Goal: Information Seeking & Learning: Learn about a topic

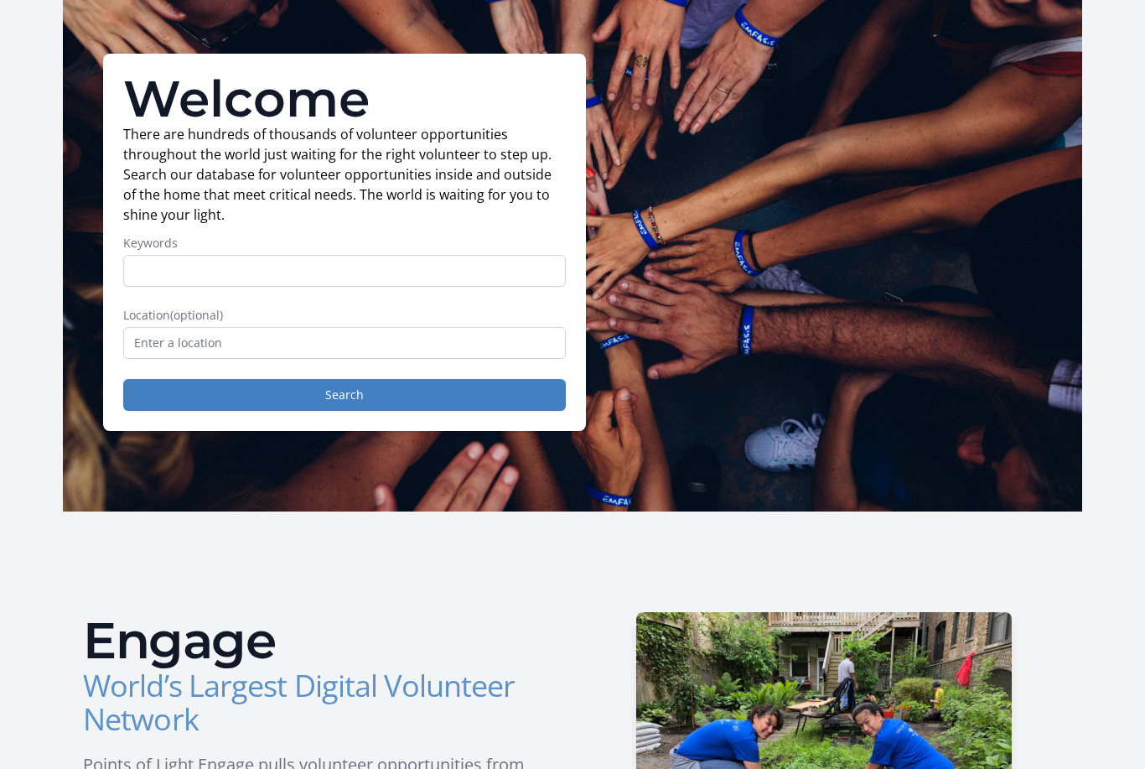
scroll to position [77, 0]
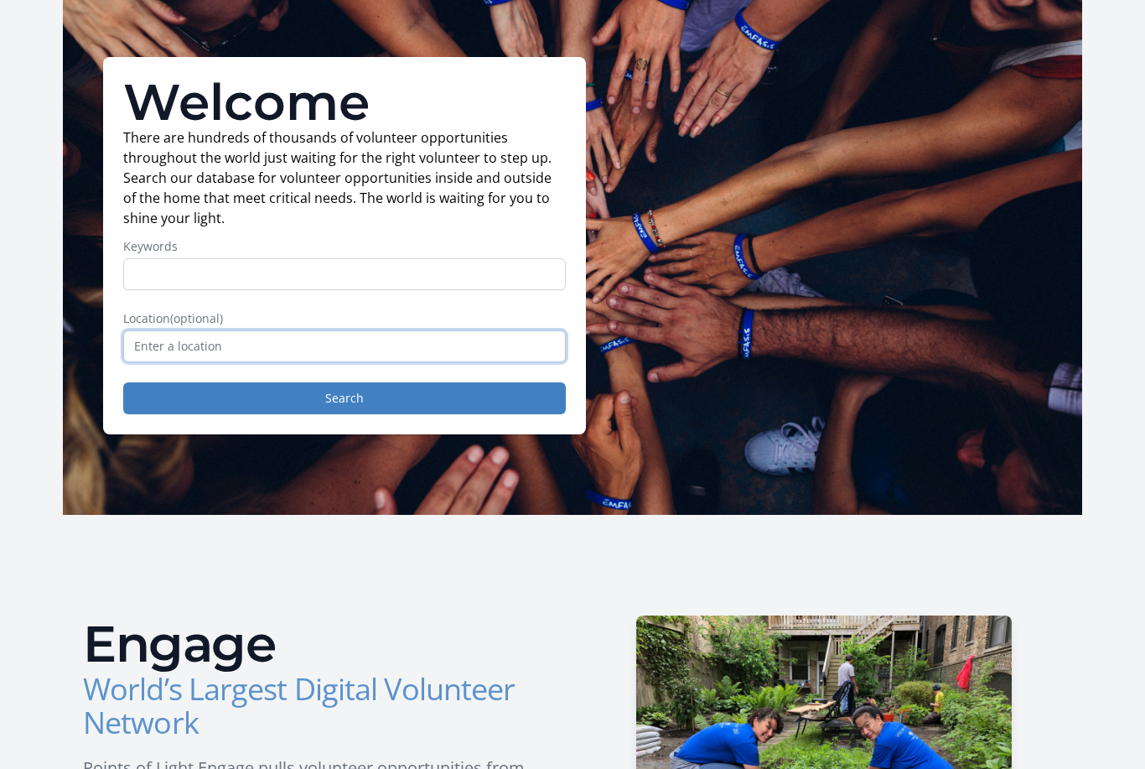
click at [179, 352] on input "text" at bounding box center [344, 346] width 443 height 32
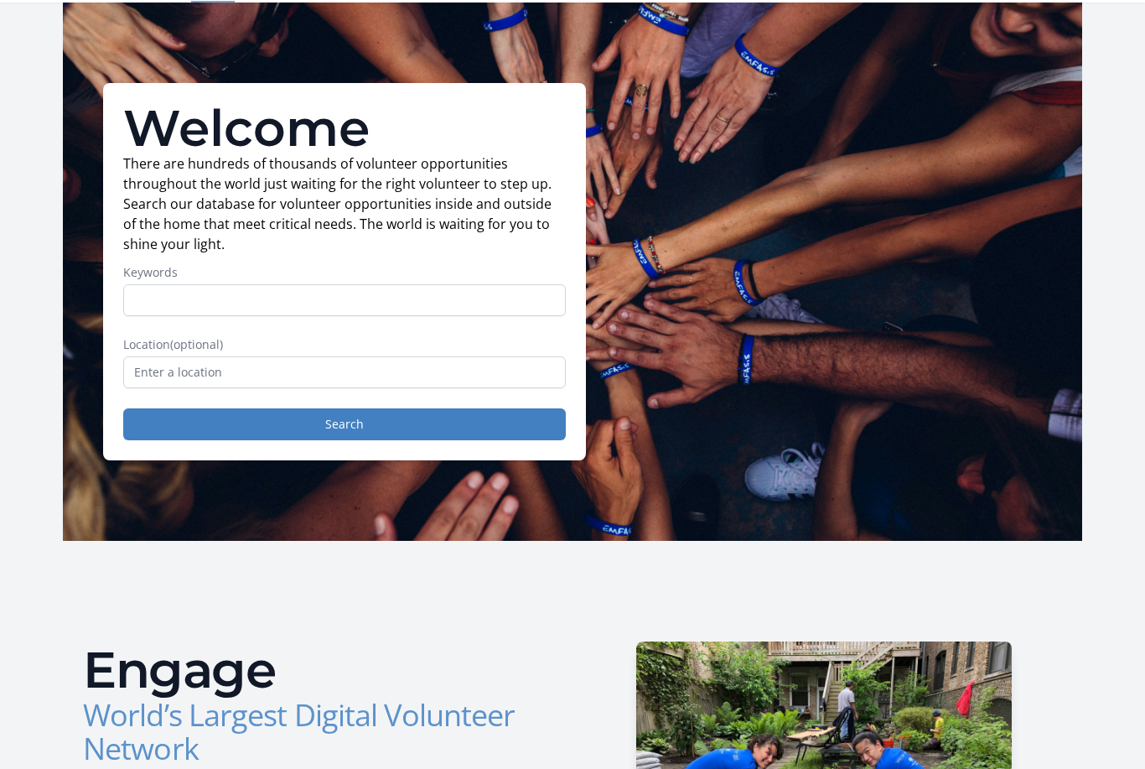
scroll to position [50, 0]
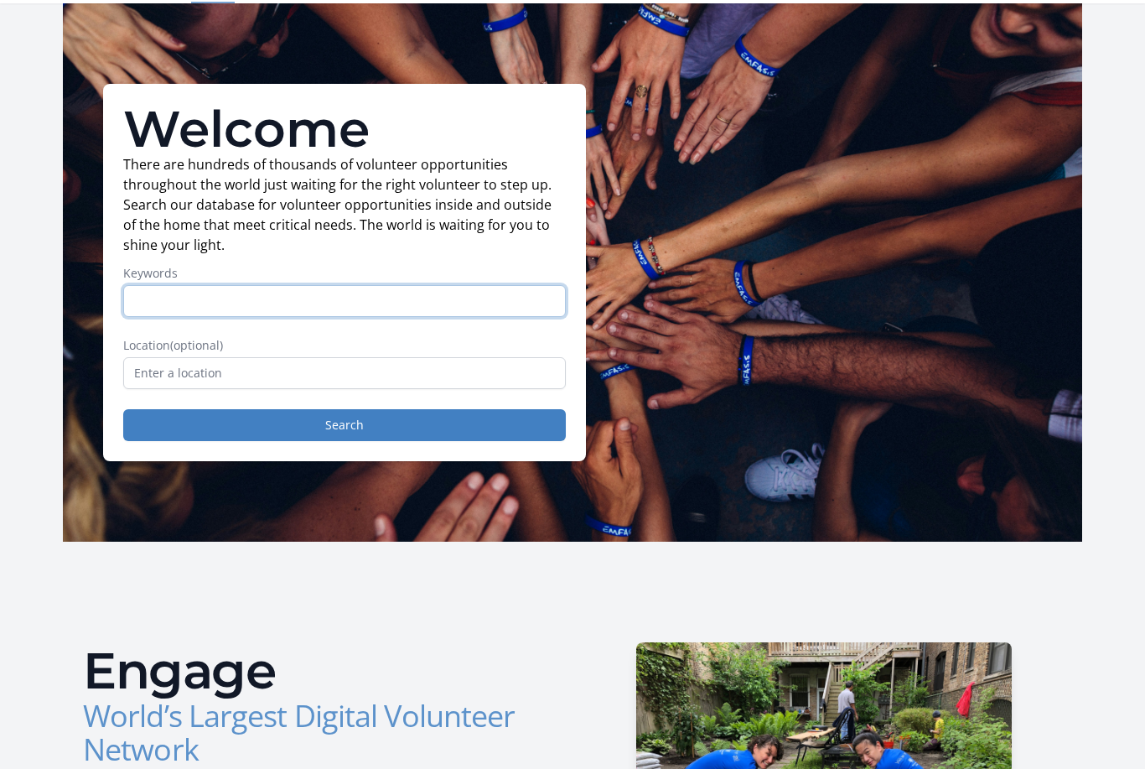
click at [158, 294] on input "Keywords" at bounding box center [344, 301] width 443 height 32
type input "Health"
click at [193, 428] on button "Search" at bounding box center [344, 425] width 443 height 32
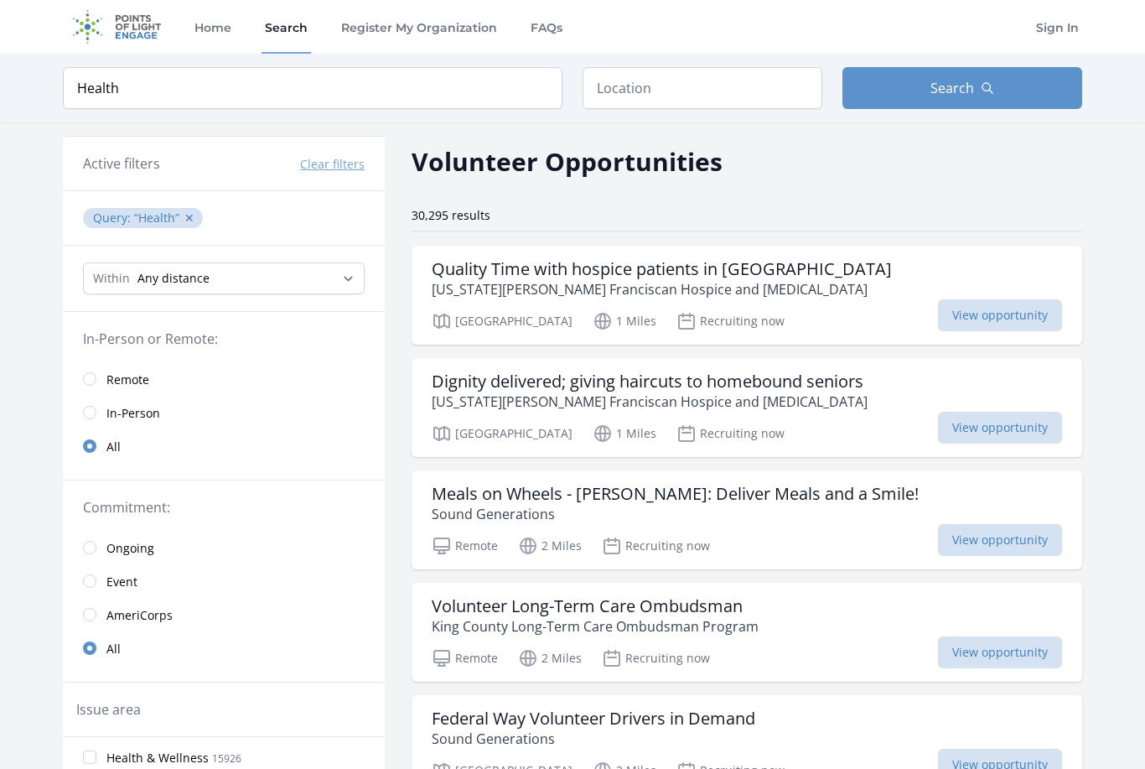
click at [93, 382] on input "radio" at bounding box center [89, 378] width 13 height 13
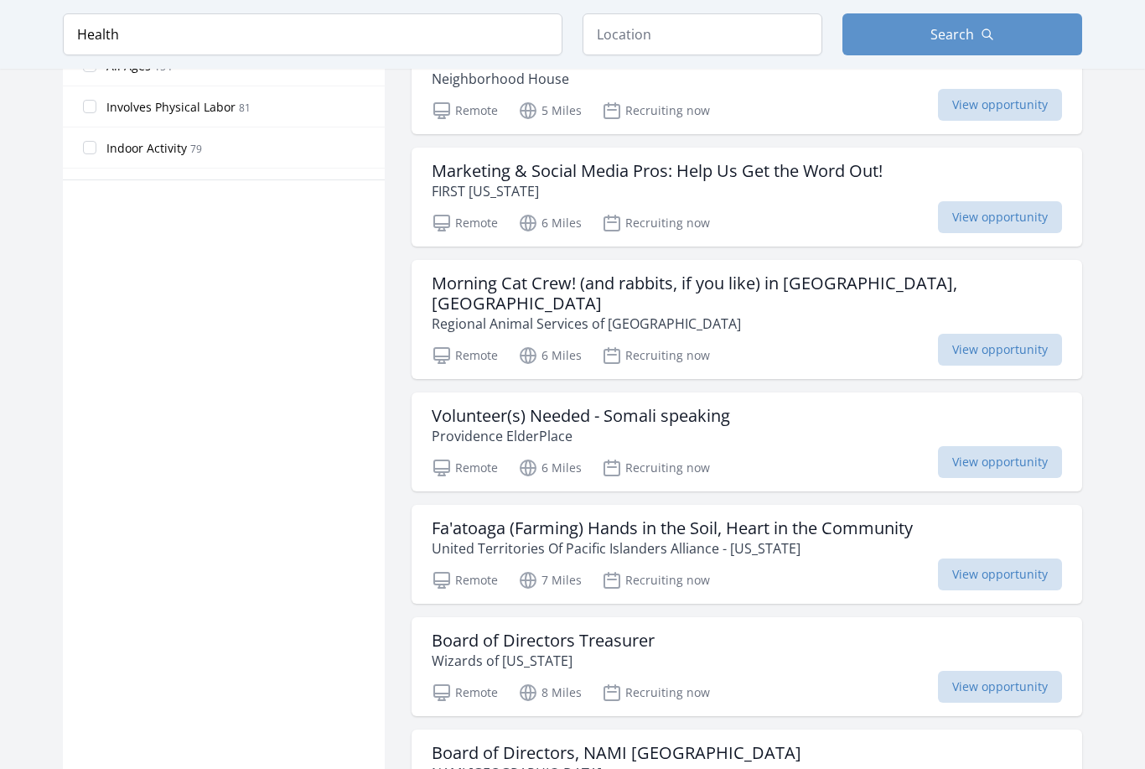
scroll to position [1162, 0]
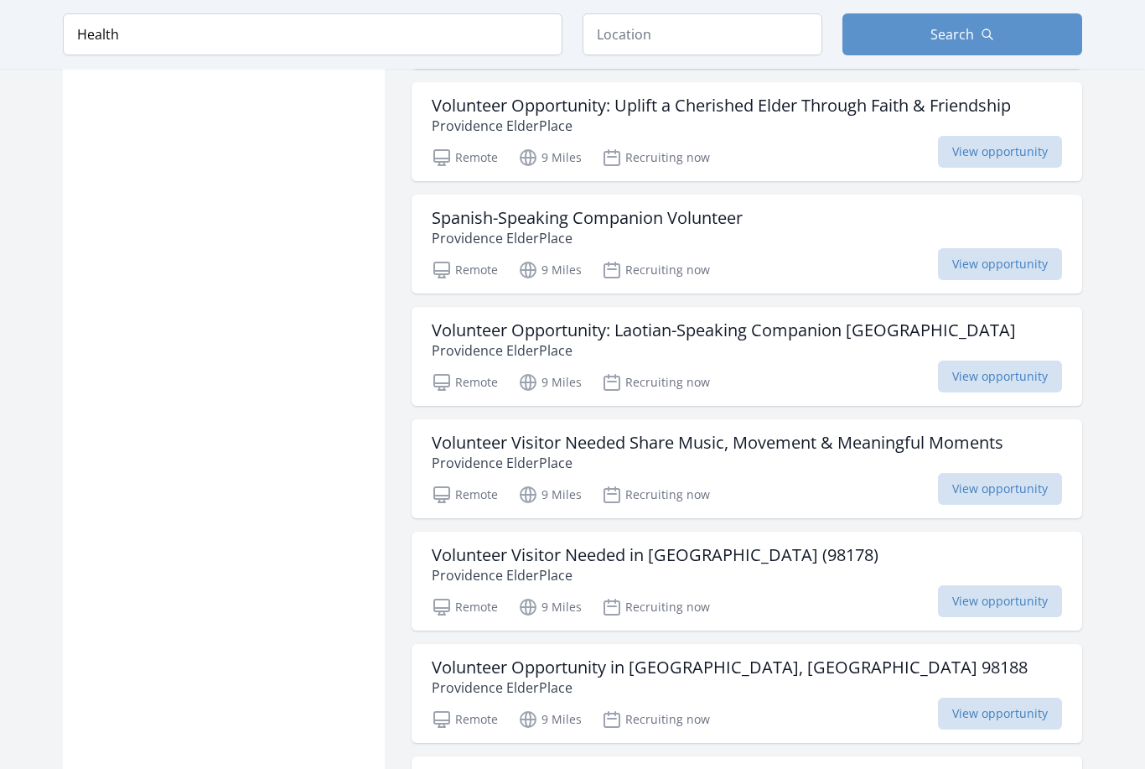
scroll to position [1831, 0]
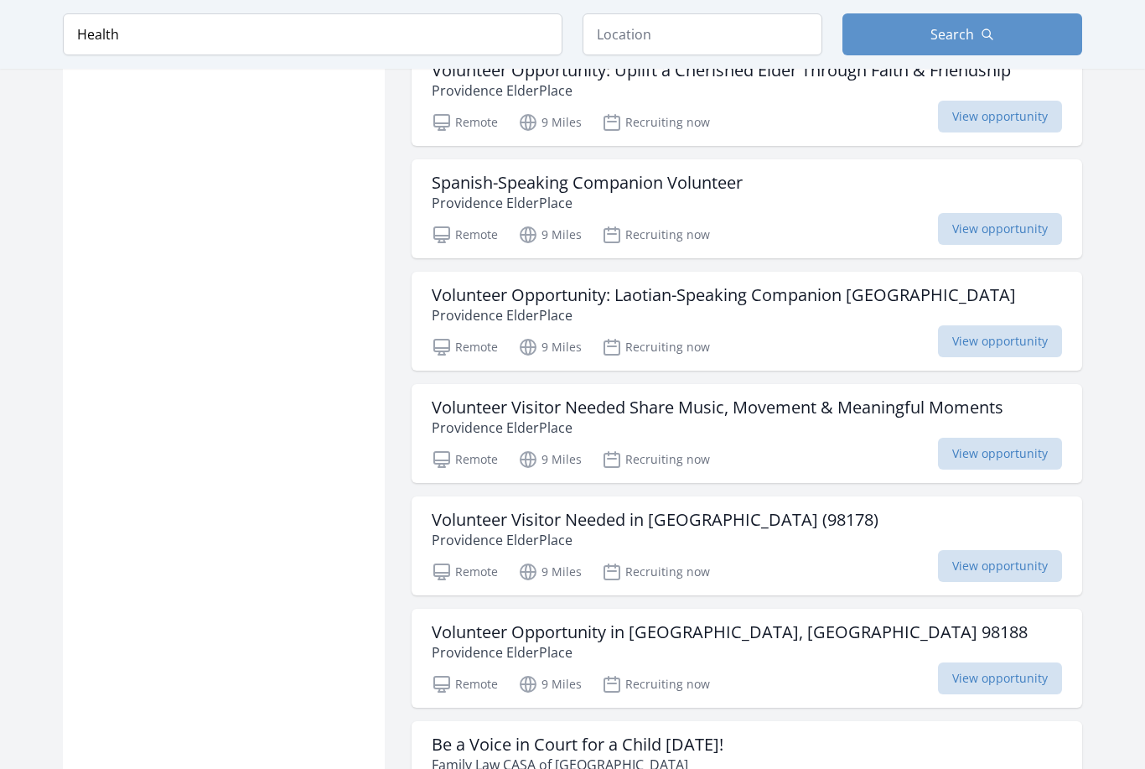
click at [964, 551] on span "View opportunity" at bounding box center [1000, 567] width 124 height 32
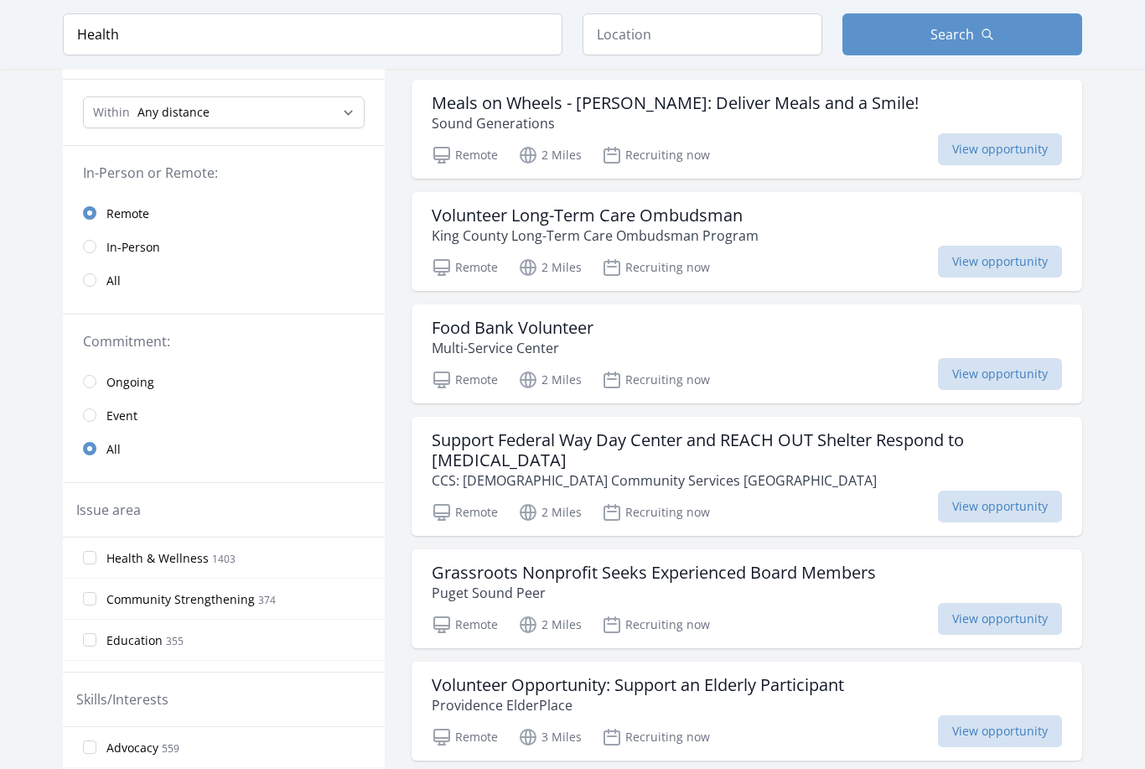
scroll to position [168, 0]
click at [957, 489] on span "View opportunity" at bounding box center [1000, 505] width 124 height 32
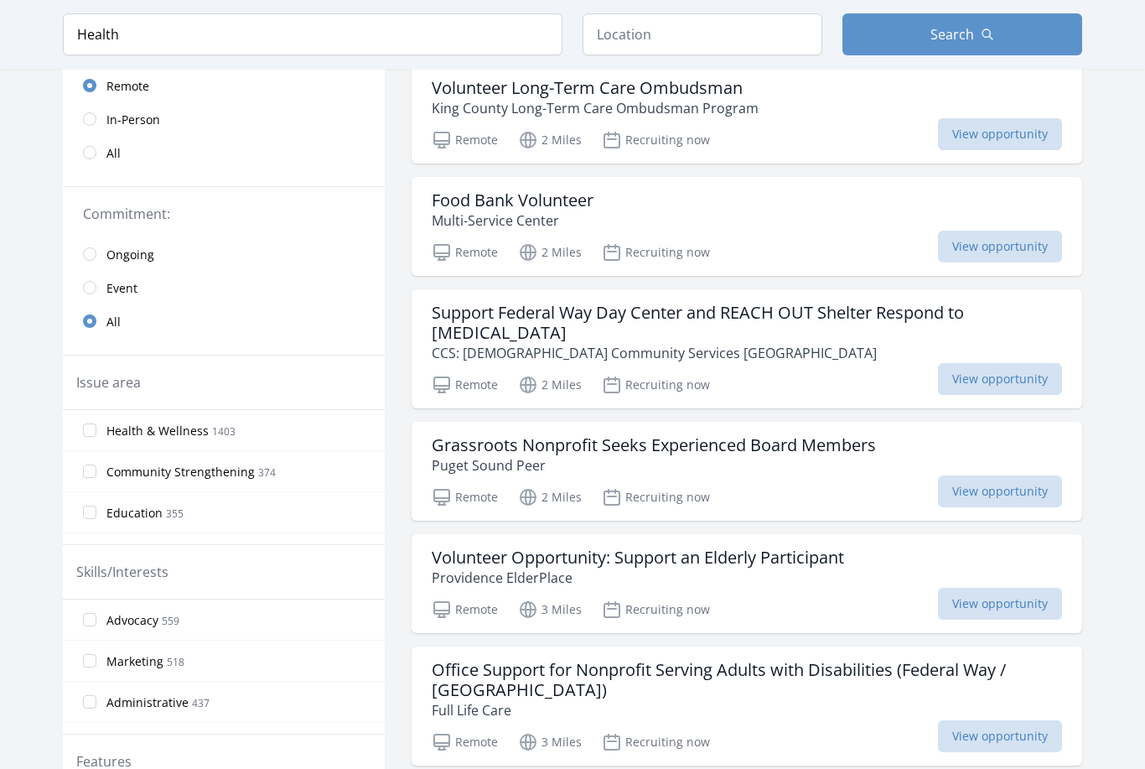
scroll to position [319, 0]
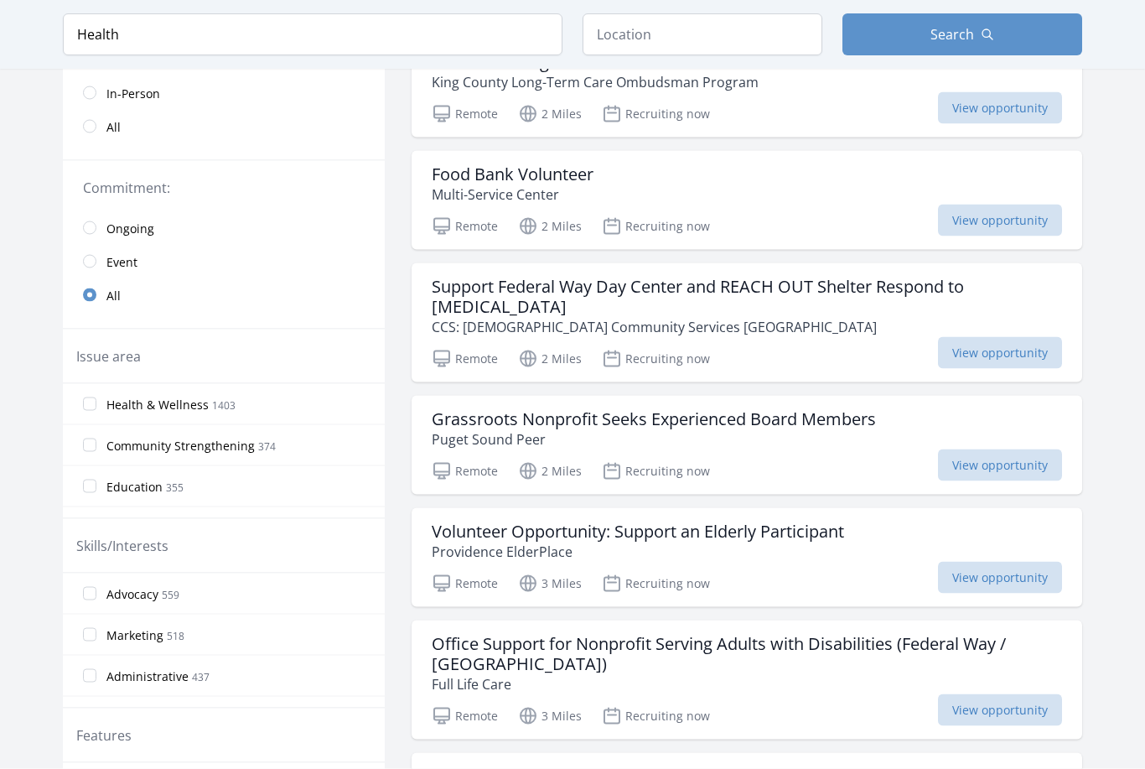
click at [978, 694] on span "View opportunity" at bounding box center [1000, 710] width 124 height 32
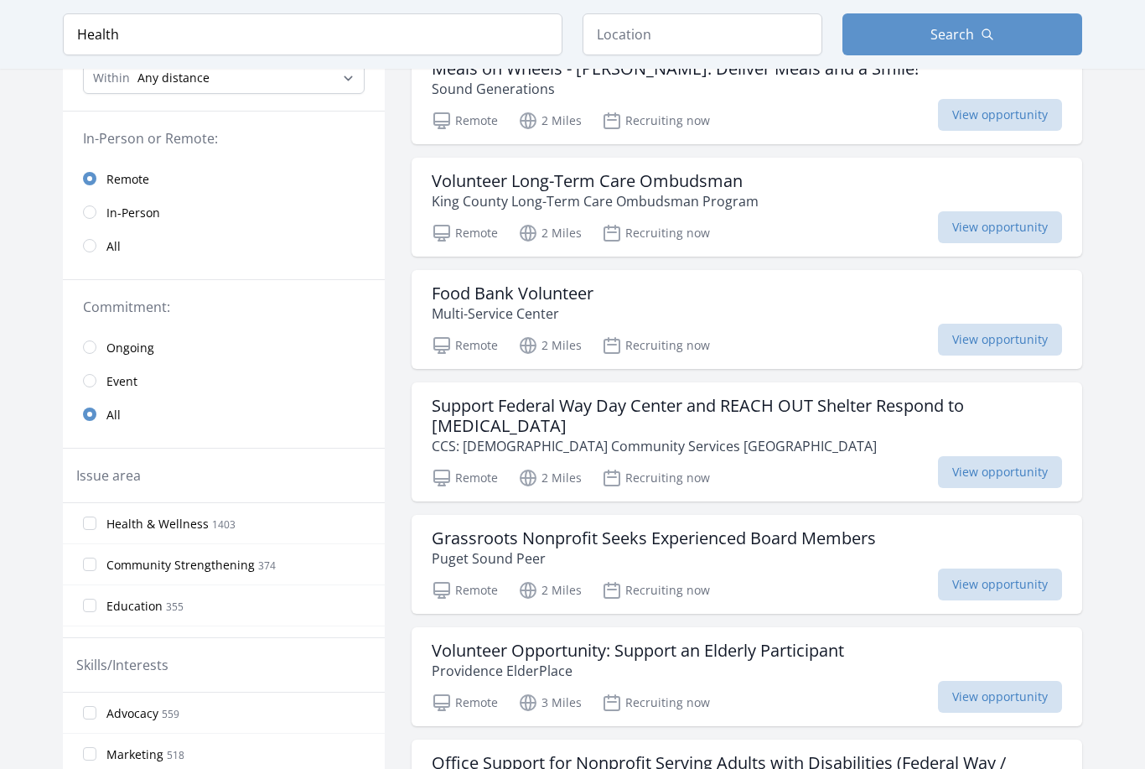
scroll to position [195, 0]
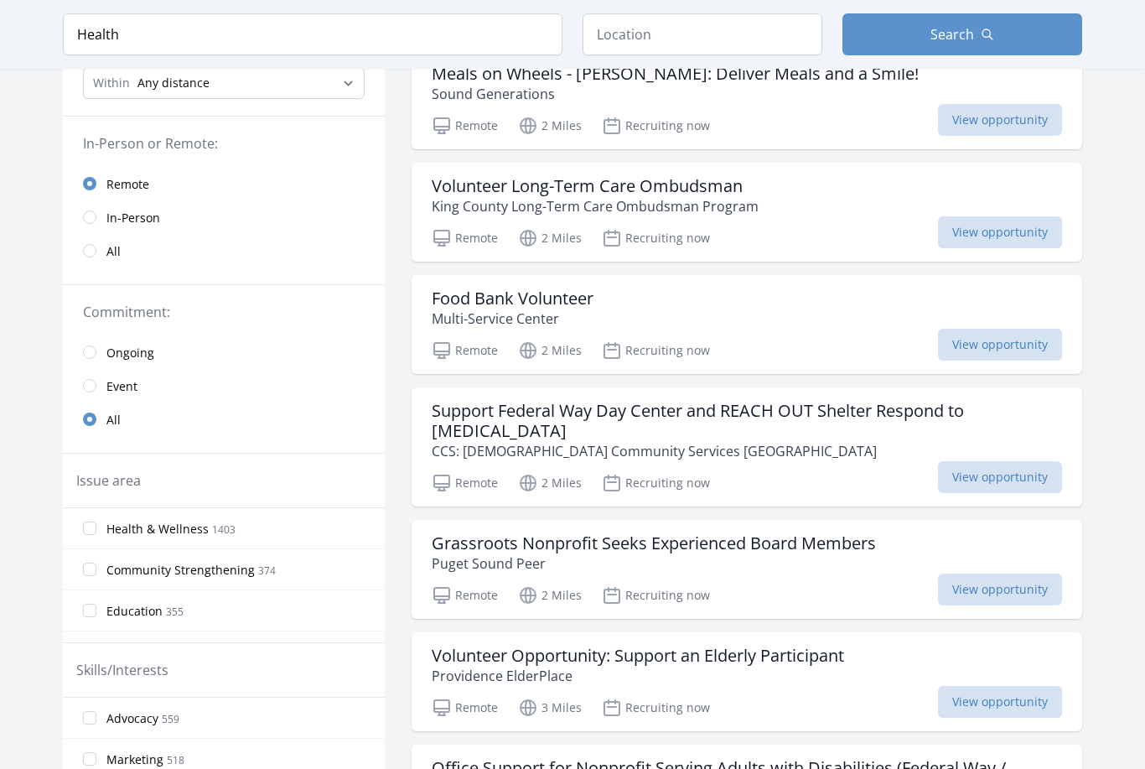
click at [1011, 341] on span "View opportunity" at bounding box center [1000, 345] width 124 height 32
click at [1007, 233] on span "View opportunity" at bounding box center [1000, 232] width 124 height 32
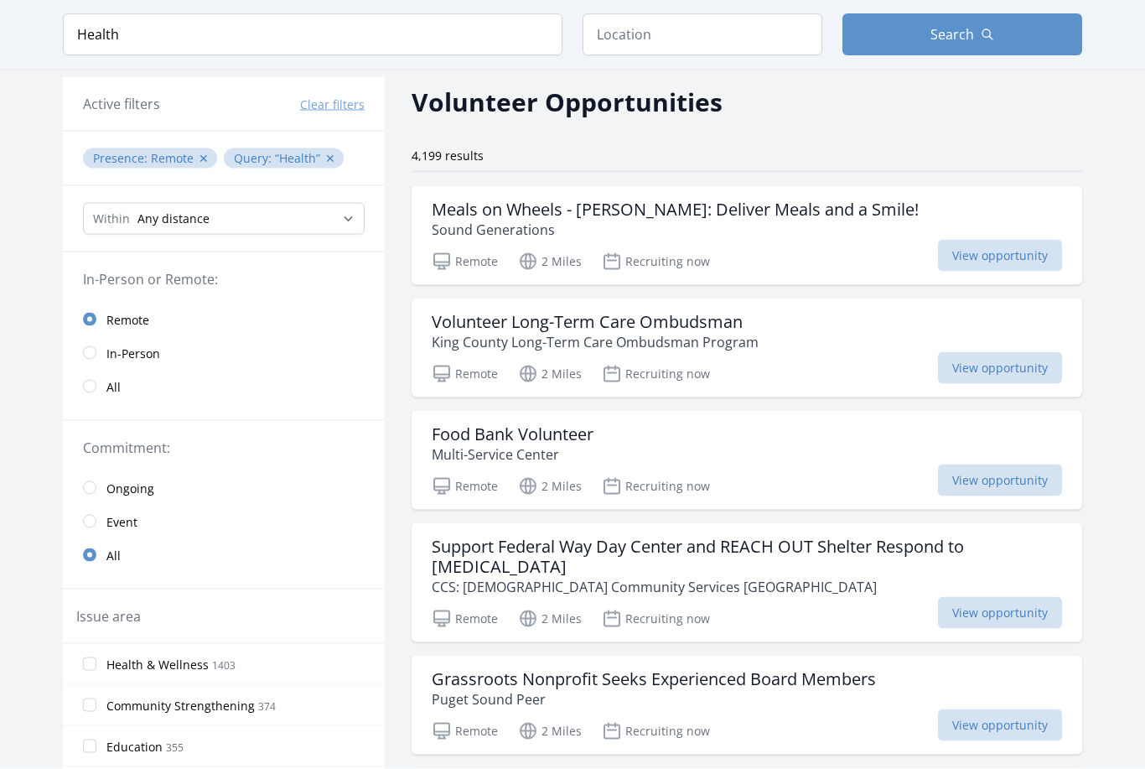
scroll to position [0, 0]
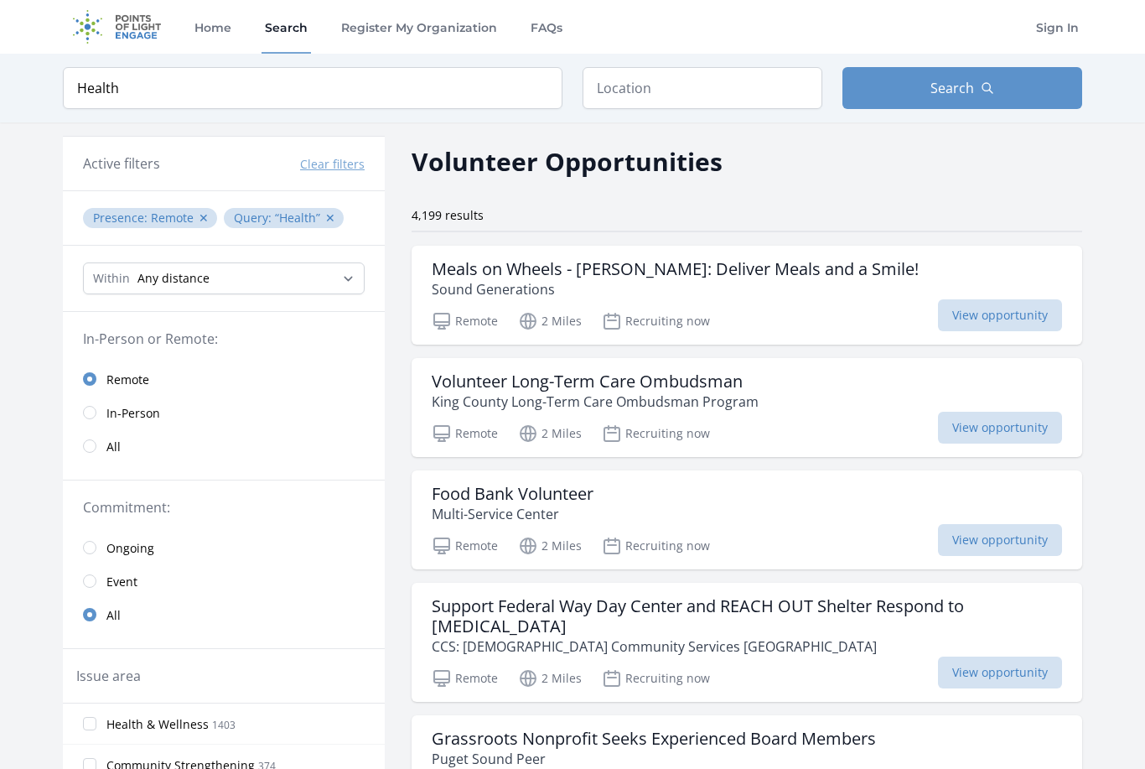
click at [325, 221] on button "✕" at bounding box center [330, 218] width 10 height 17
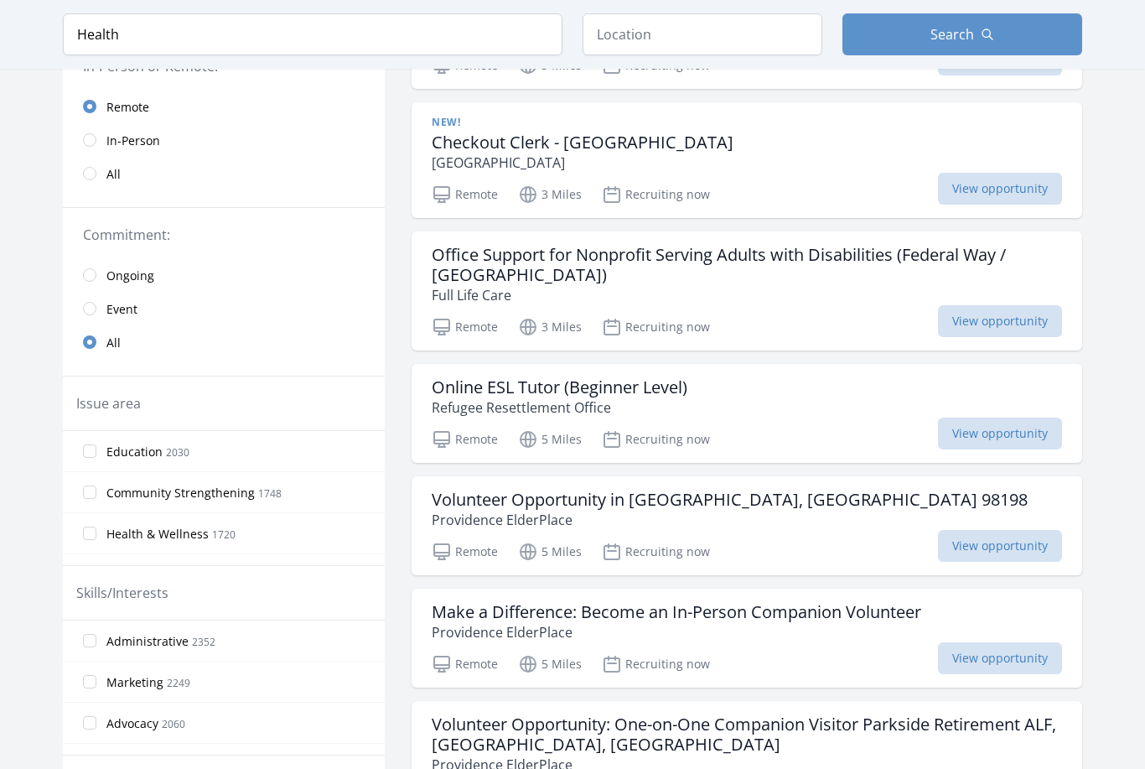
scroll to position [273, 0]
click at [1006, 435] on span "View opportunity" at bounding box center [1000, 434] width 124 height 32
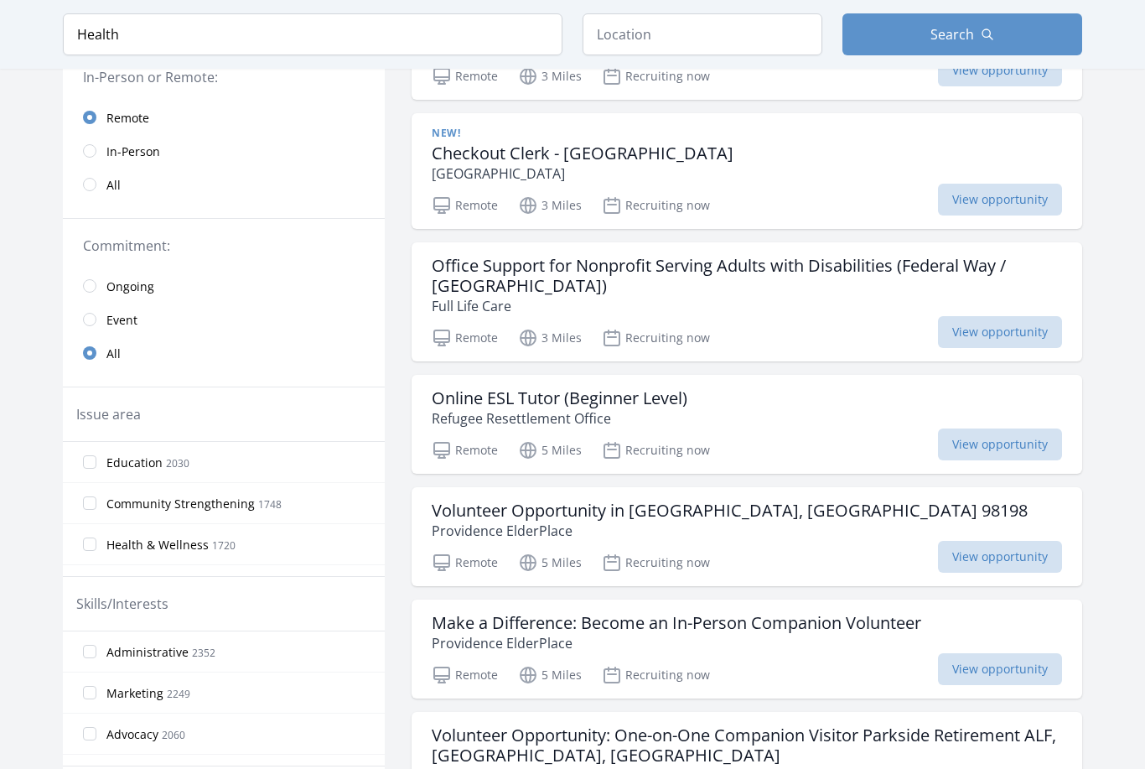
scroll to position [230, 0]
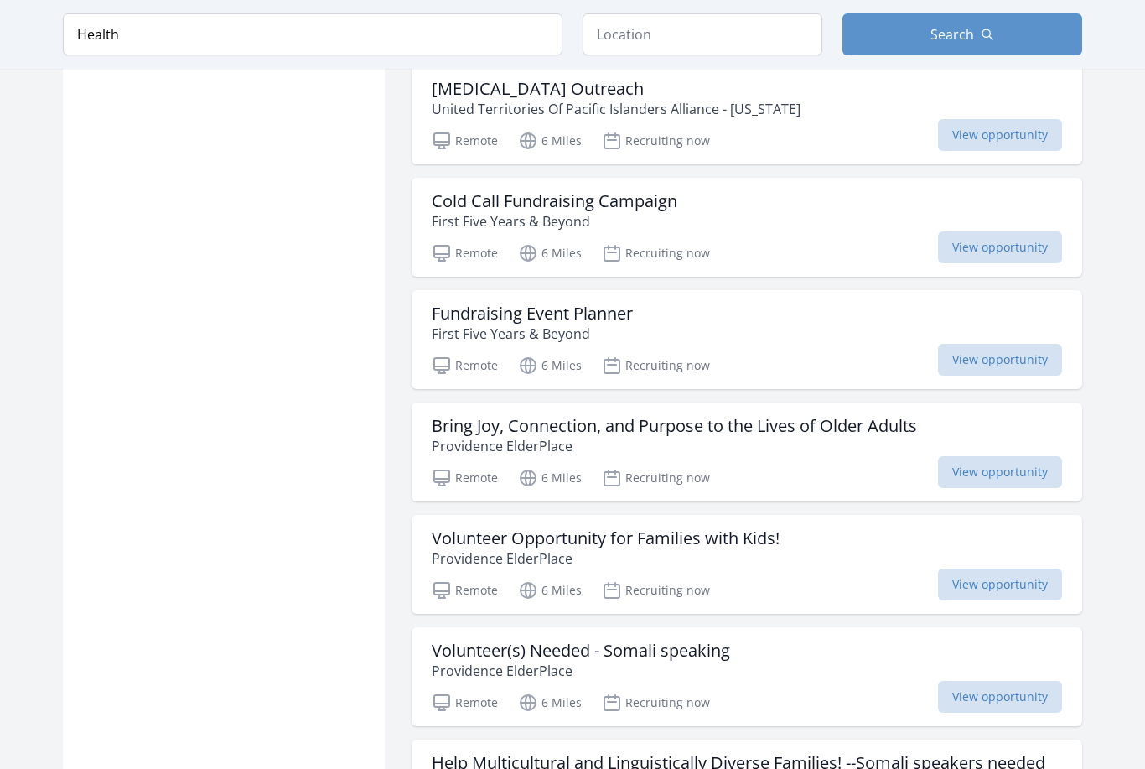
scroll to position [2496, 0]
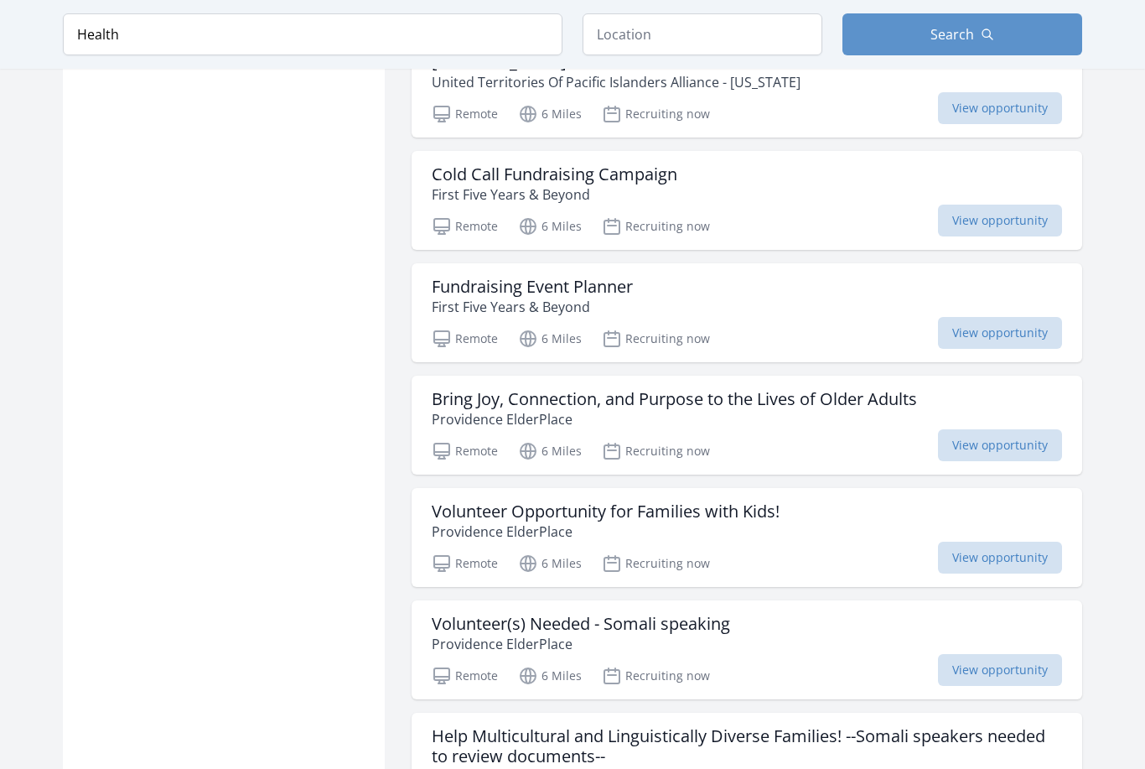
click at [439, 522] on p "Providence ElderPlace" at bounding box center [606, 532] width 348 height 20
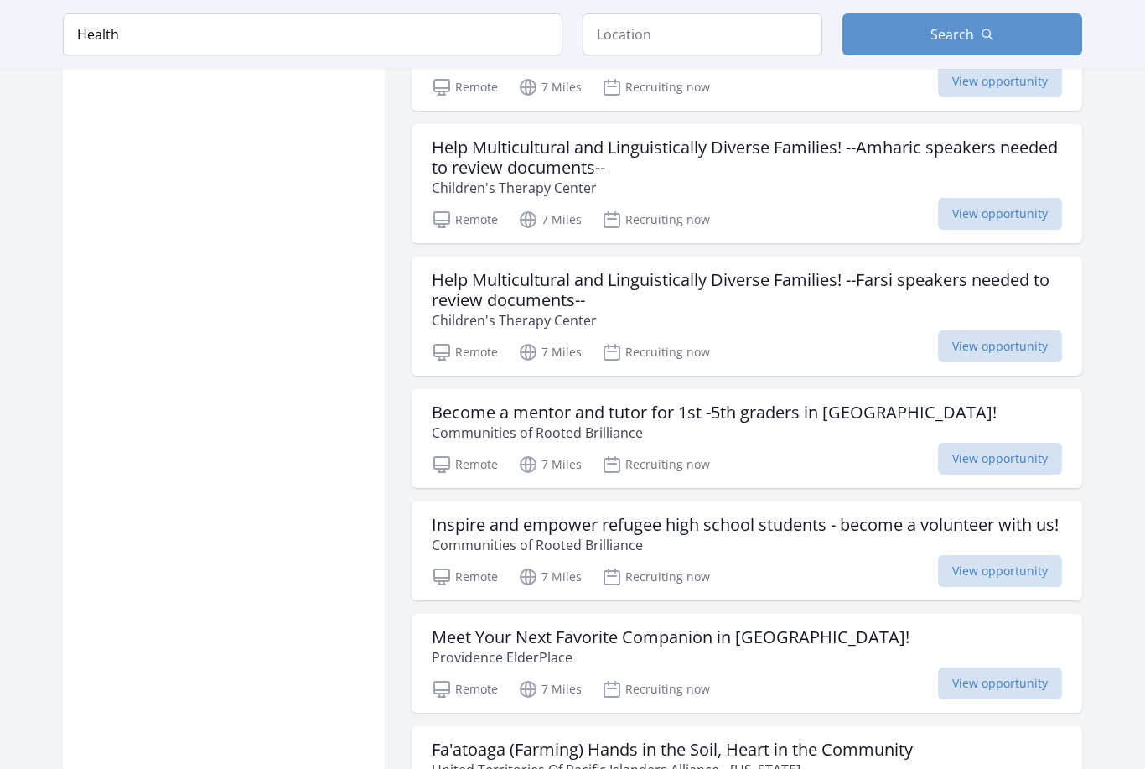
scroll to position [3218, 0]
click at [1020, 443] on span "View opportunity" at bounding box center [1000, 459] width 124 height 32
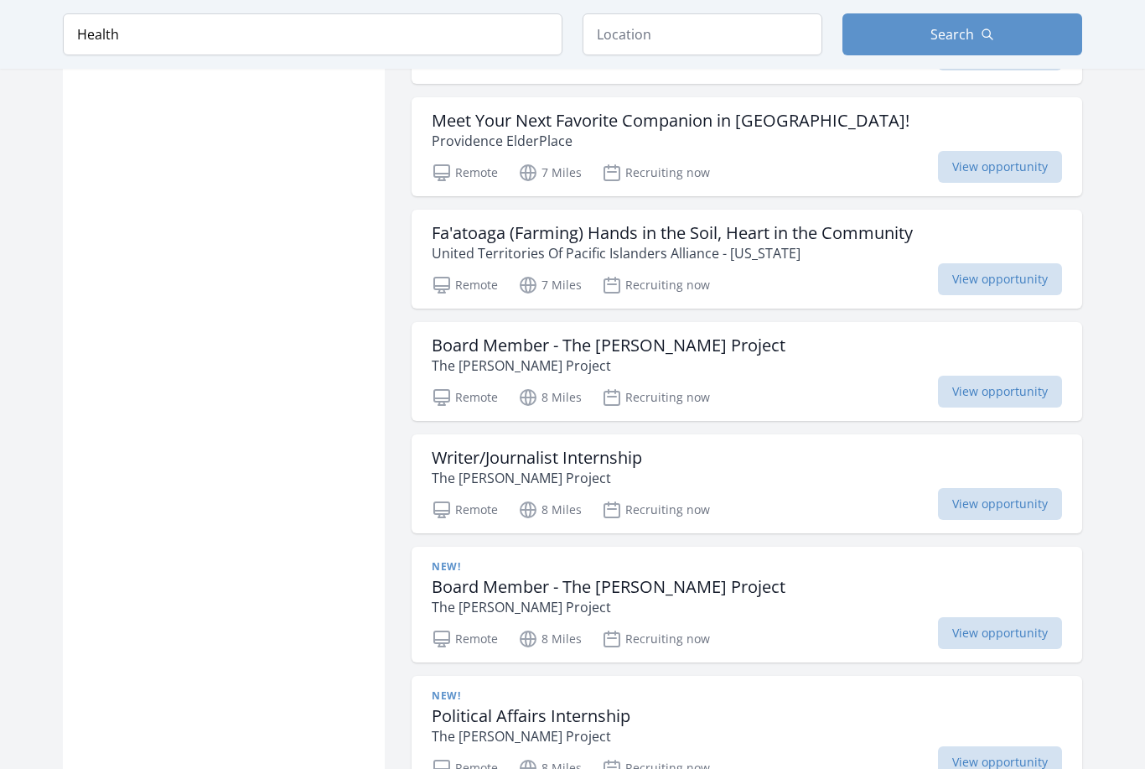
scroll to position [3740, 0]
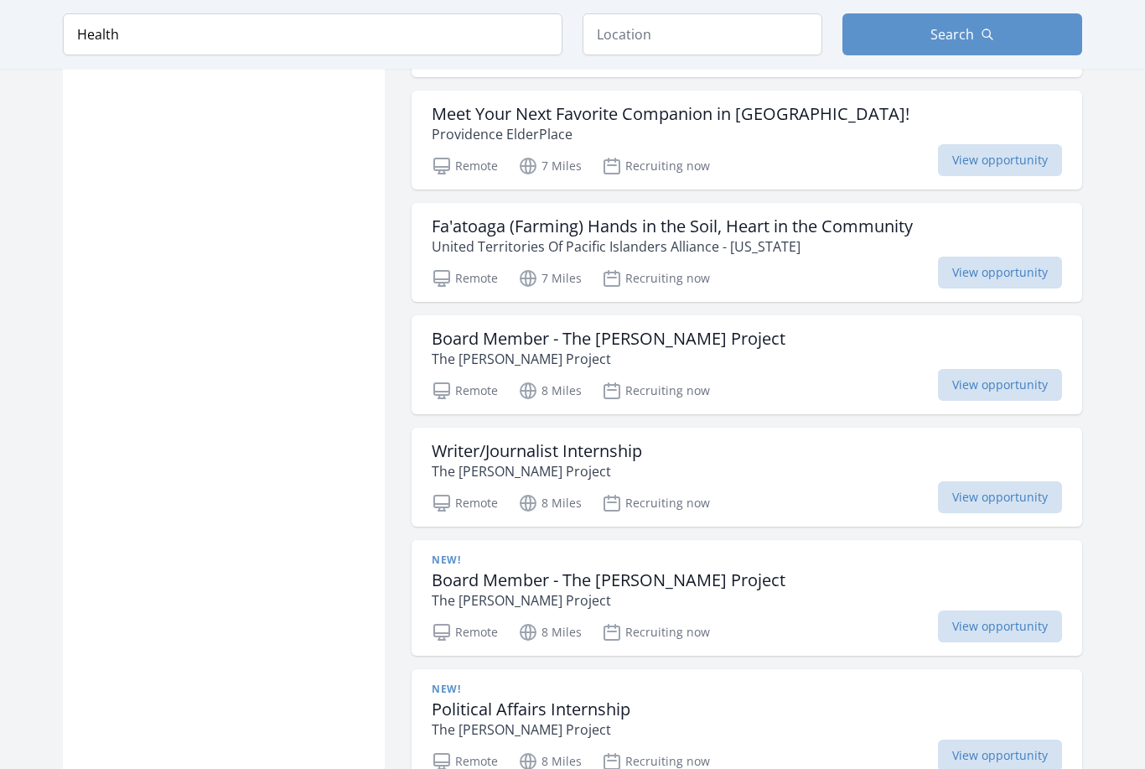
click at [456, 350] on p "The Borgen Project" at bounding box center [609, 360] width 354 height 20
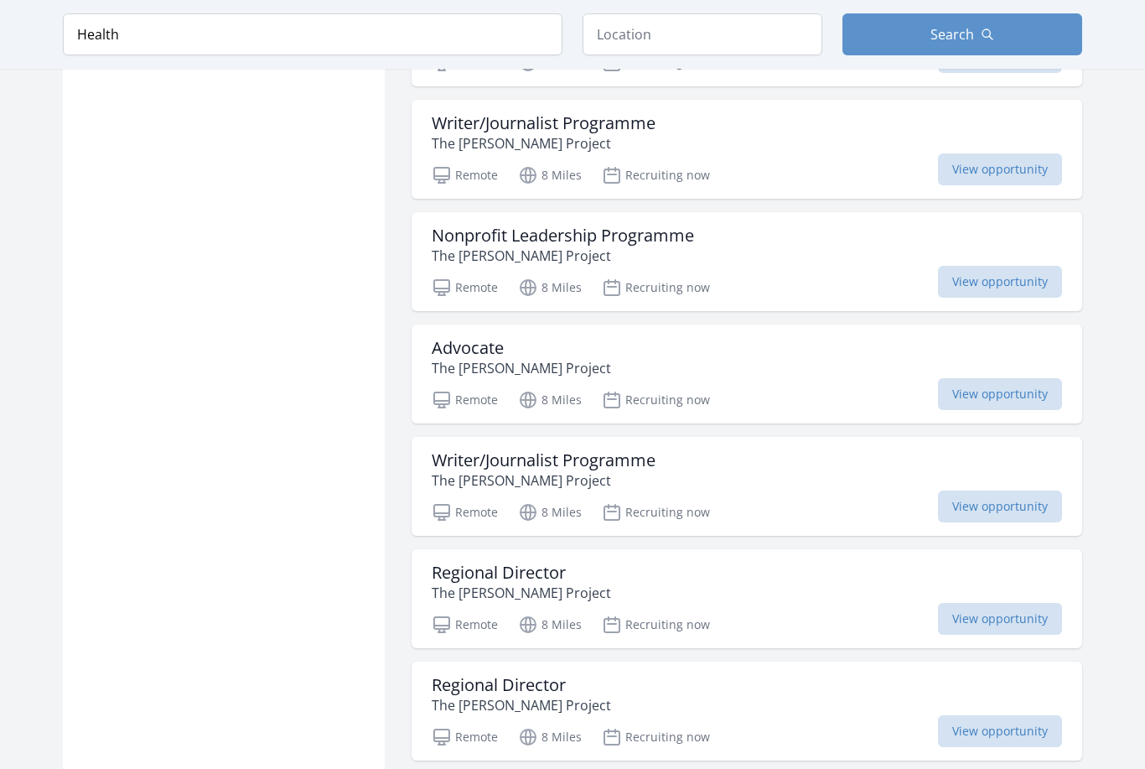
scroll to position [5406, 0]
click at [449, 337] on h3 "Advocate" at bounding box center [521, 347] width 179 height 20
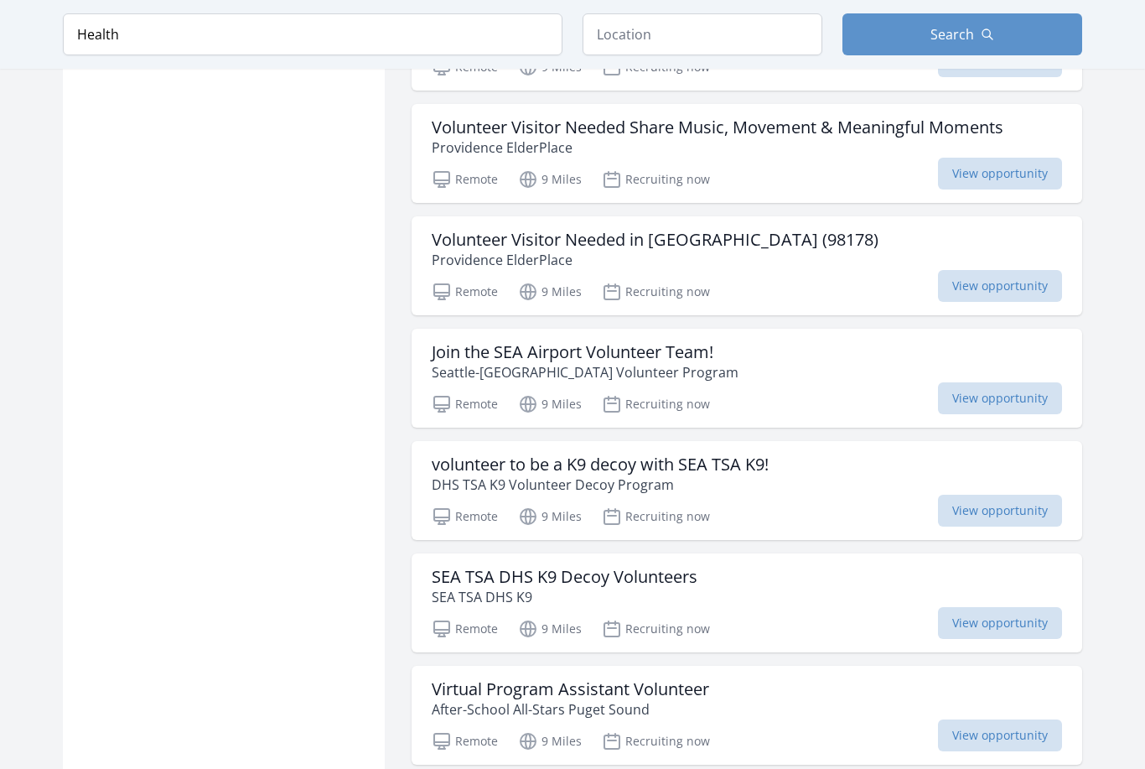
scroll to position [12852, 0]
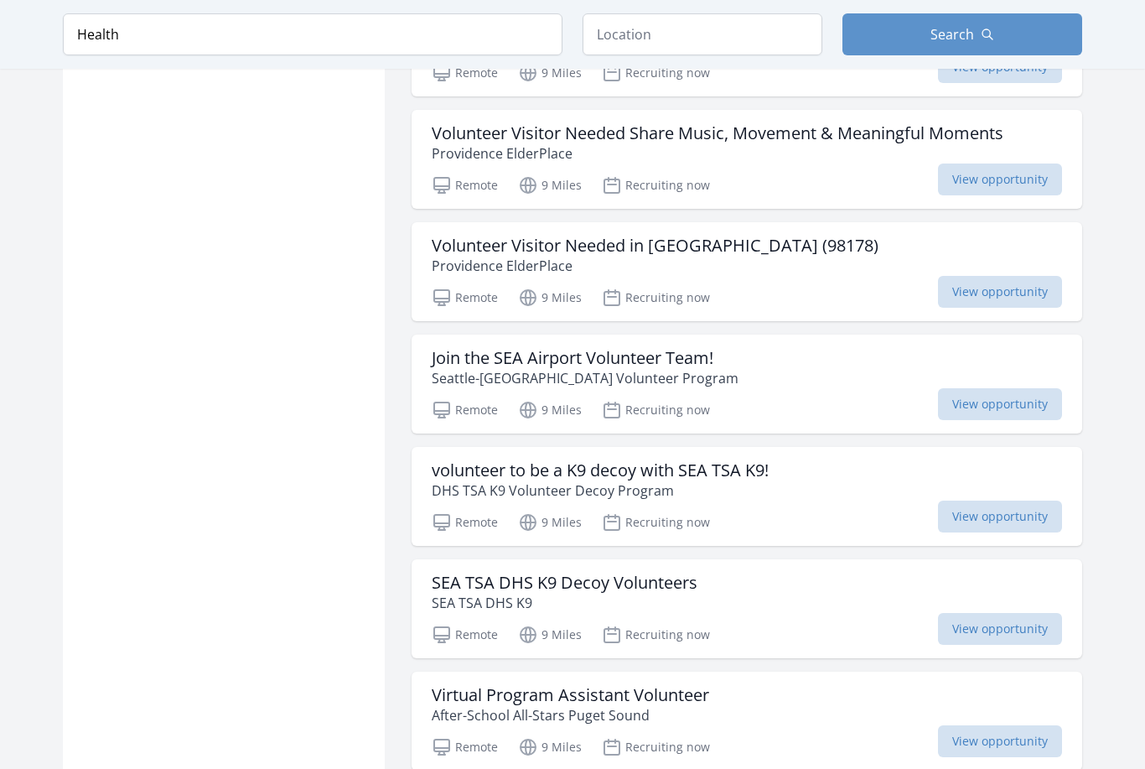
click at [450, 368] on p "Seattle-Tacoma International Airport Volunteer Program" at bounding box center [585, 378] width 307 height 20
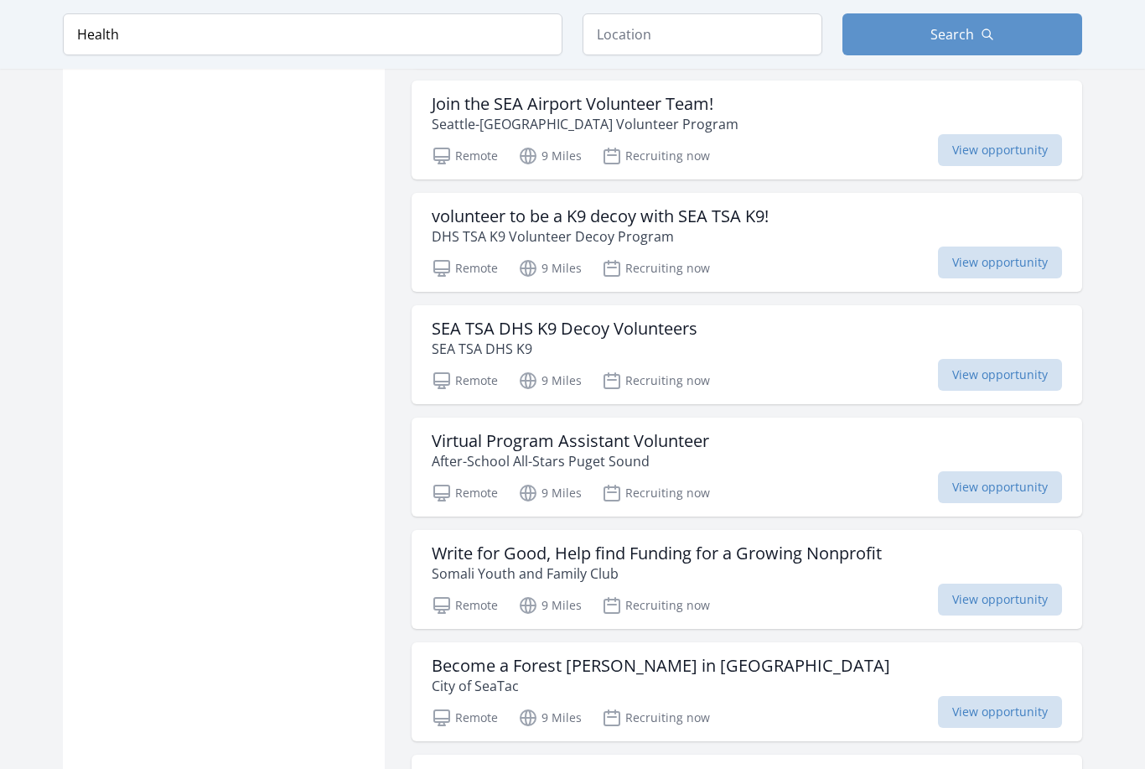
scroll to position [13107, 0]
click at [459, 450] on p "After-School All-Stars Puget Sound" at bounding box center [571, 460] width 278 height 20
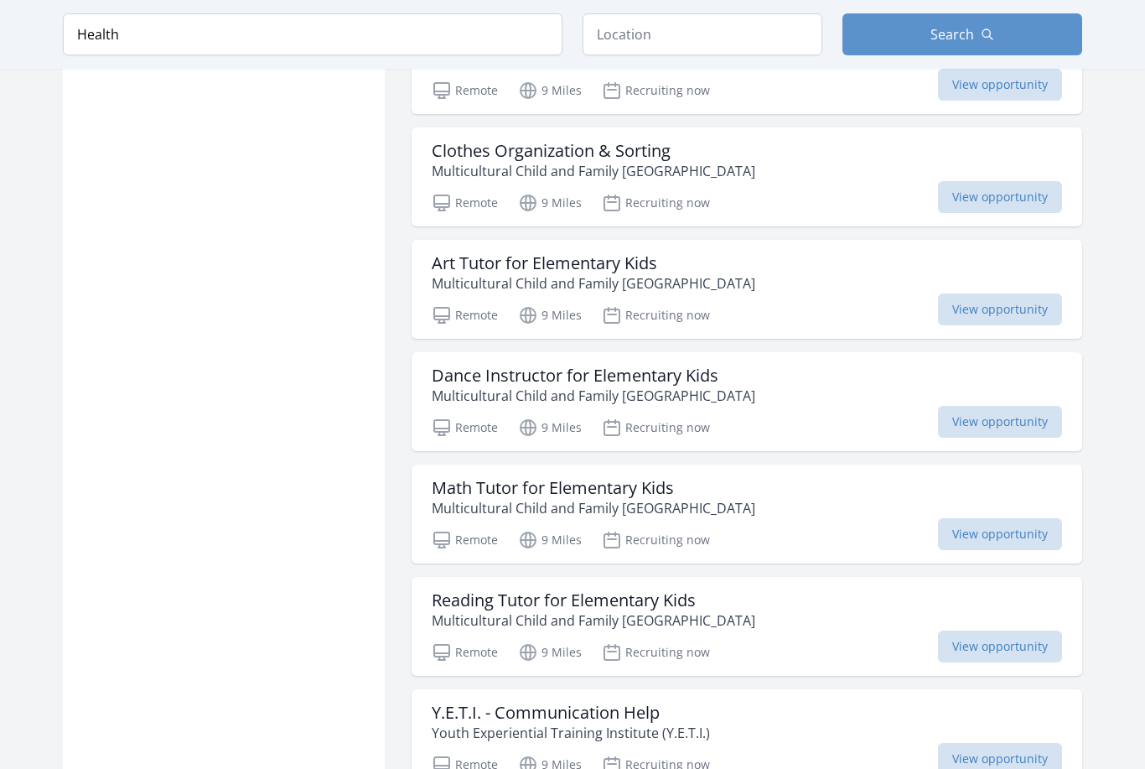
scroll to position [14071, 0]
click at [446, 477] on h3 "Math Tutor for Elementary Kids" at bounding box center [594, 487] width 324 height 20
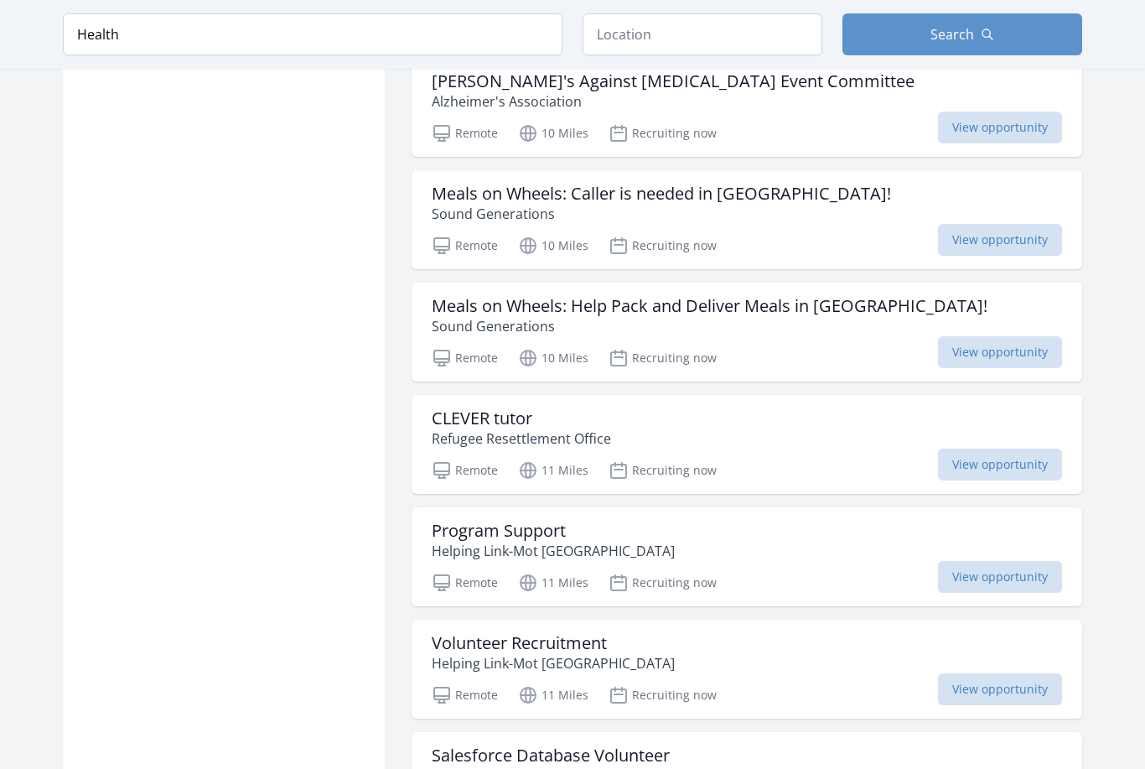
scroll to position [15152, 0]
click at [475, 315] on p "Sound Generations" at bounding box center [710, 325] width 556 height 20
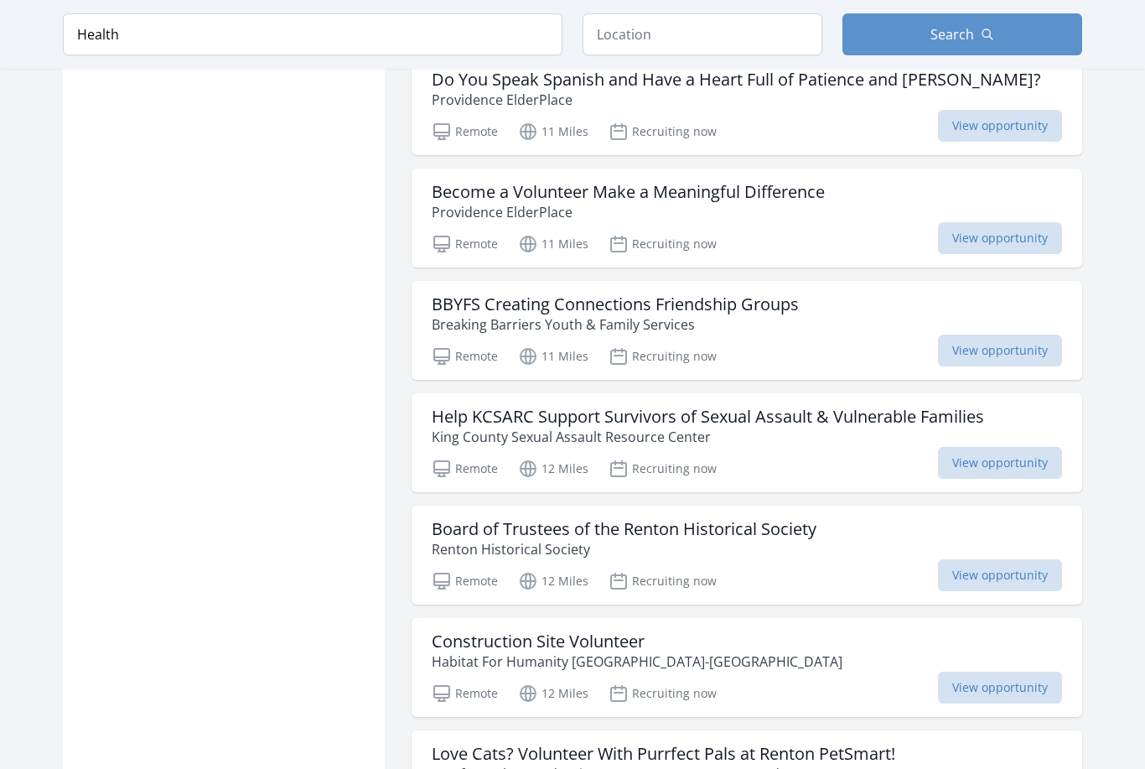
scroll to position [16861, 0]
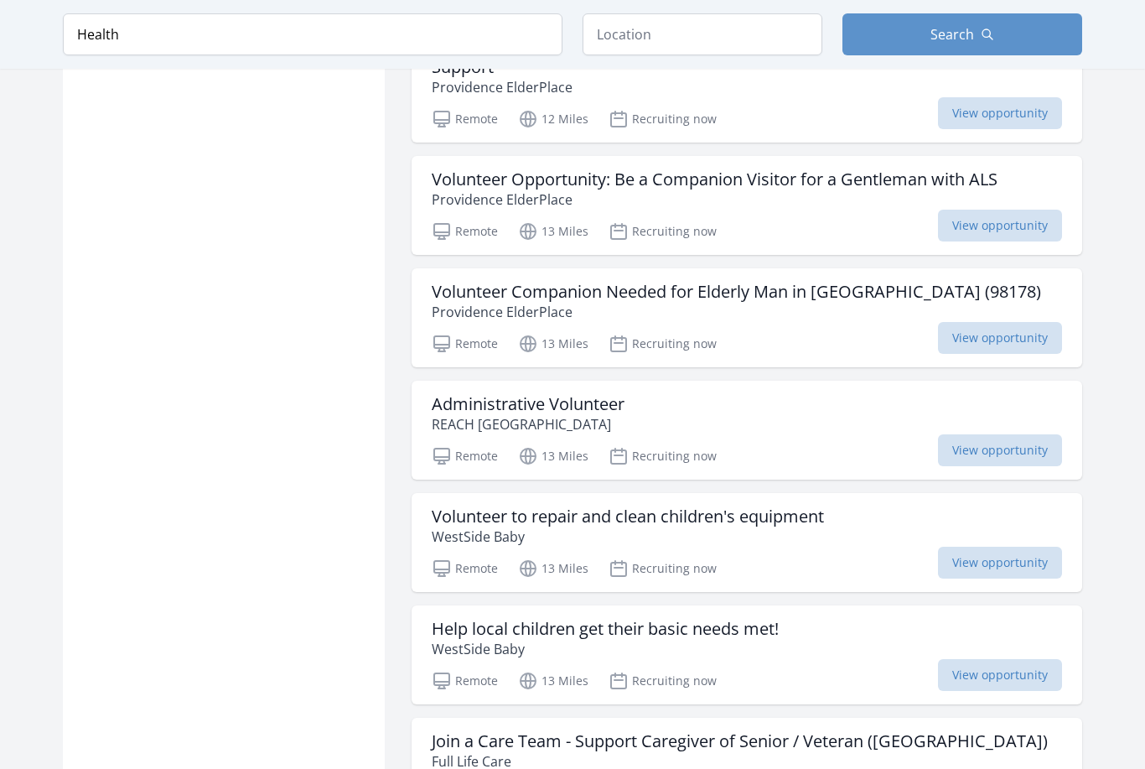
scroll to position [18483, 0]
click at [907, 442] on div "Remote 13 Miles Recruiting now View opportunity" at bounding box center [747, 454] width 631 height 25
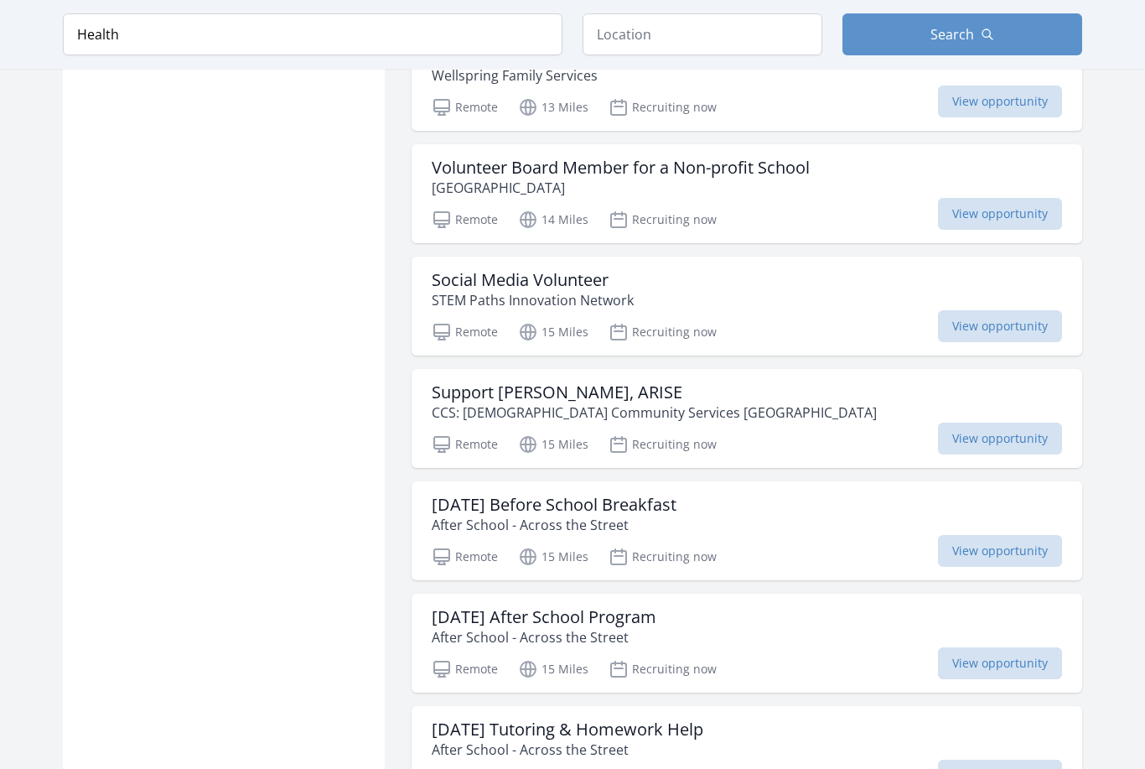
scroll to position [19283, 0]
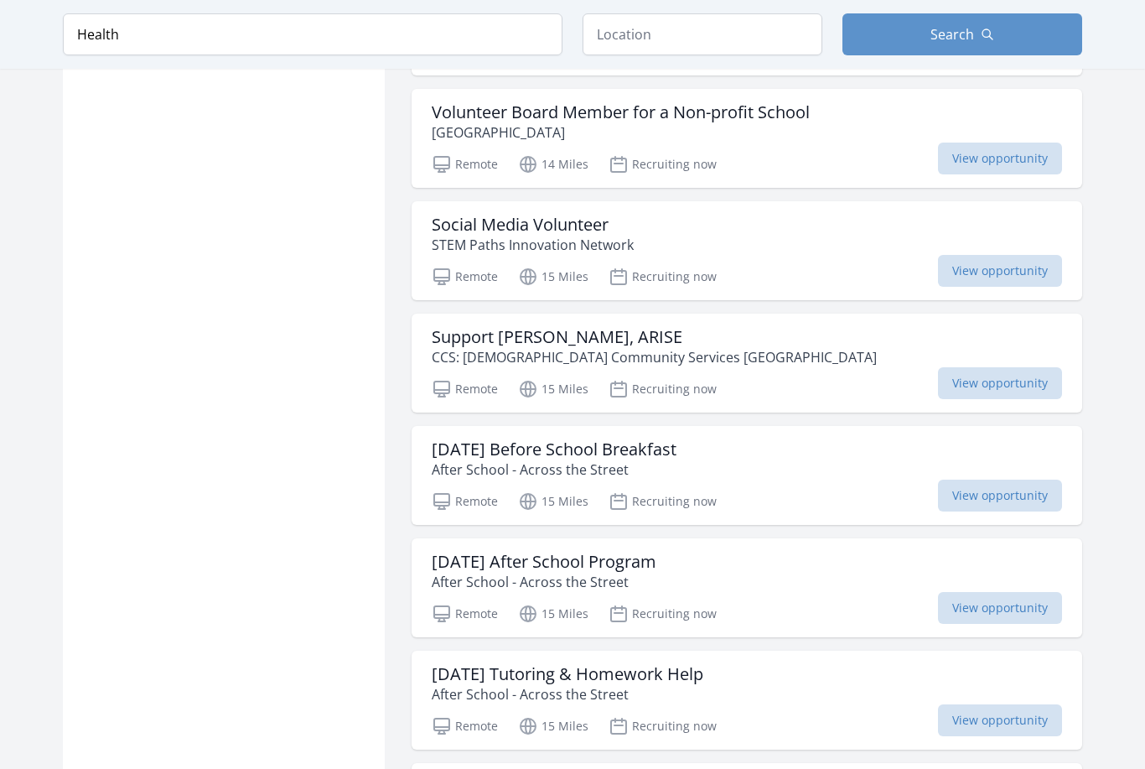
click at [760, 664] on div "Tuesday Tutoring & Homework Help After School - Across the Street" at bounding box center [747, 684] width 631 height 40
click at [512, 39] on input "Health" at bounding box center [313, 34] width 500 height 42
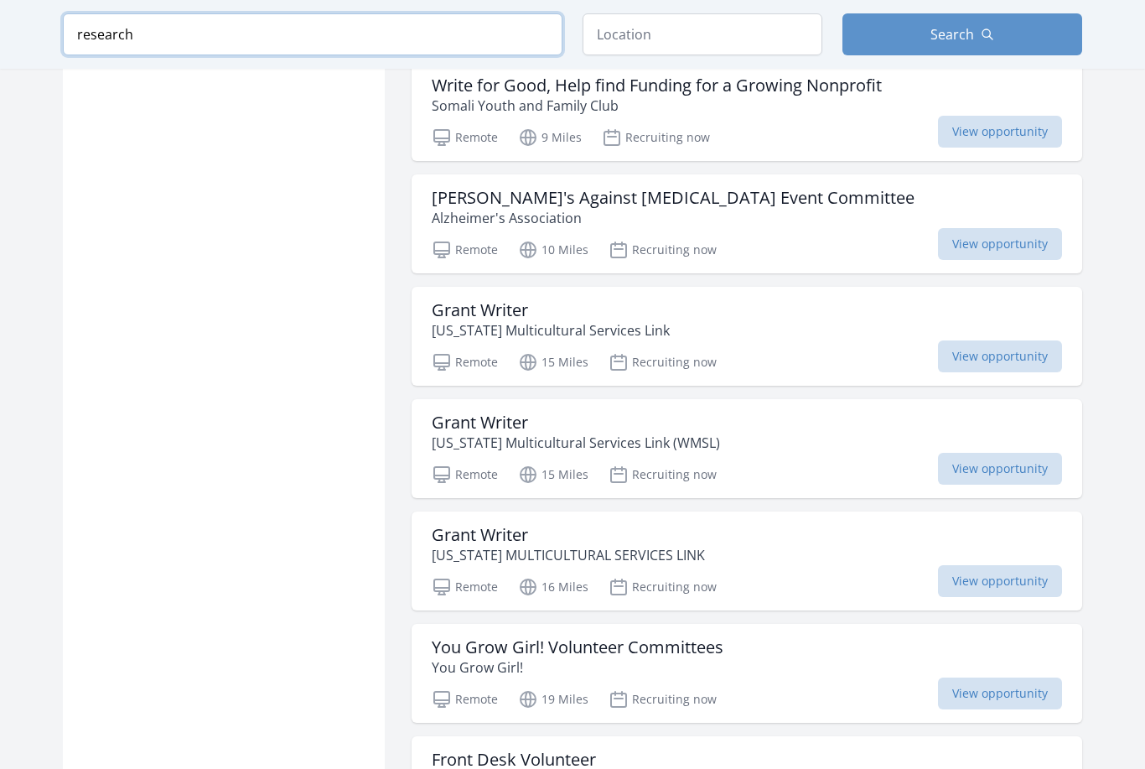
type input "research"
click at [977, 49] on button "Search" at bounding box center [963, 34] width 240 height 42
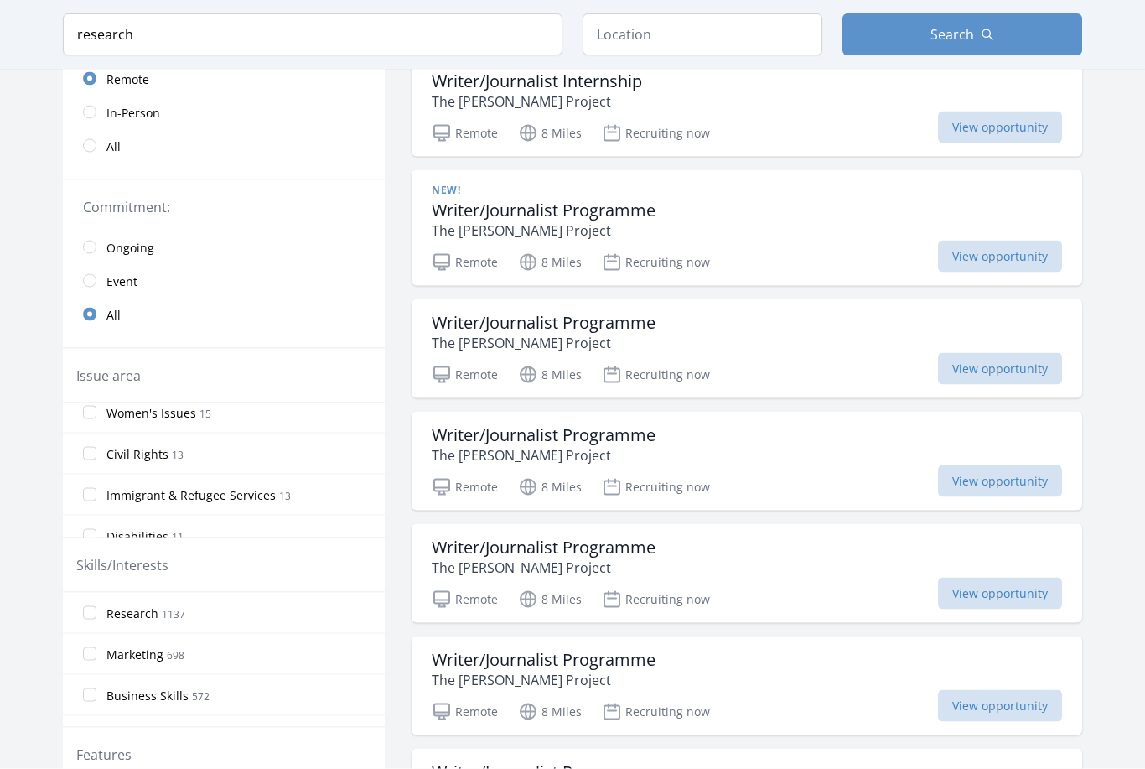
scroll to position [668, 0]
click at [93, 418] on input "Women's Issues 15" at bounding box center [89, 412] width 13 height 13
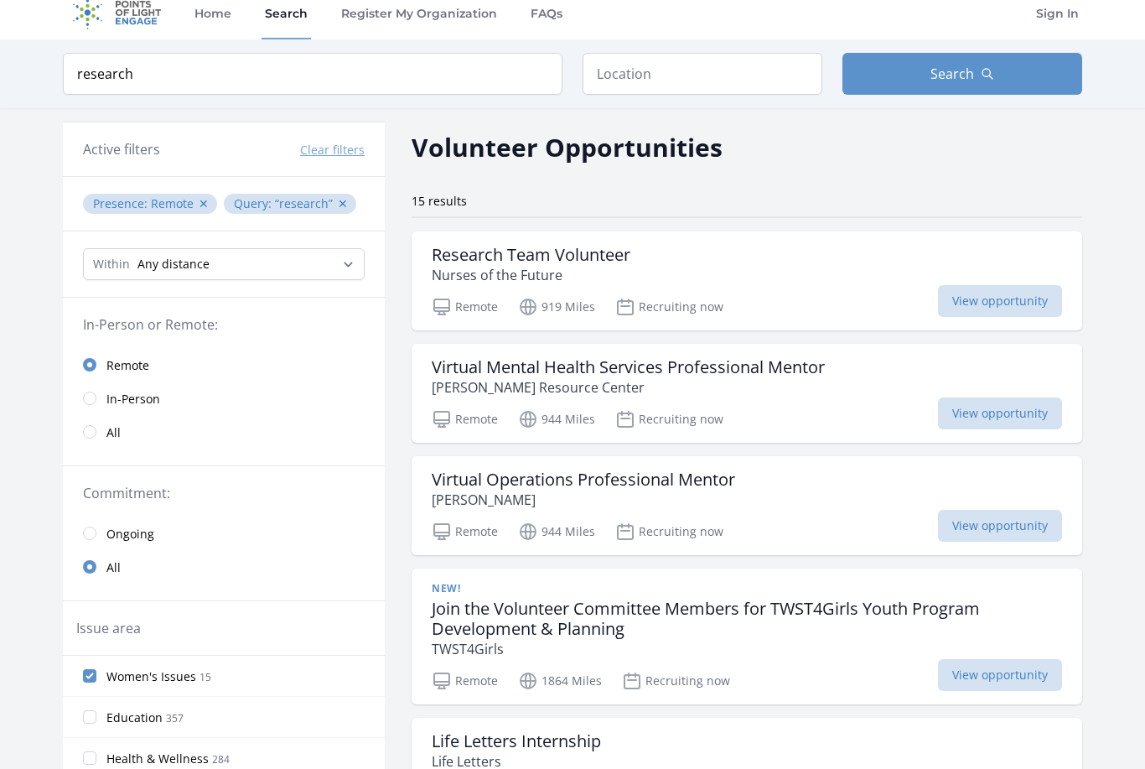
scroll to position [13, 0]
click at [837, 299] on div "Remote 919 Miles Recruiting now View opportunity" at bounding box center [747, 305] width 631 height 25
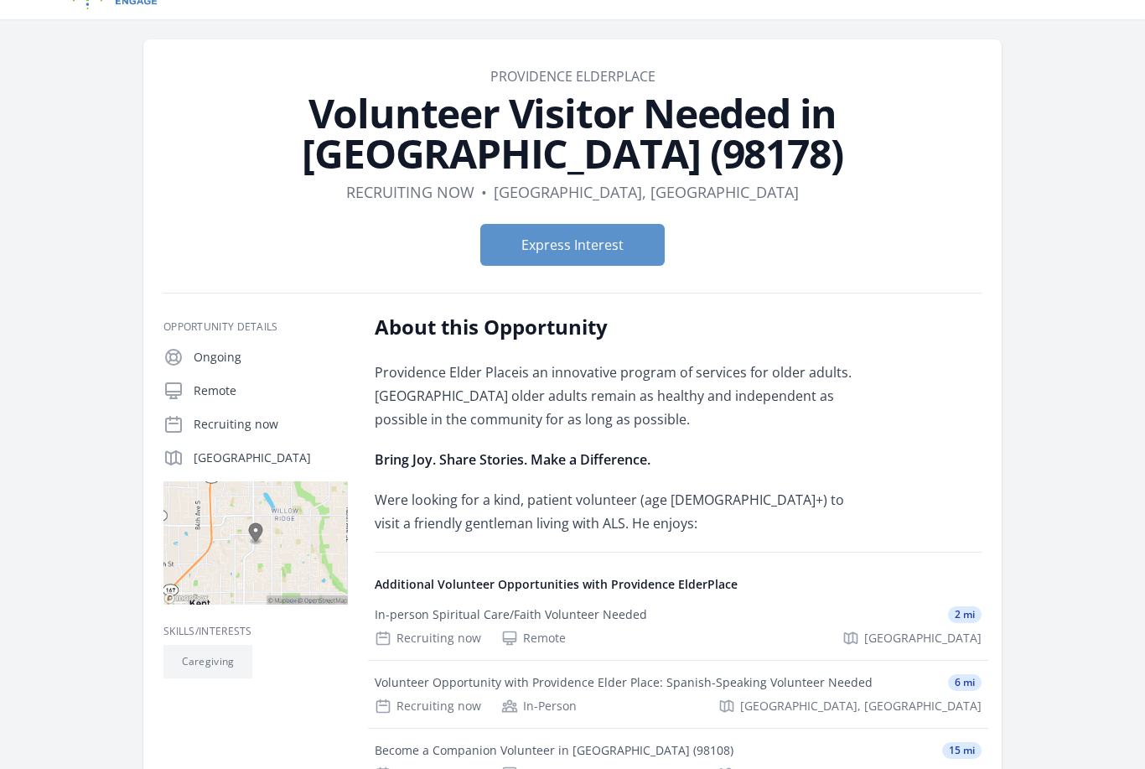
scroll to position [30, 0]
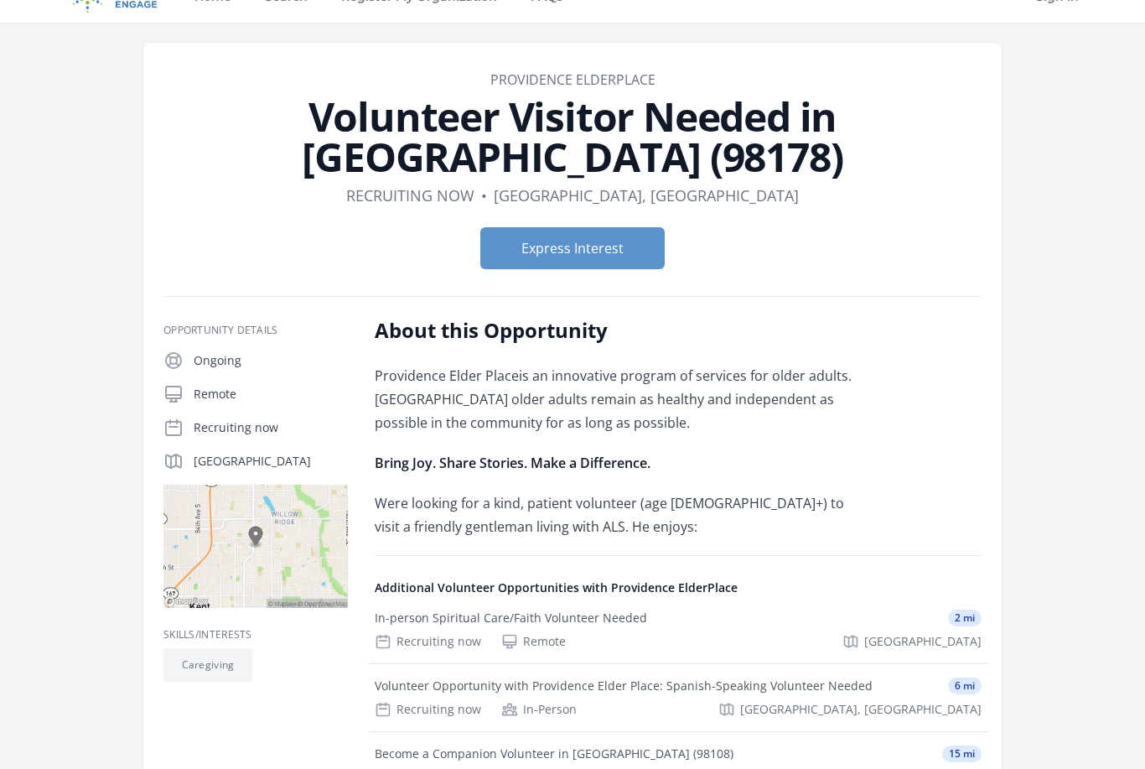
click at [658, 492] on p "Were looking for a kind, patient volunteer (age 20+) to visit a friendly gentle…" at bounding box center [620, 515] width 491 height 47
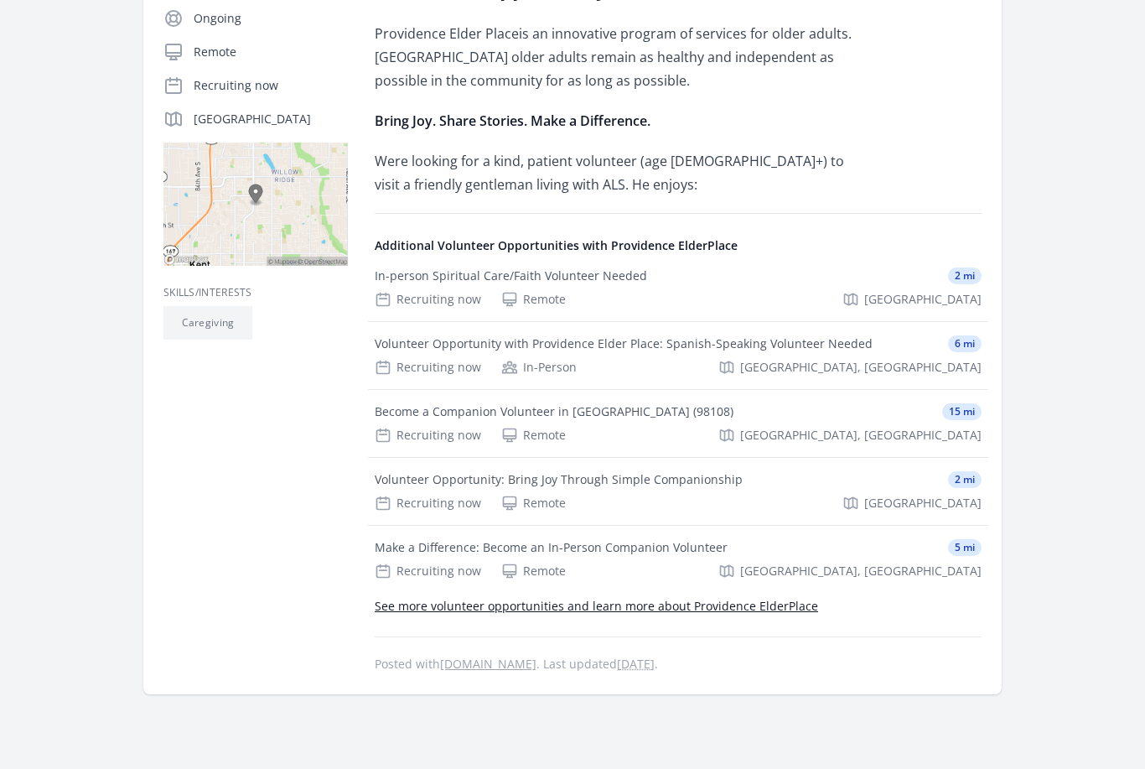
scroll to position [372, 0]
click at [400, 459] on div "Volunteer Opportunity: Bring Joy Through Simple Companionship 2 mi Recruiting n…" at bounding box center [678, 492] width 621 height 67
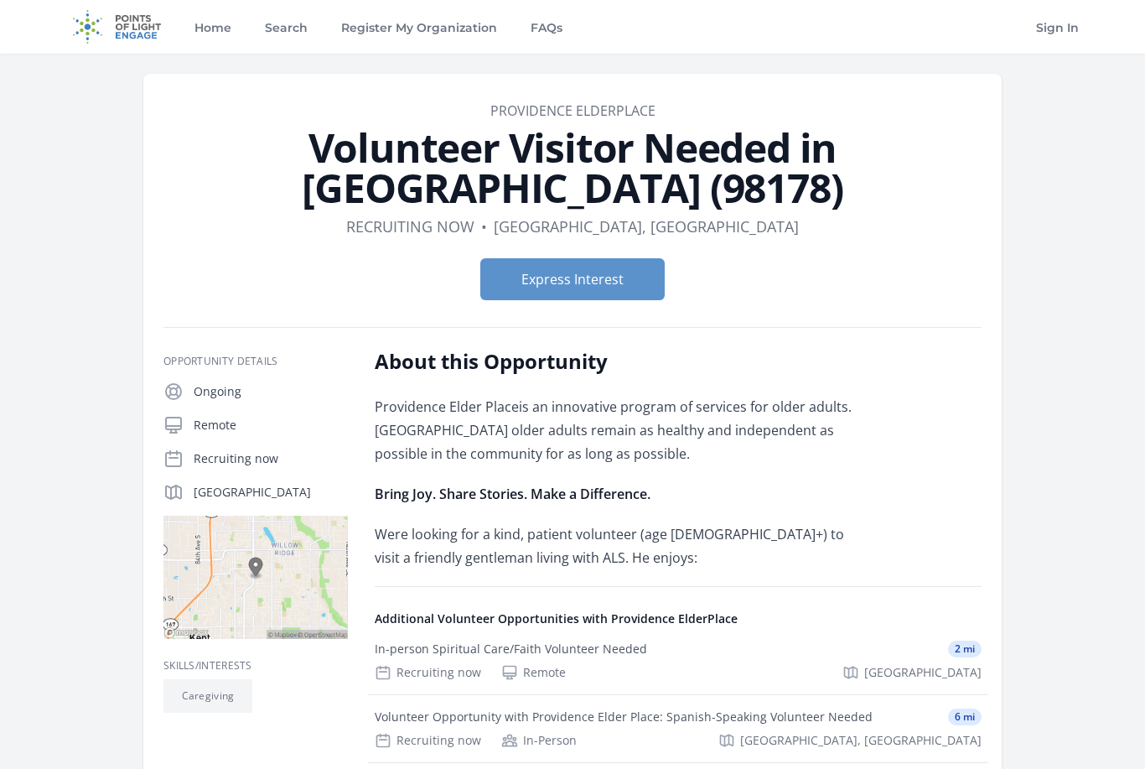
scroll to position [427, 0]
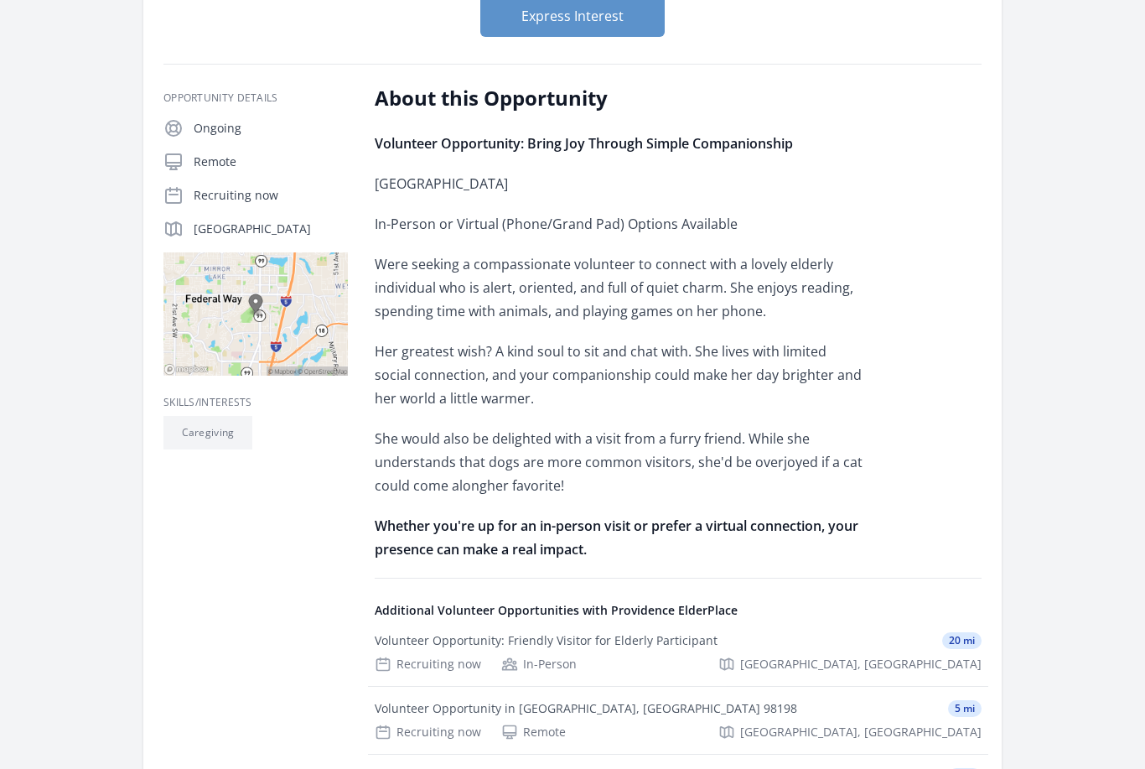
scroll to position [263, 0]
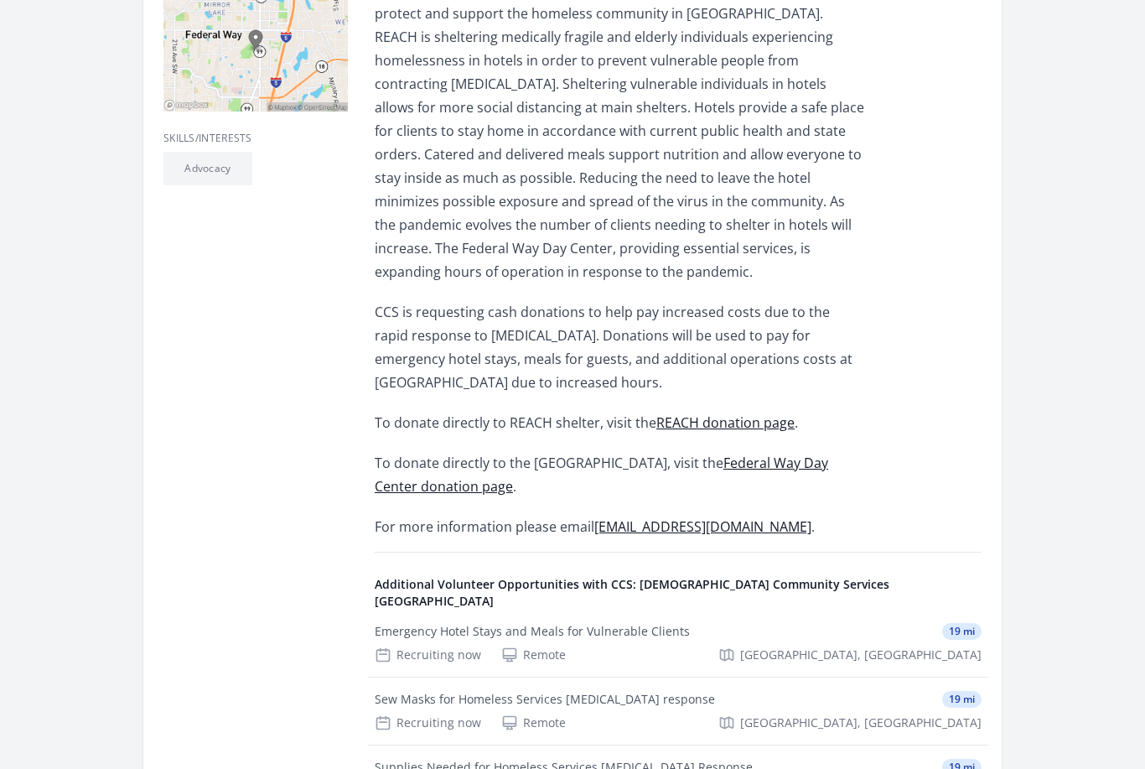
scroll to position [569, 0]
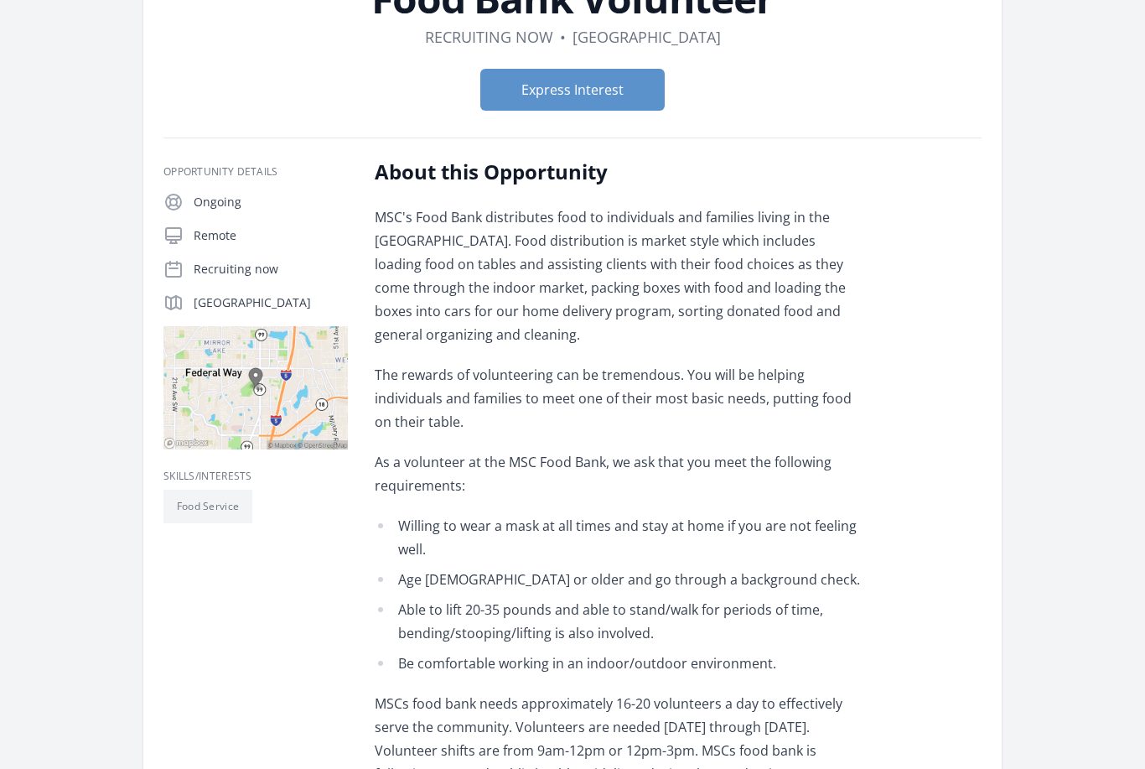
scroll to position [147, 0]
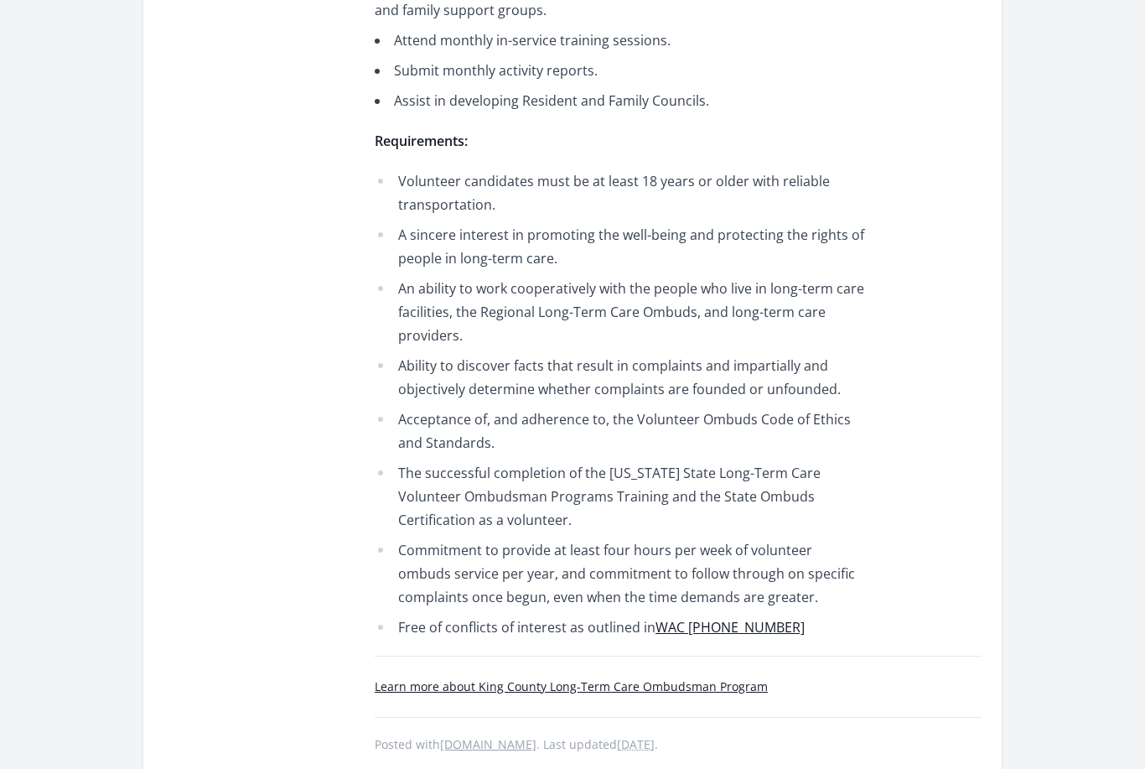
scroll to position [1149, 0]
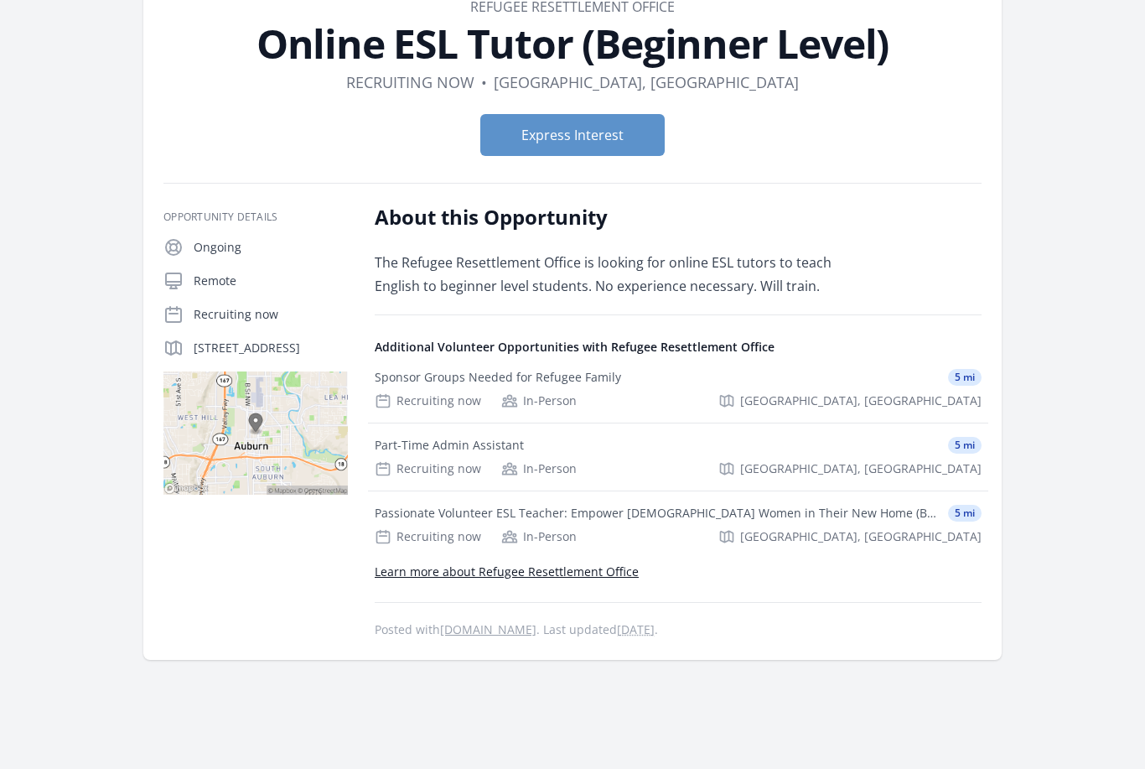
scroll to position [105, 0]
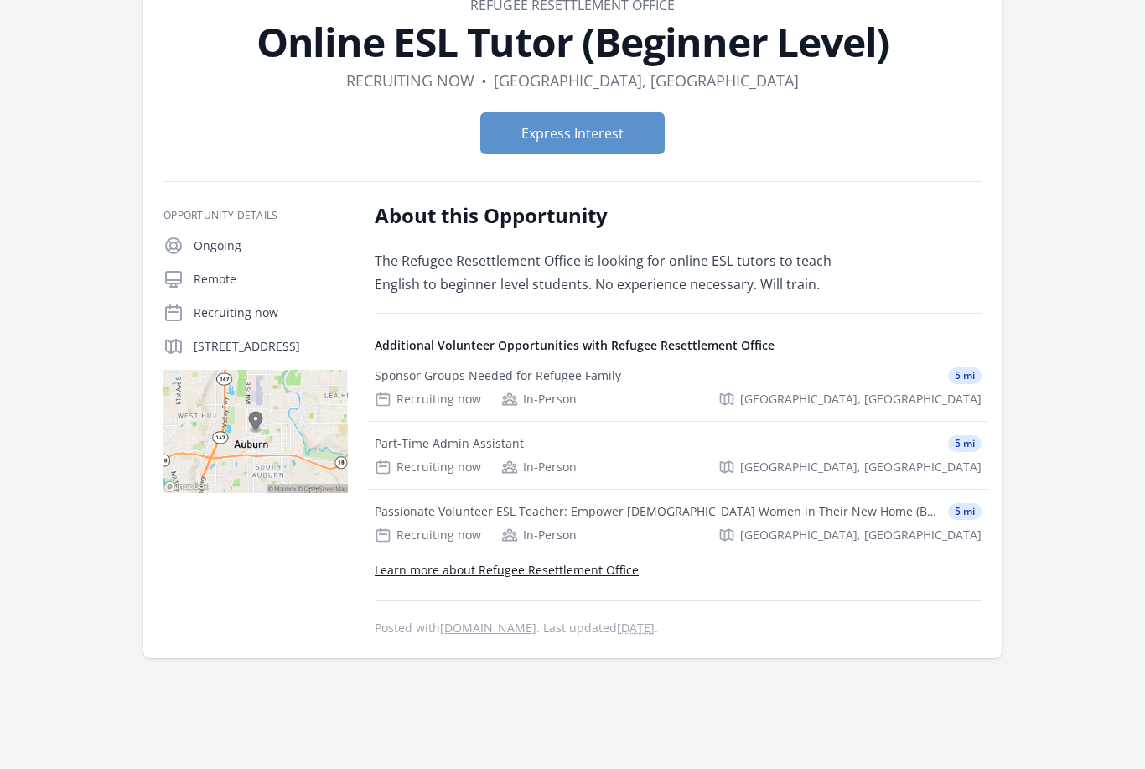
click at [0, 281] on html "Home Search Register My Organization FAQs Sign In" at bounding box center [572, 478] width 1145 height 1167
click at [427, 449] on div "Part-Time Admin Assistant" at bounding box center [449, 444] width 149 height 17
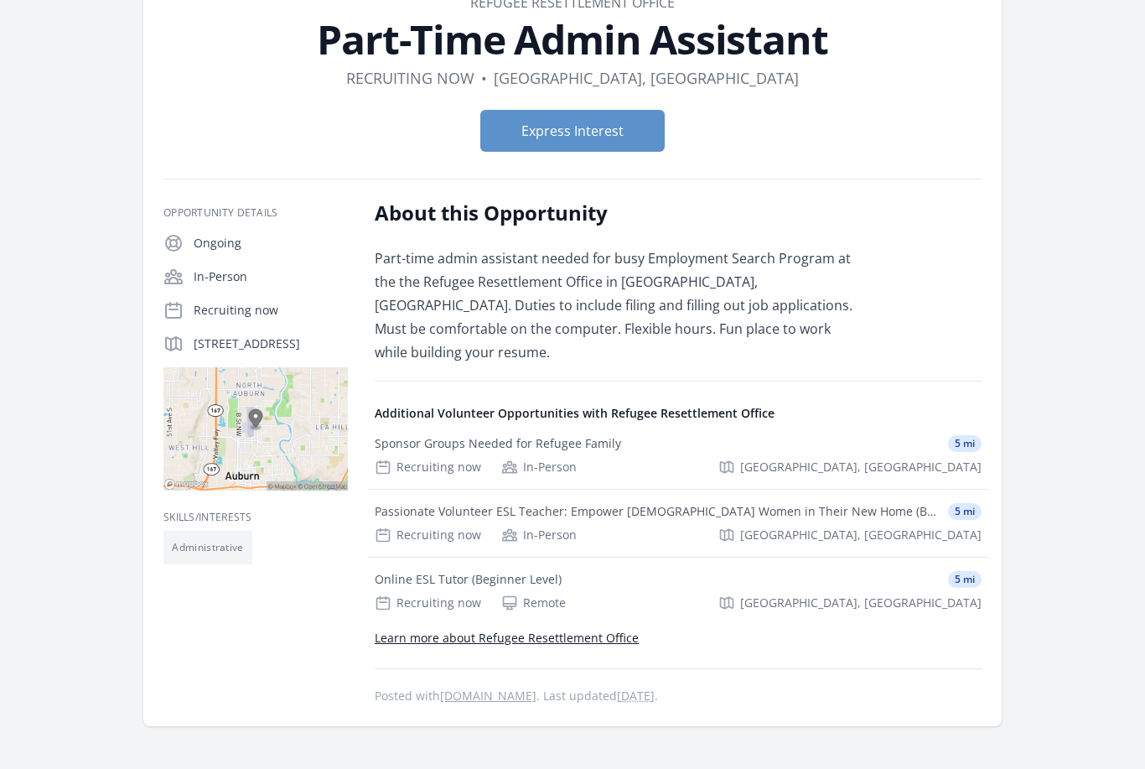
scroll to position [108, 0]
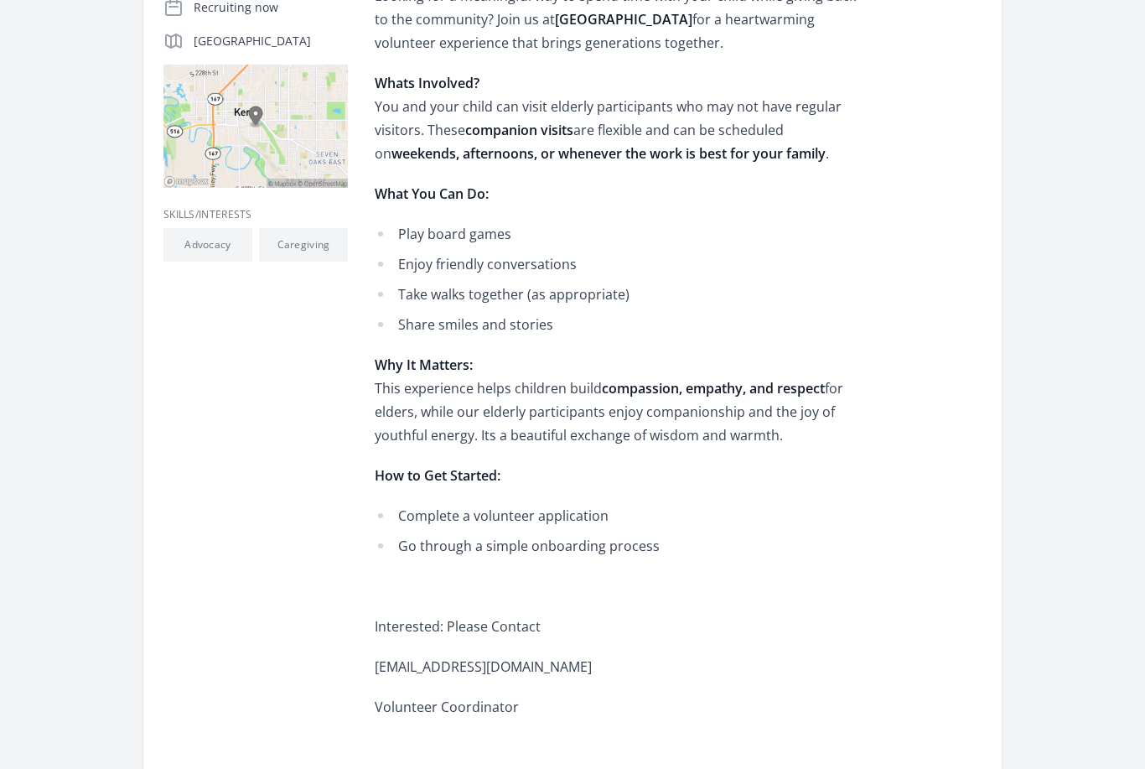
scroll to position [452, 0]
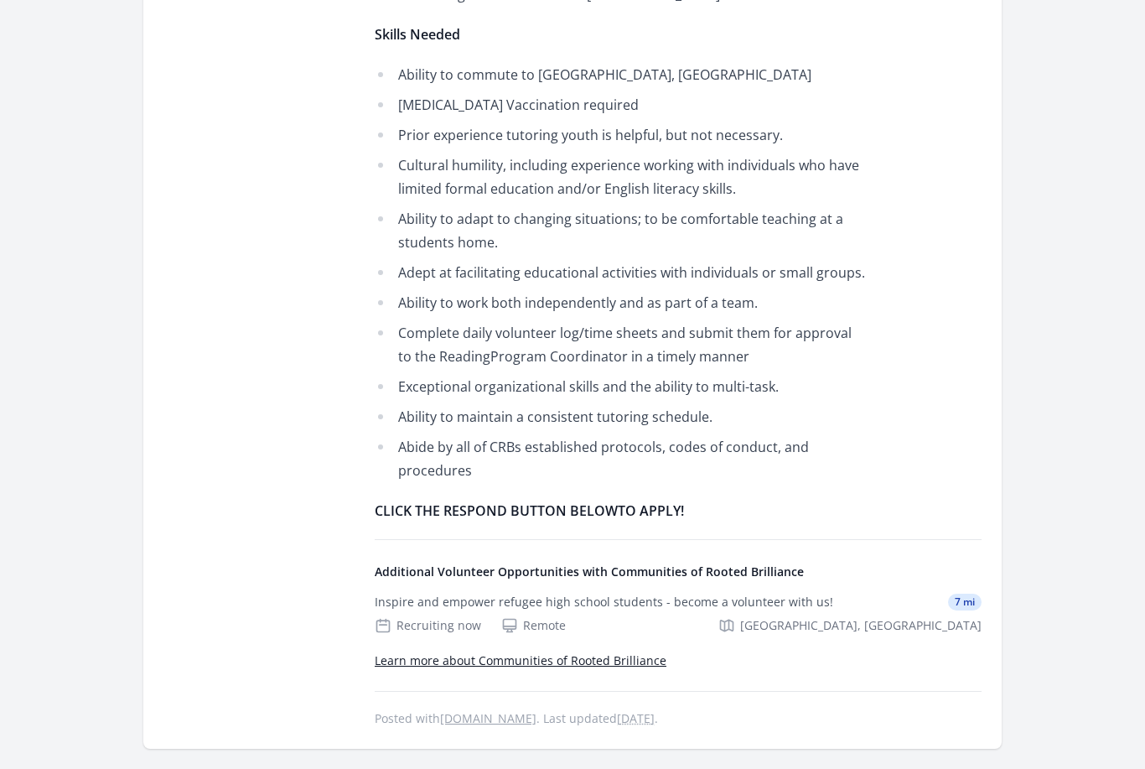
scroll to position [1606, 0]
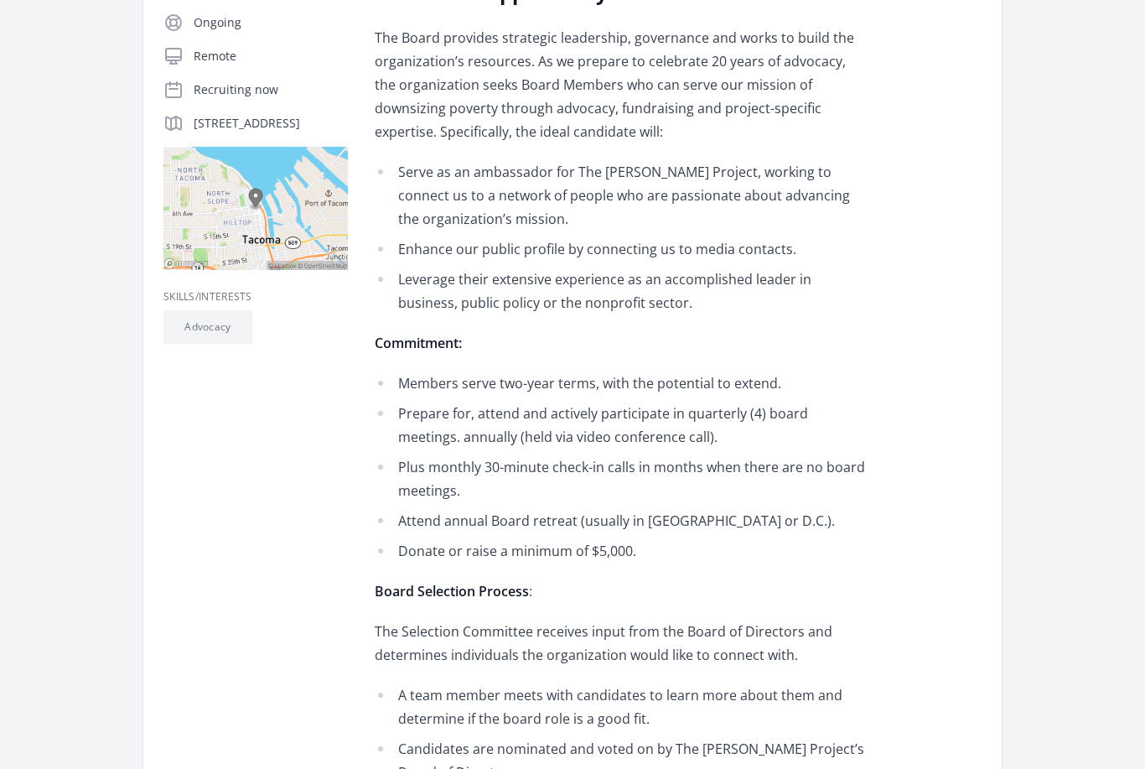
scroll to position [386, 0]
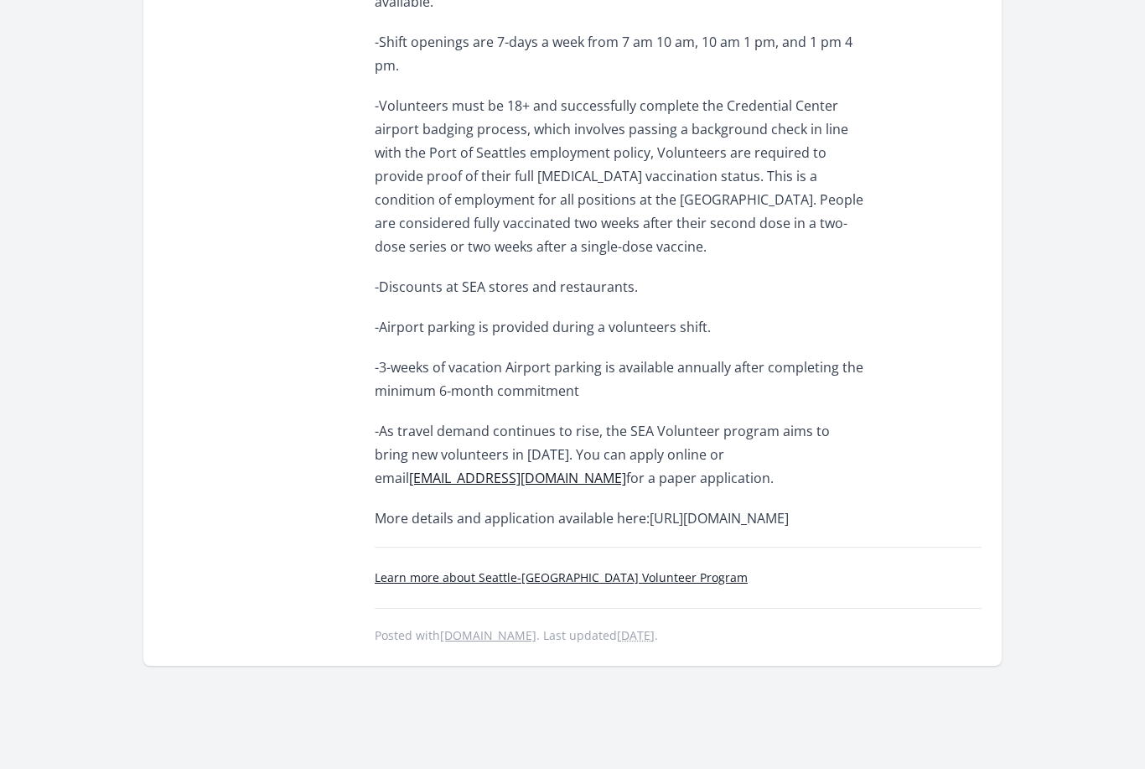
scroll to position [834, 0]
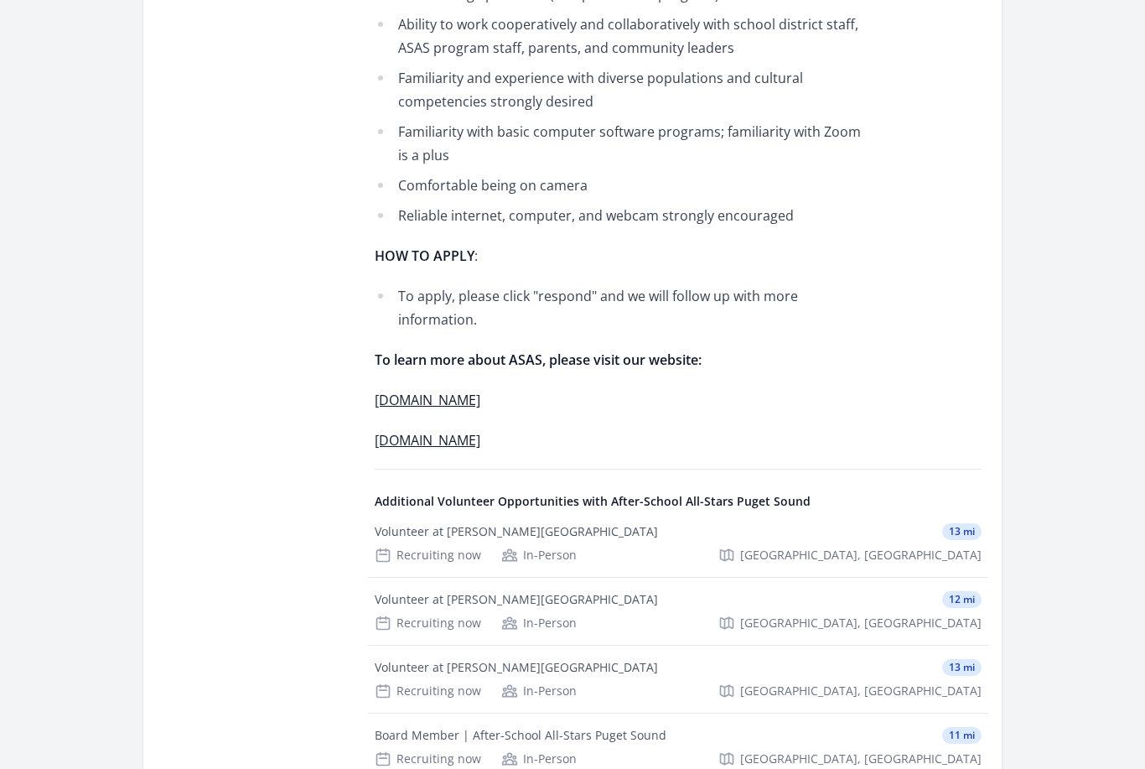
scroll to position [2555, 0]
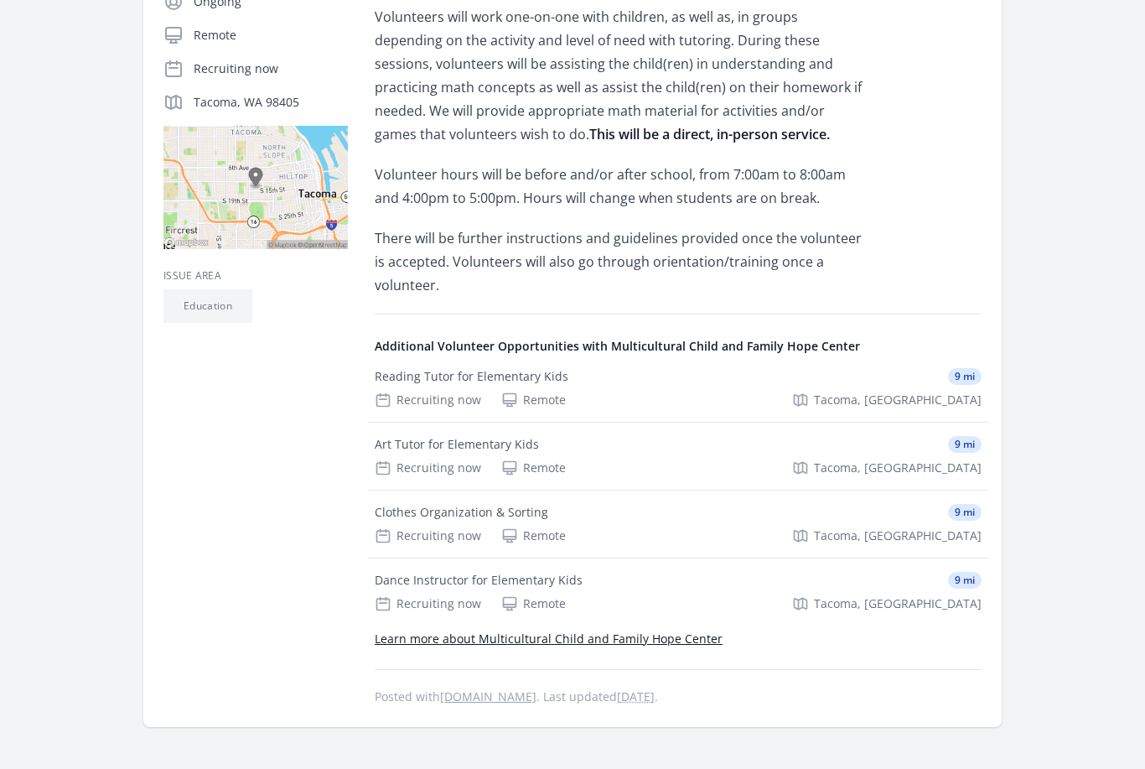
scroll to position [350, 0]
click at [394, 504] on div "Clothes Organization & Sorting" at bounding box center [462, 512] width 174 height 17
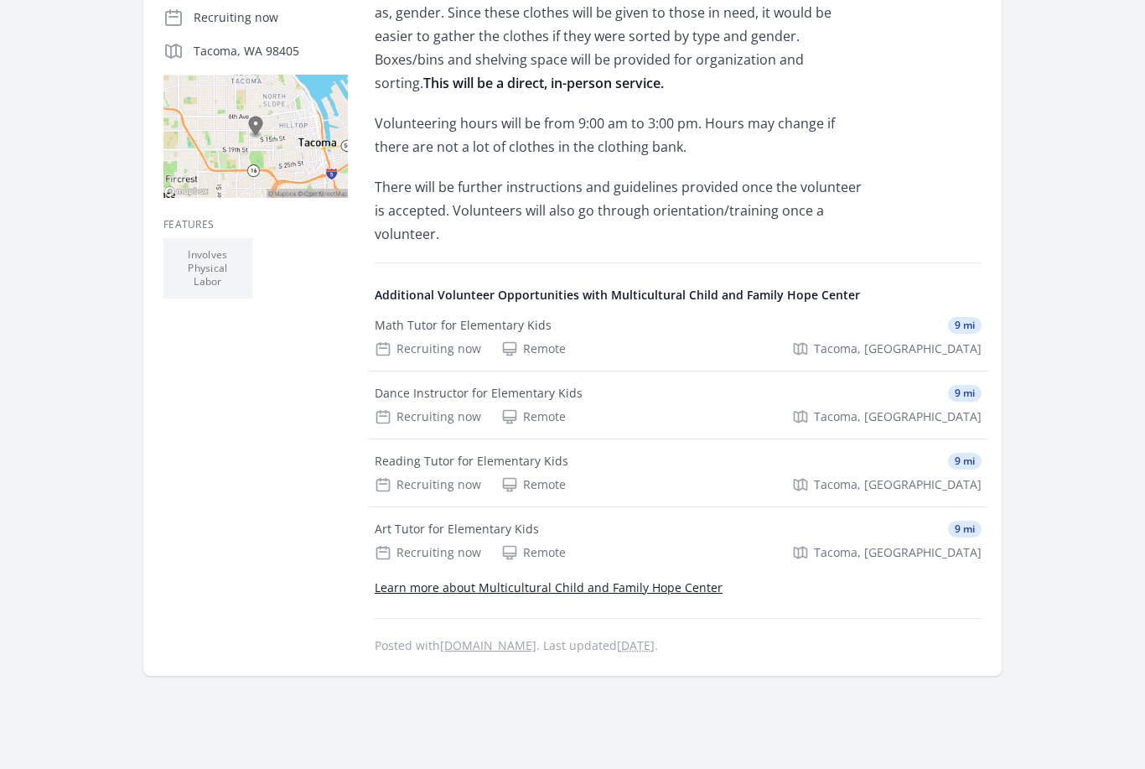
scroll to position [404, 0]
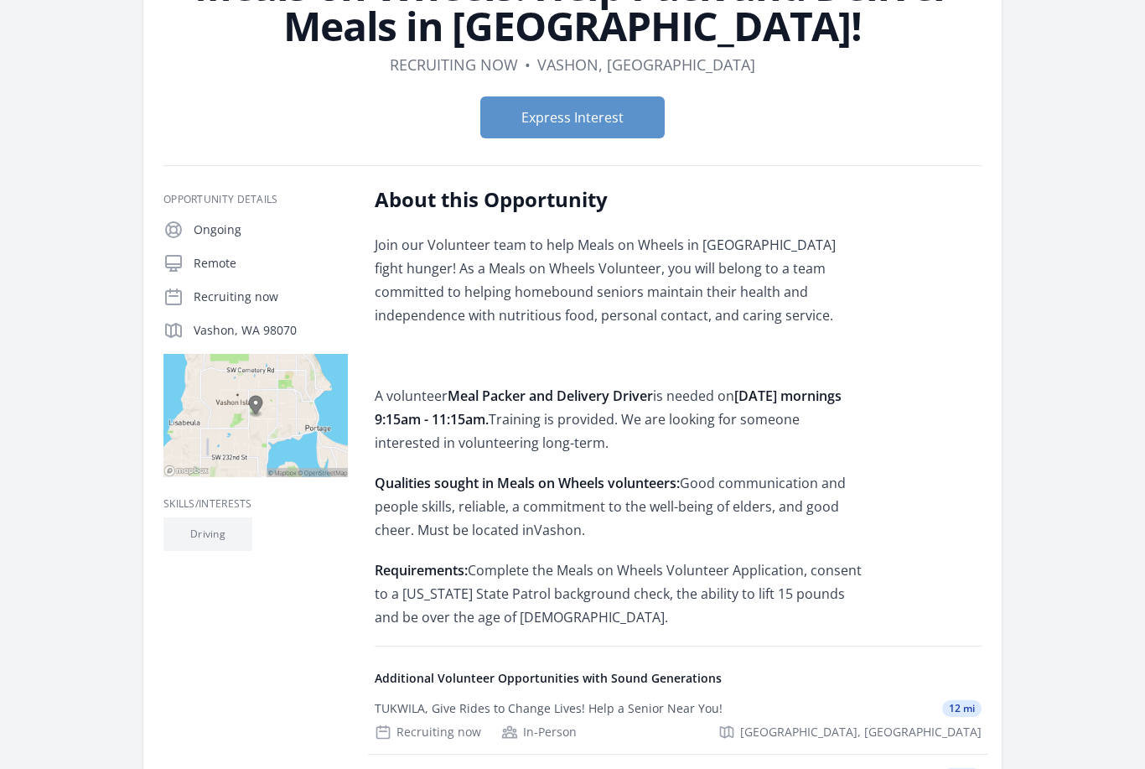
scroll to position [165, 0]
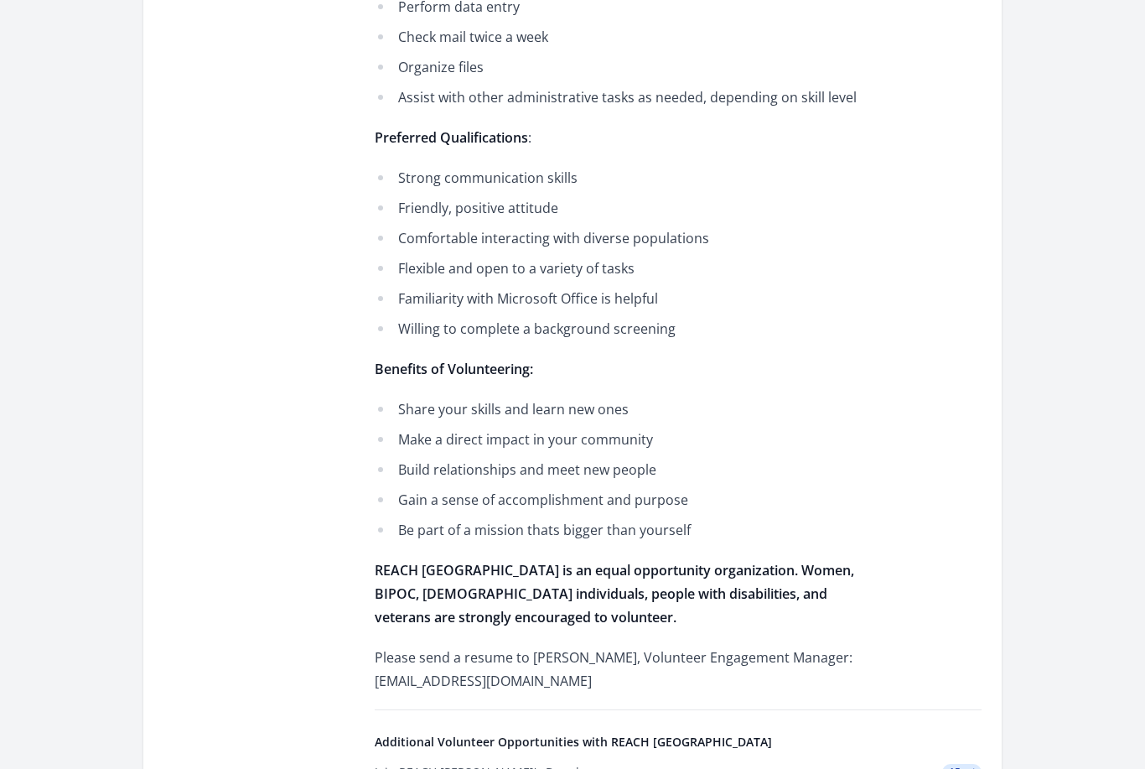
scroll to position [786, 0]
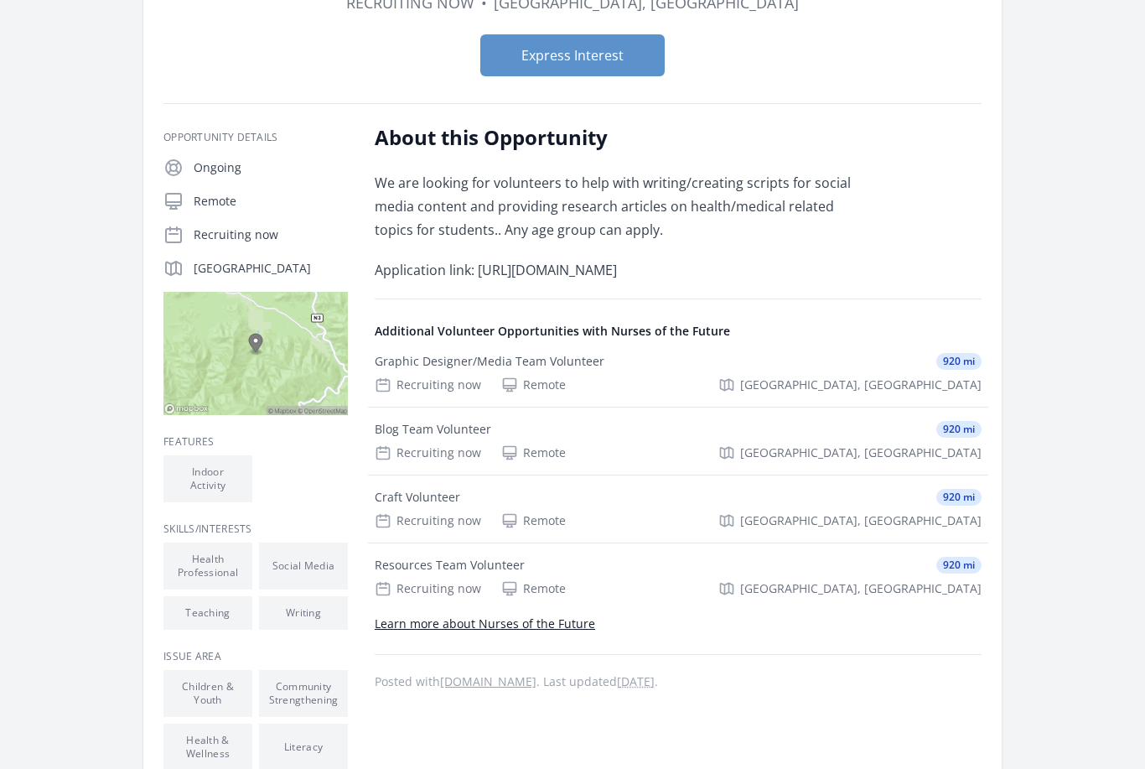
scroll to position [184, 0]
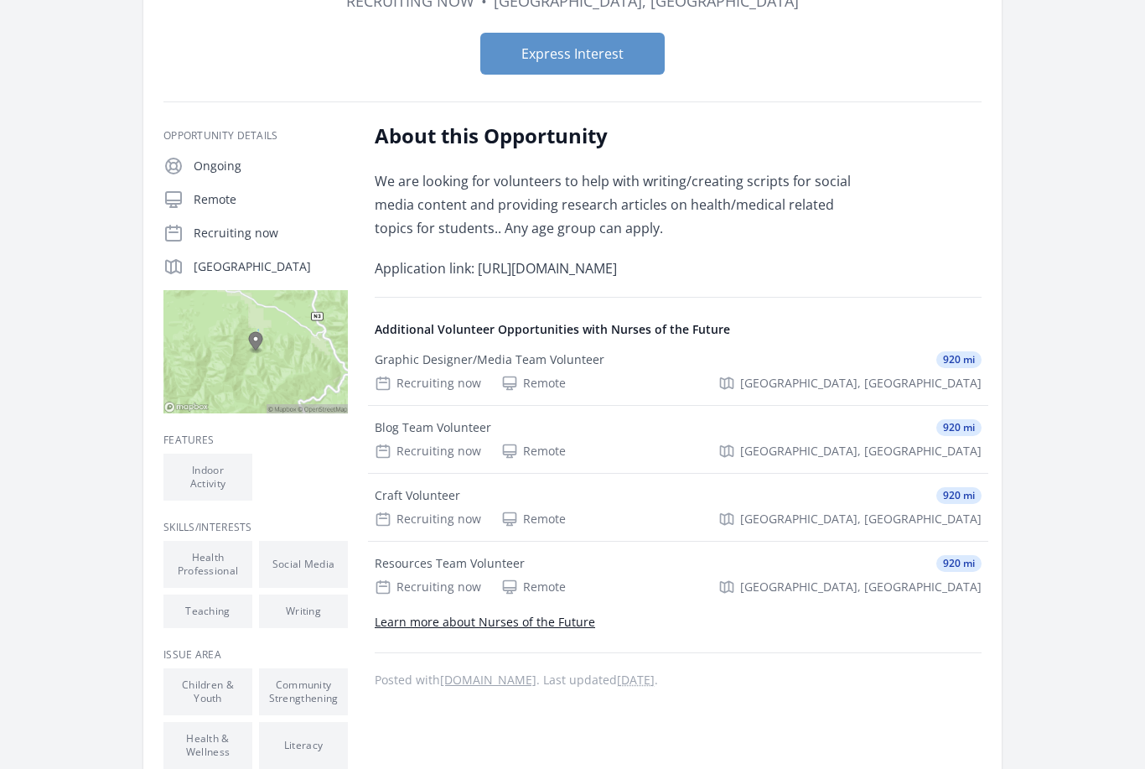
click at [862, 589] on div "Recruiting now Remote Palmdale, CA" at bounding box center [678, 587] width 607 height 17
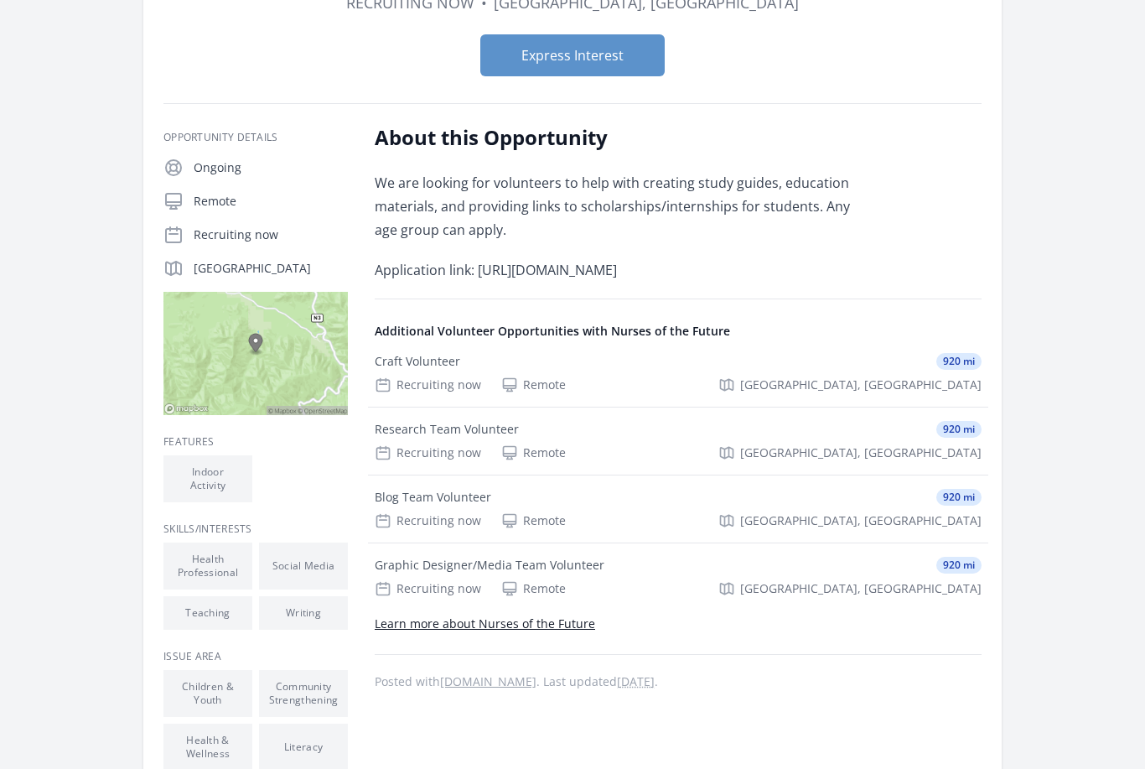
scroll to position [187, 0]
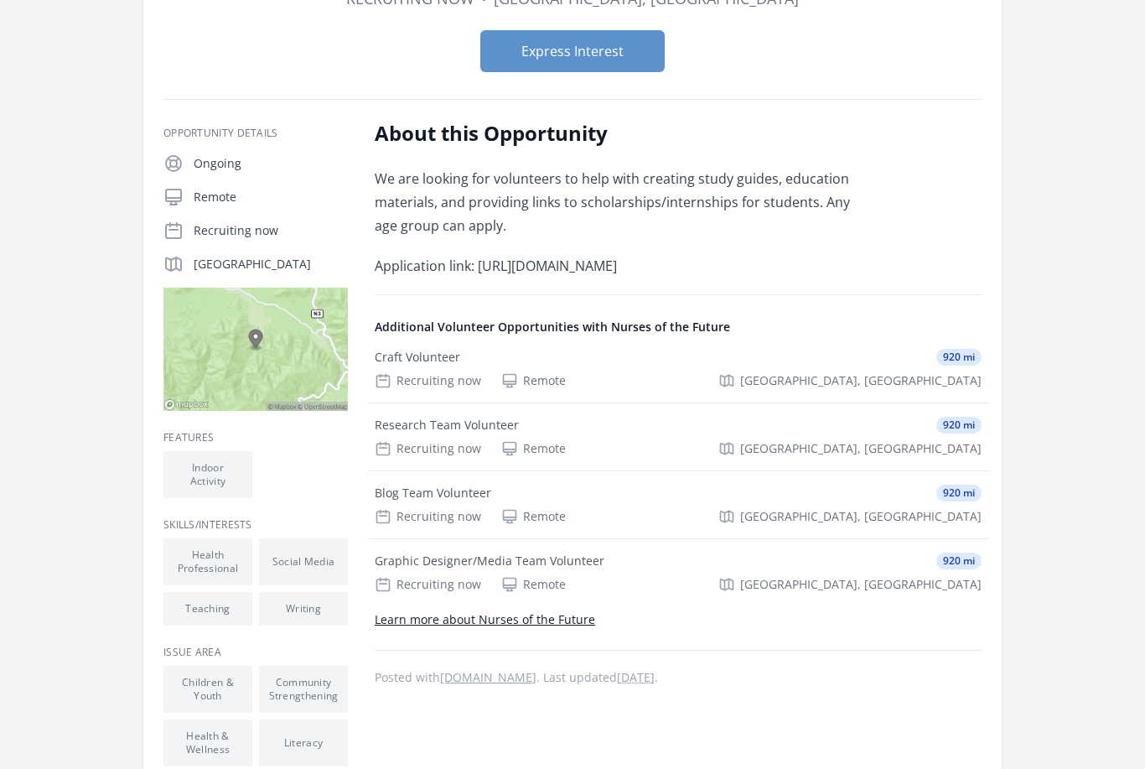
click at [696, 271] on p "Application link: [URL][DOMAIN_NAME]" at bounding box center [620, 266] width 491 height 23
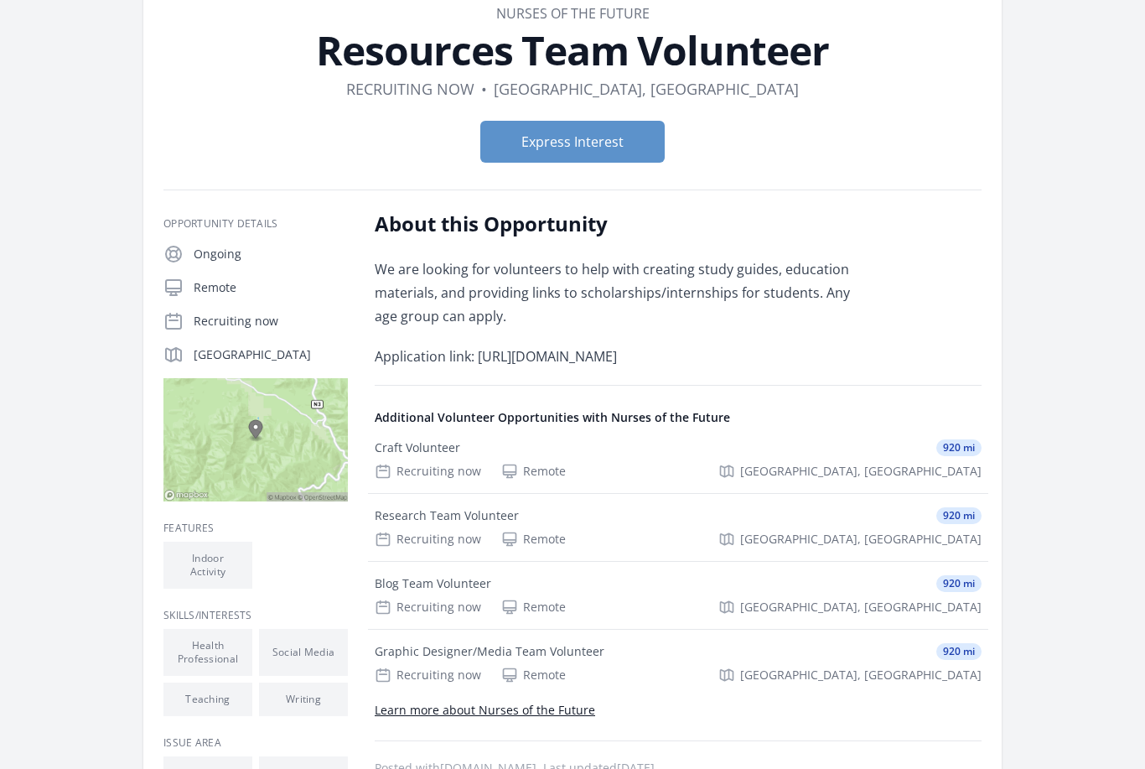
scroll to position [0, 0]
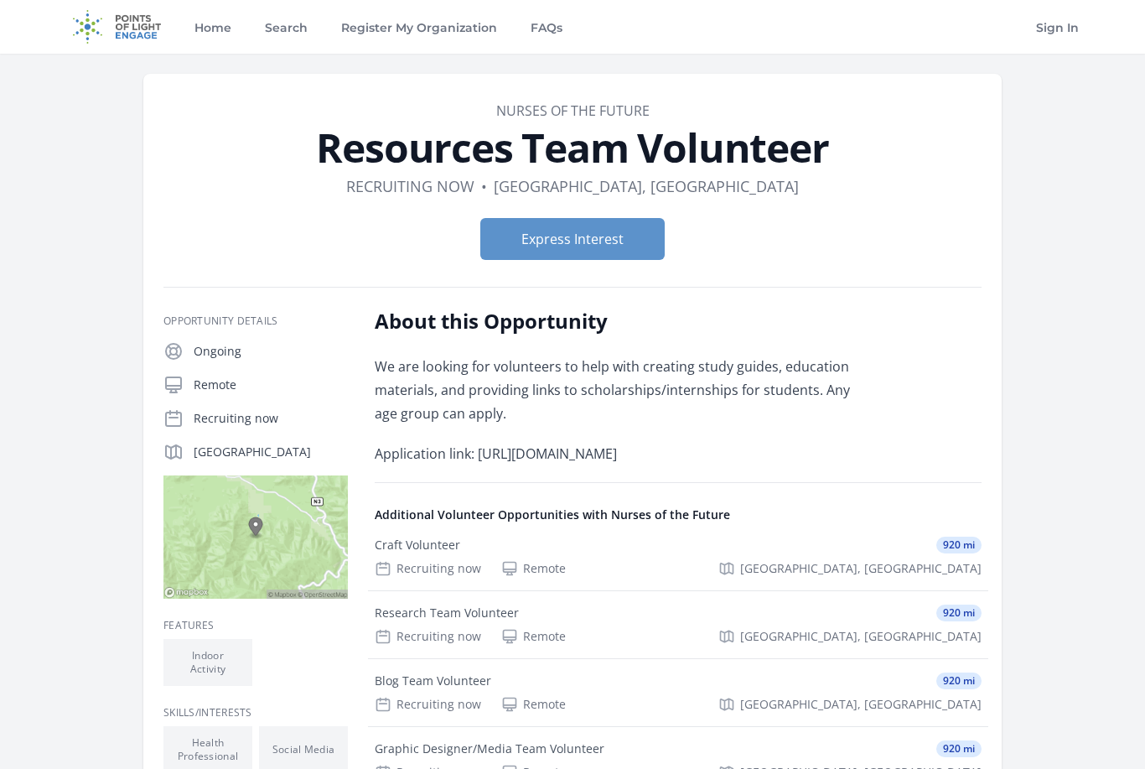
click at [618, 103] on link "Nurses of the Future" at bounding box center [572, 110] width 153 height 18
click at [627, 104] on link "Nurses of the Future" at bounding box center [572, 110] width 153 height 18
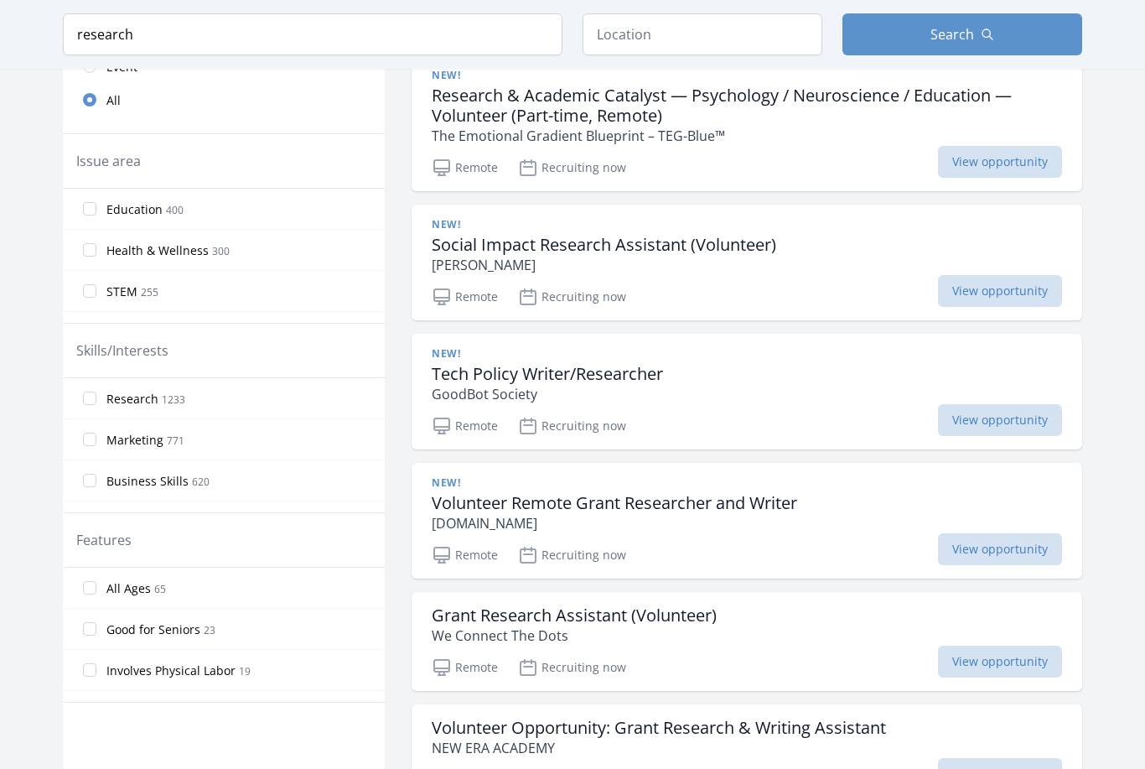
scroll to position [441, 0]
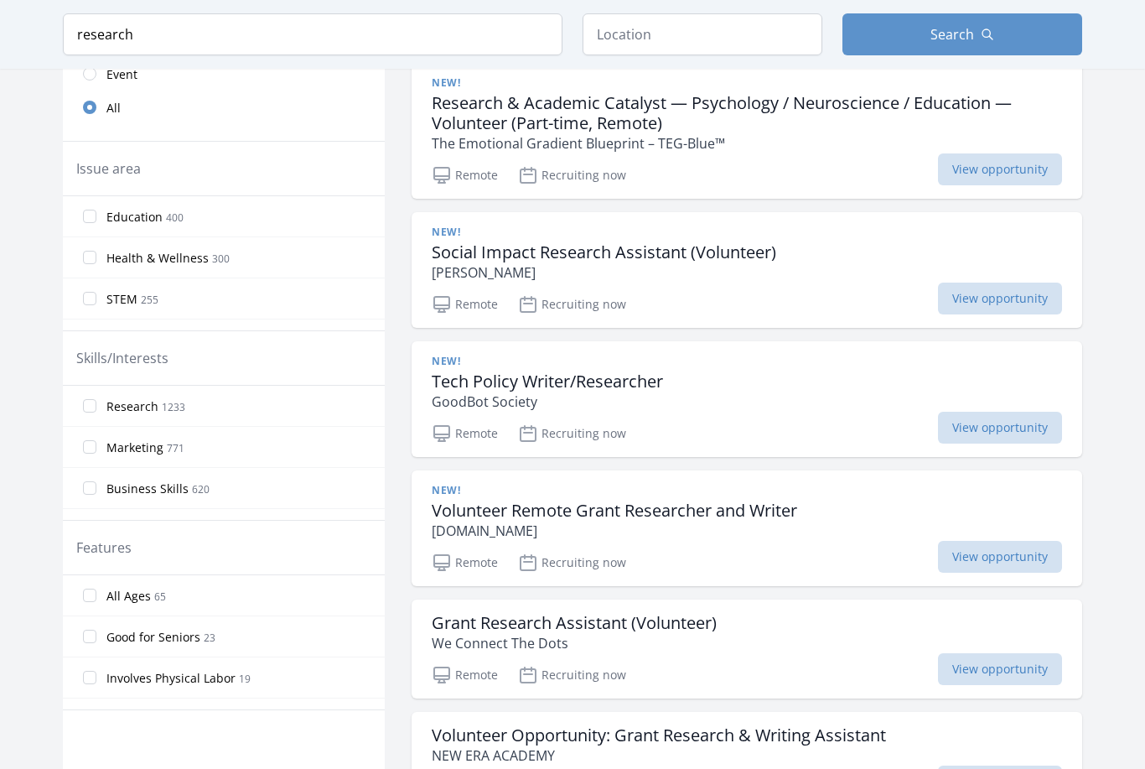
click at [93, 302] on input "STEM 255" at bounding box center [89, 298] width 13 height 13
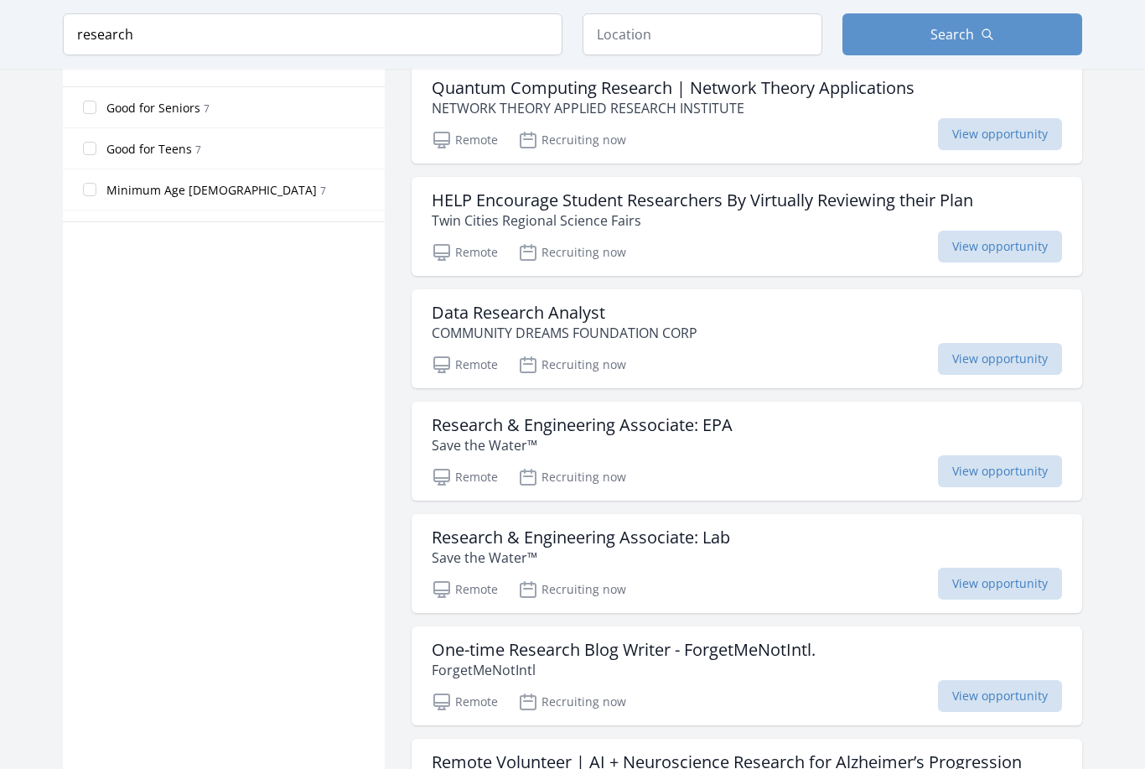
scroll to position [896, 0]
click at [791, 345] on div "Data Research Analyst COMMUNITY DREAMS FOUNDATION CORP Remote Recruiting now Vi…" at bounding box center [747, 337] width 671 height 99
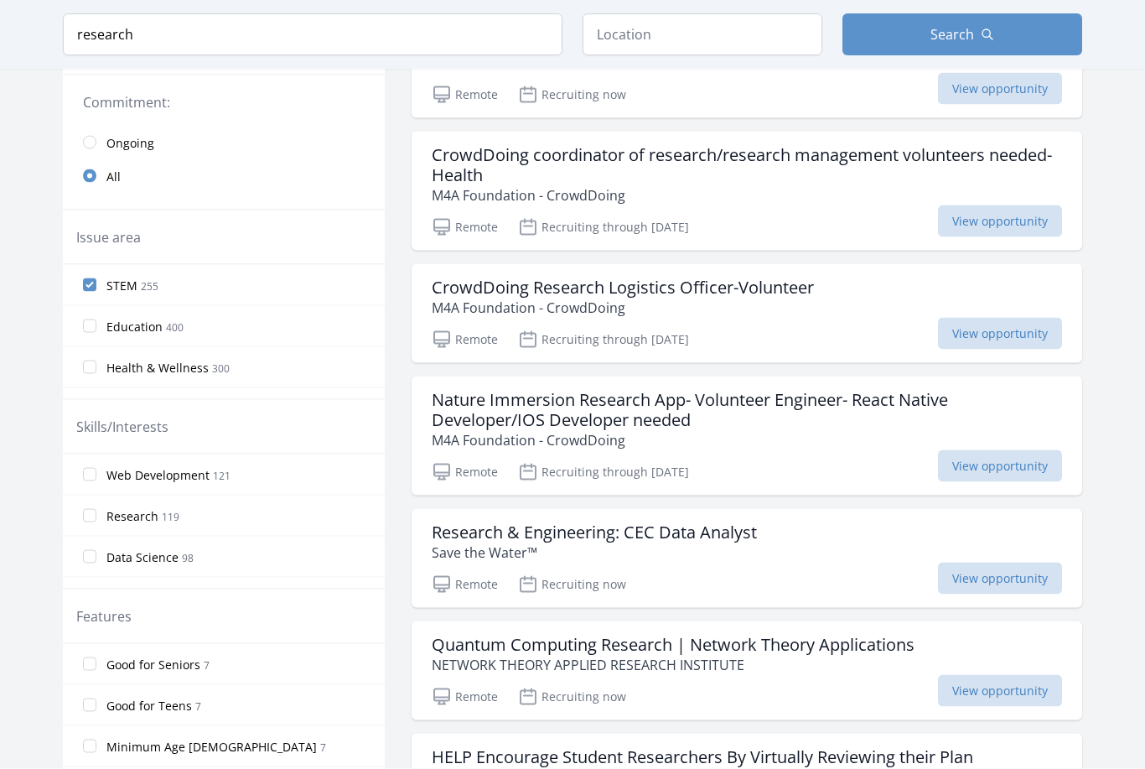
scroll to position [362, 0]
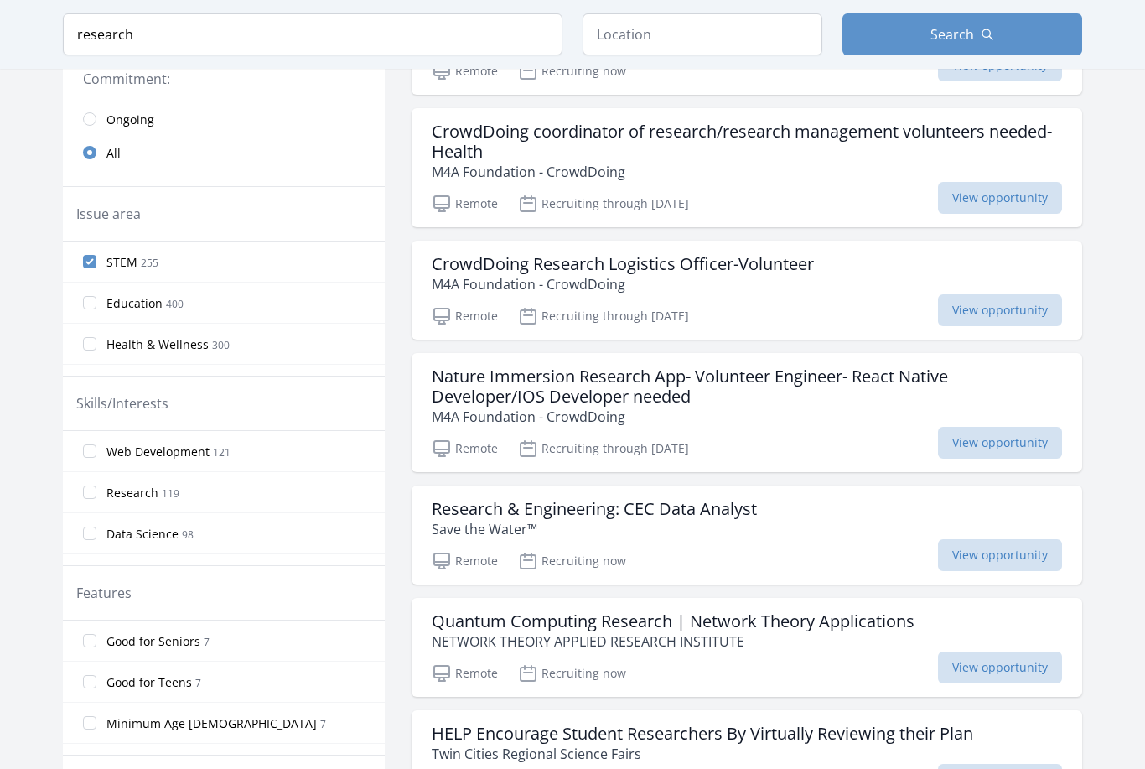
click at [84, 266] on input "STEM 255" at bounding box center [89, 261] width 13 height 13
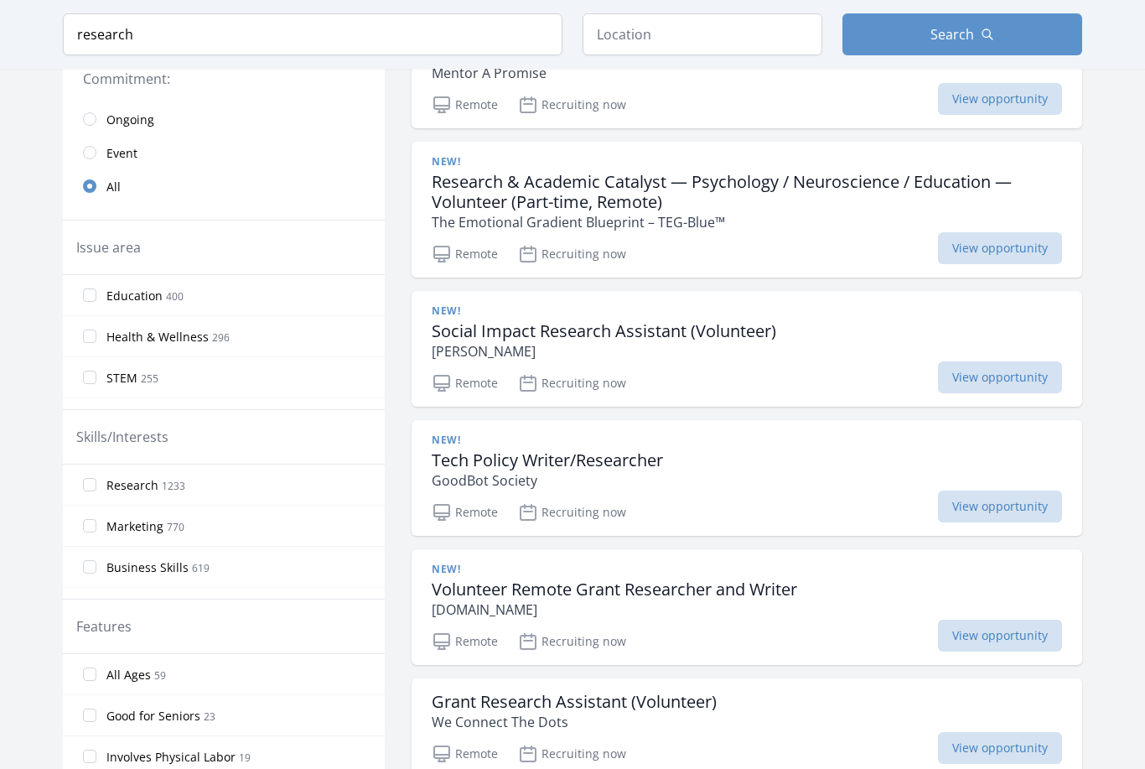
click at [92, 342] on input "Health & Wellness 296" at bounding box center [89, 336] width 13 height 13
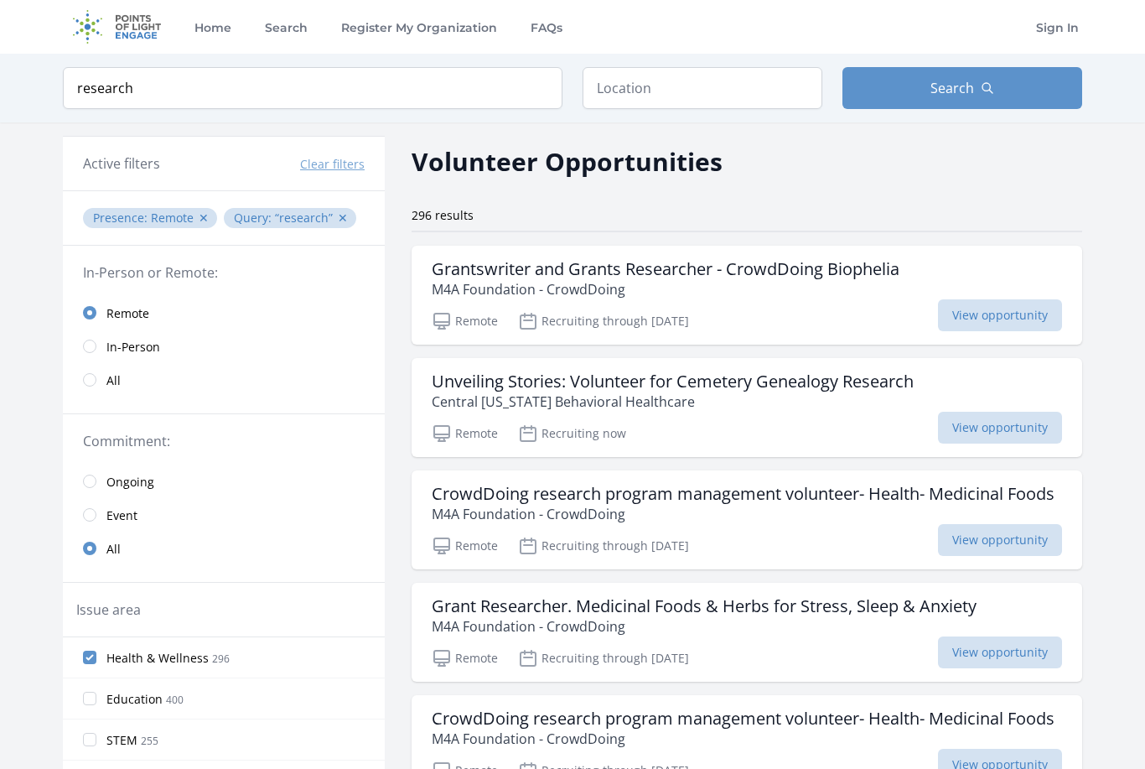
click at [949, 106] on button "Search" at bounding box center [963, 88] width 240 height 42
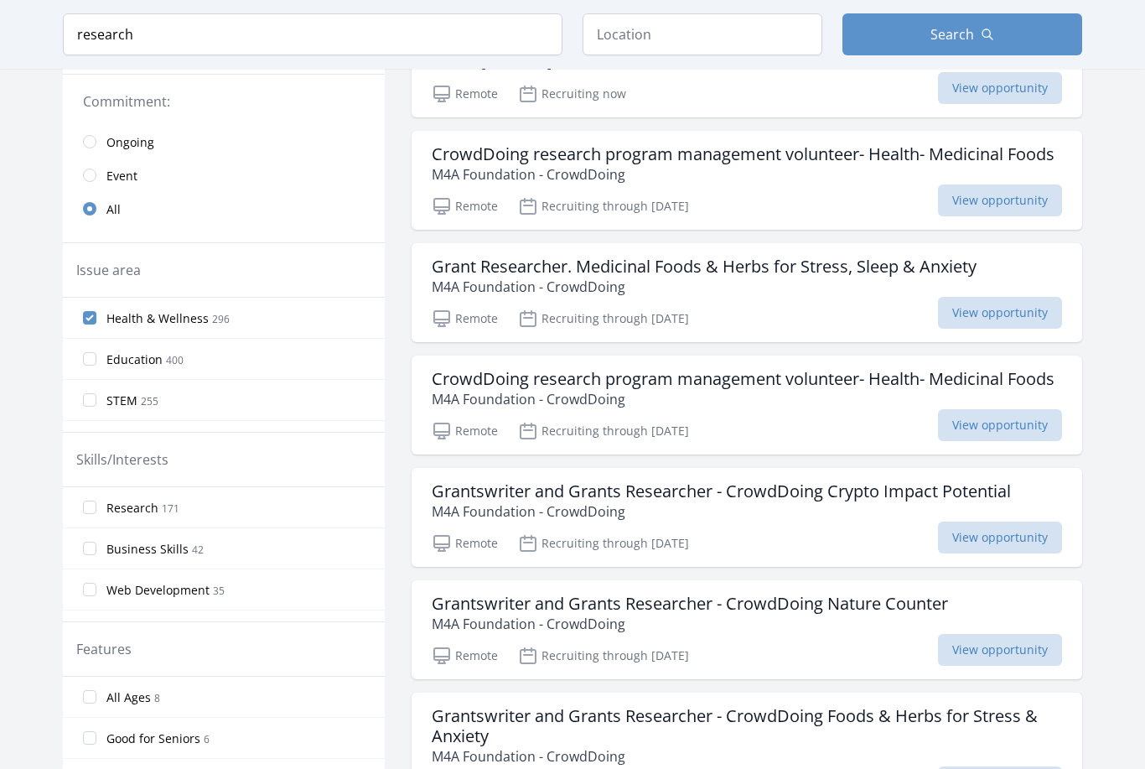
click at [91, 319] on input "Health & Wellness 296" at bounding box center [89, 318] width 13 height 13
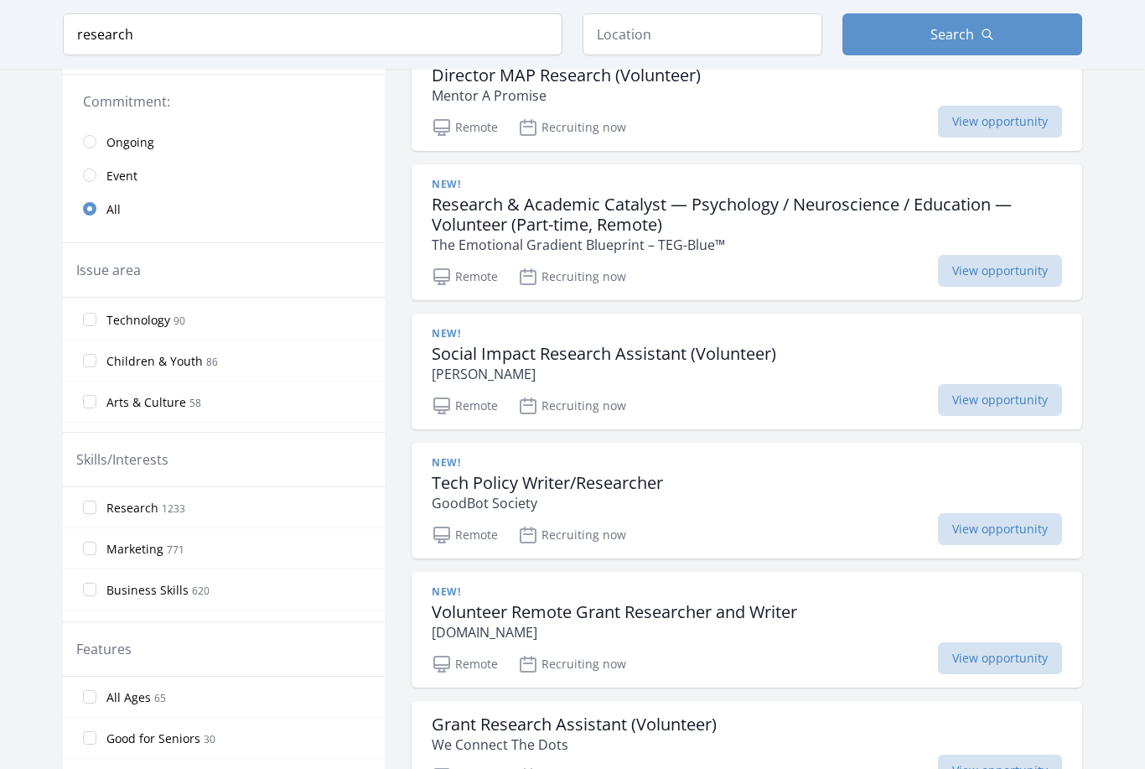
scroll to position [164, 0]
click at [89, 361] on input "Children & Youth 86" at bounding box center [89, 359] width 13 height 13
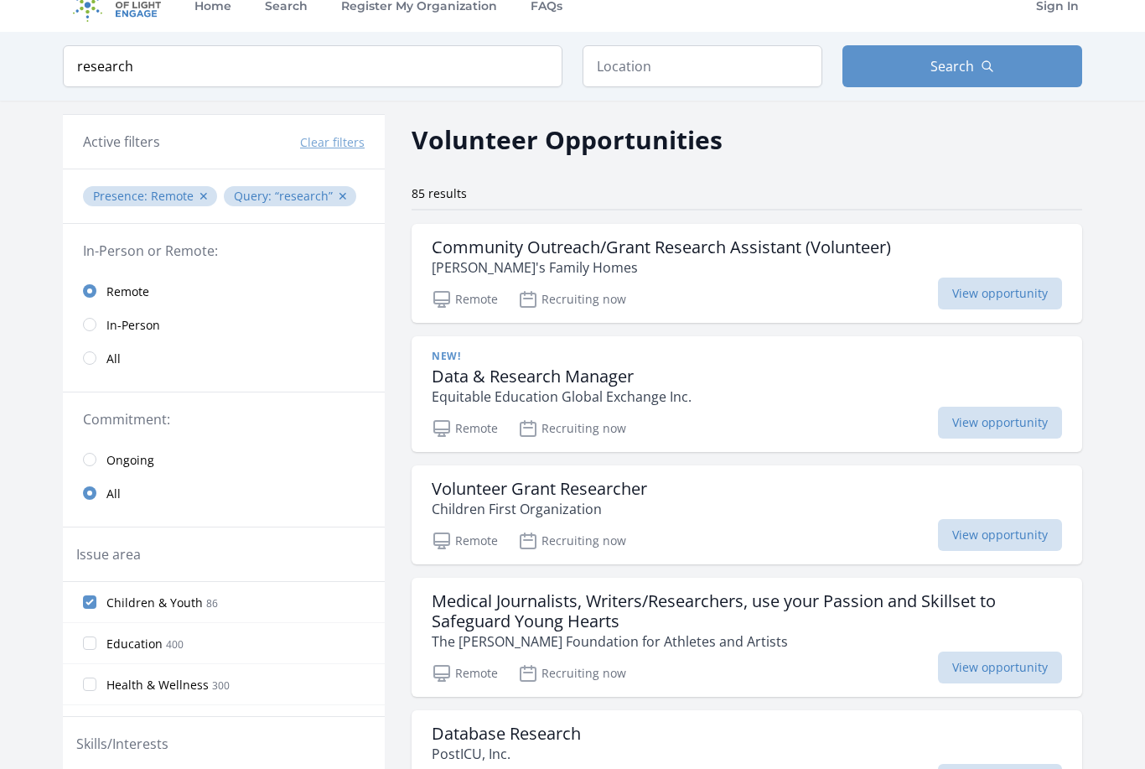
scroll to position [0, 0]
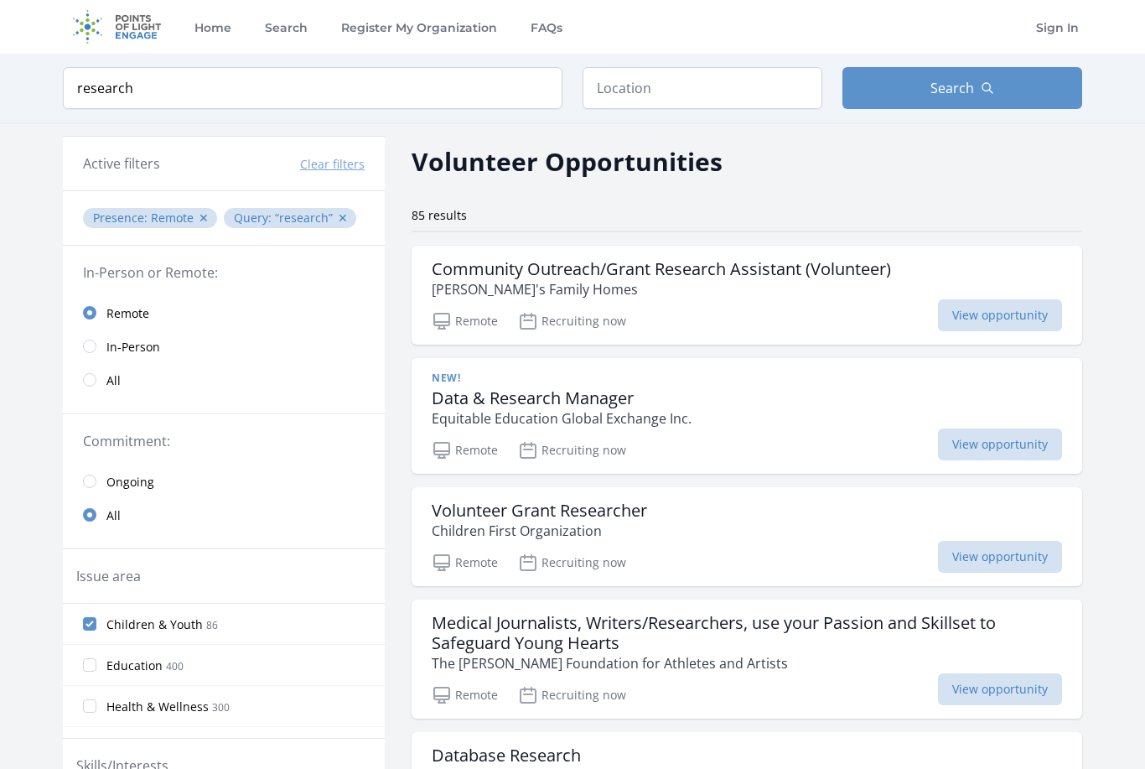
click at [831, 319] on div "Remote Recruiting now View opportunity" at bounding box center [747, 318] width 631 height 25
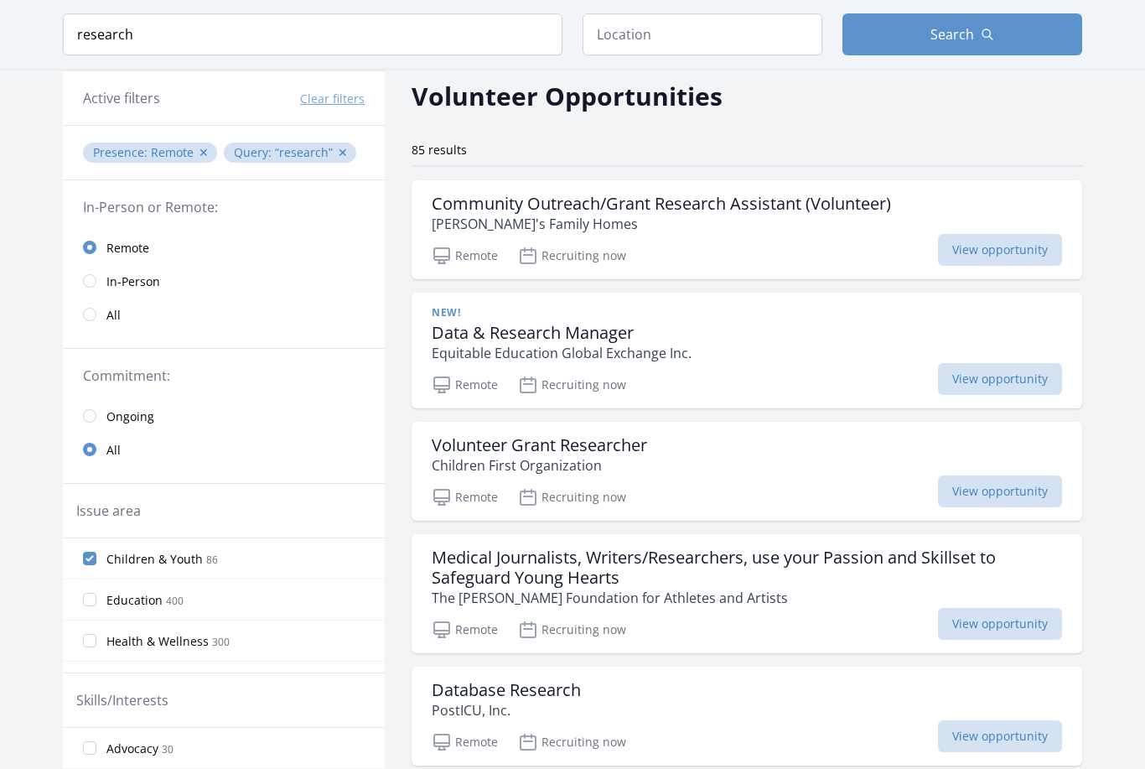
scroll to position [64, 0]
click at [498, 345] on p "Equitable Education Global Exchange Inc." at bounding box center [562, 355] width 260 height 20
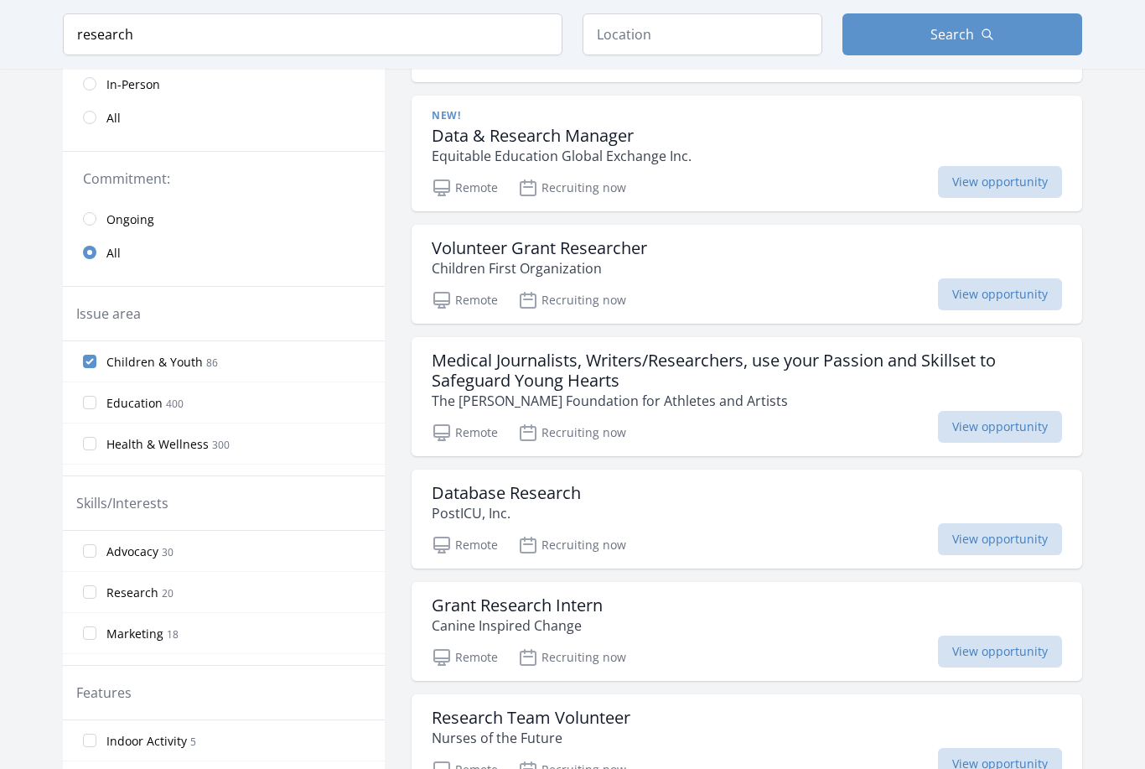
scroll to position [268, 0]
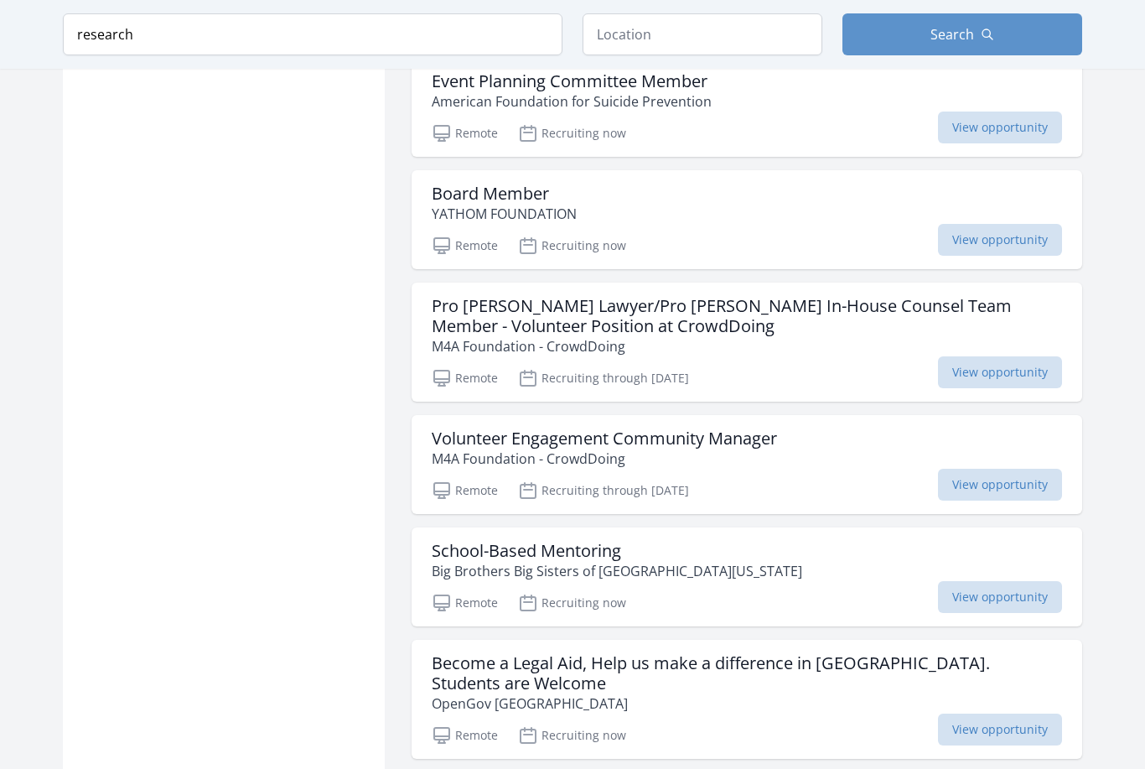
scroll to position [2368, 0]
click at [462, 449] on p "M4A Foundation - CrowdDoing" at bounding box center [604, 459] width 345 height 20
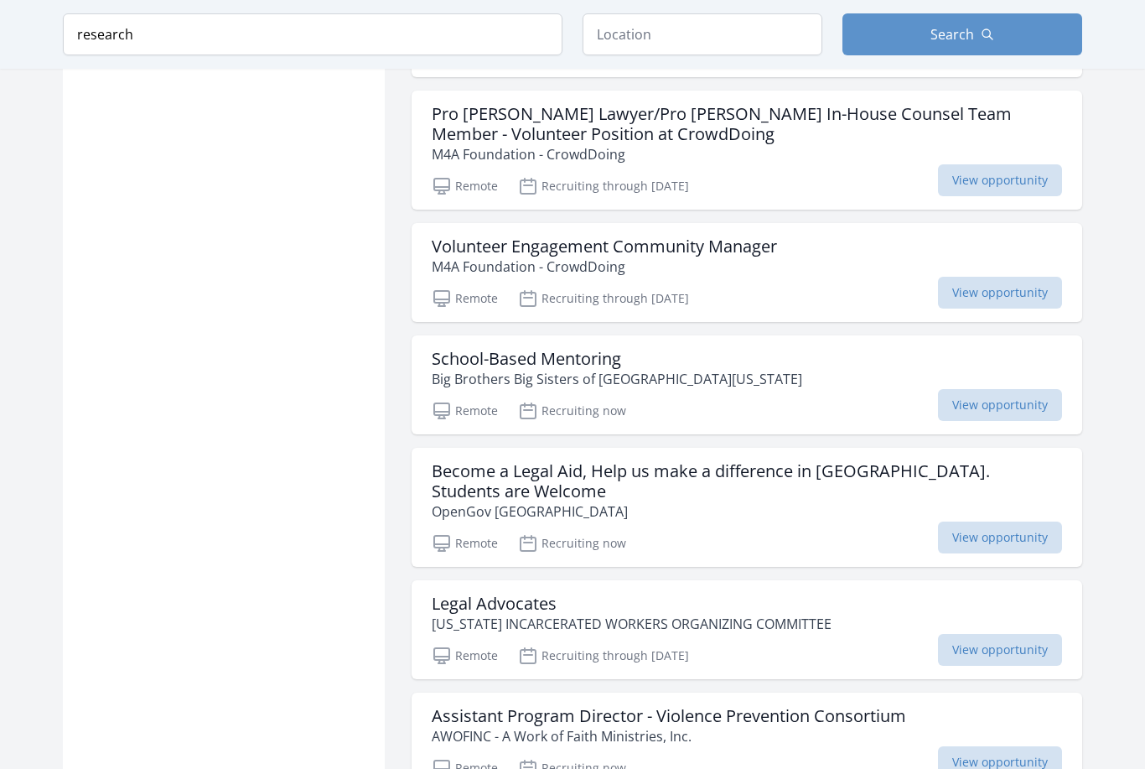
scroll to position [2568, 0]
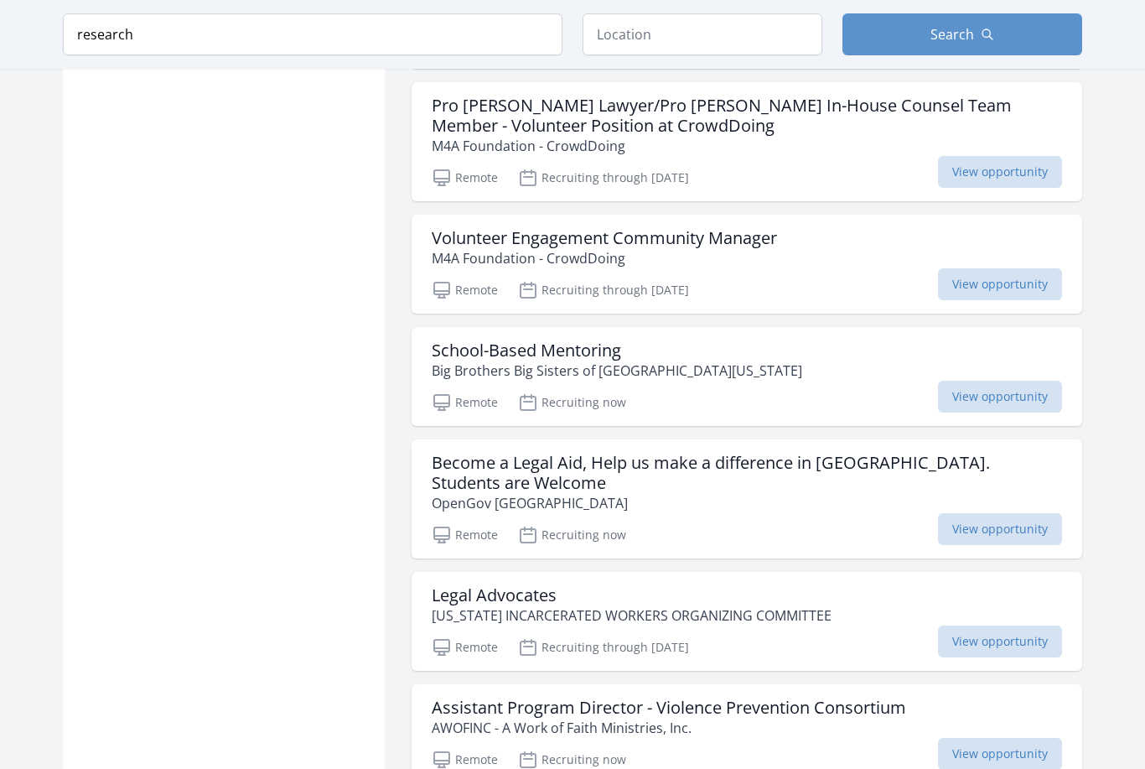
click at [462, 494] on p "OpenGov Africa" at bounding box center [747, 504] width 631 height 20
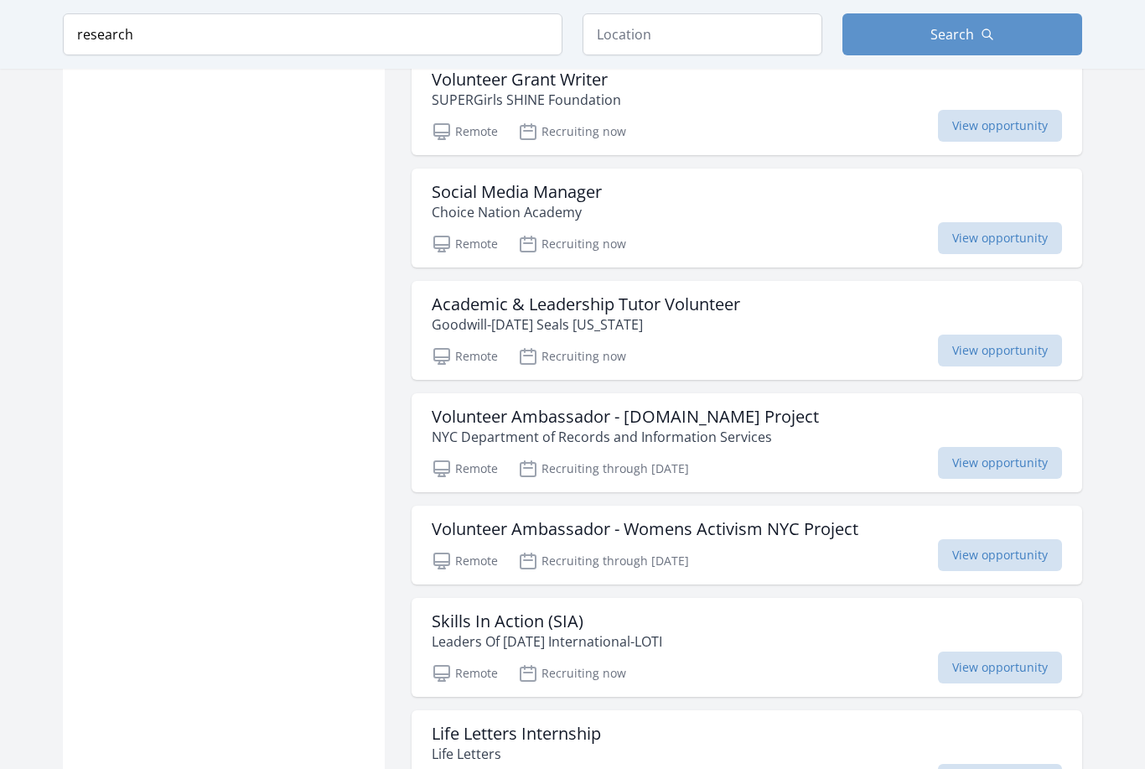
scroll to position [3985, 0]
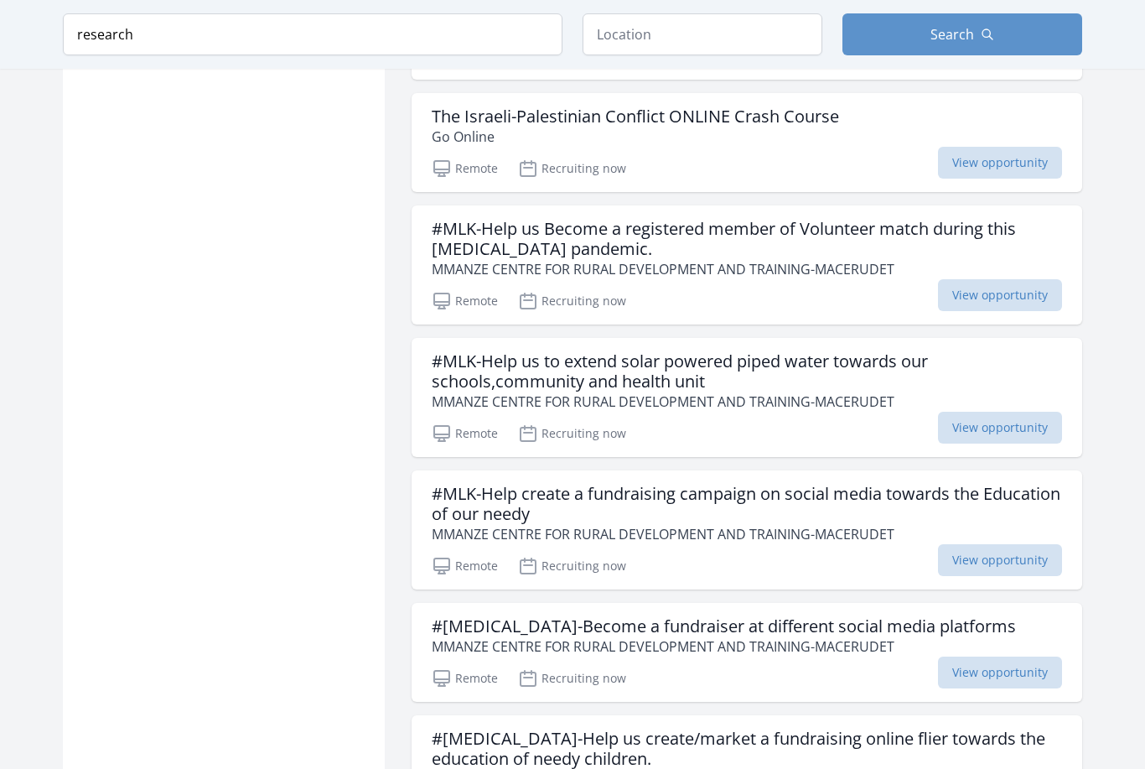
scroll to position [7243, 0]
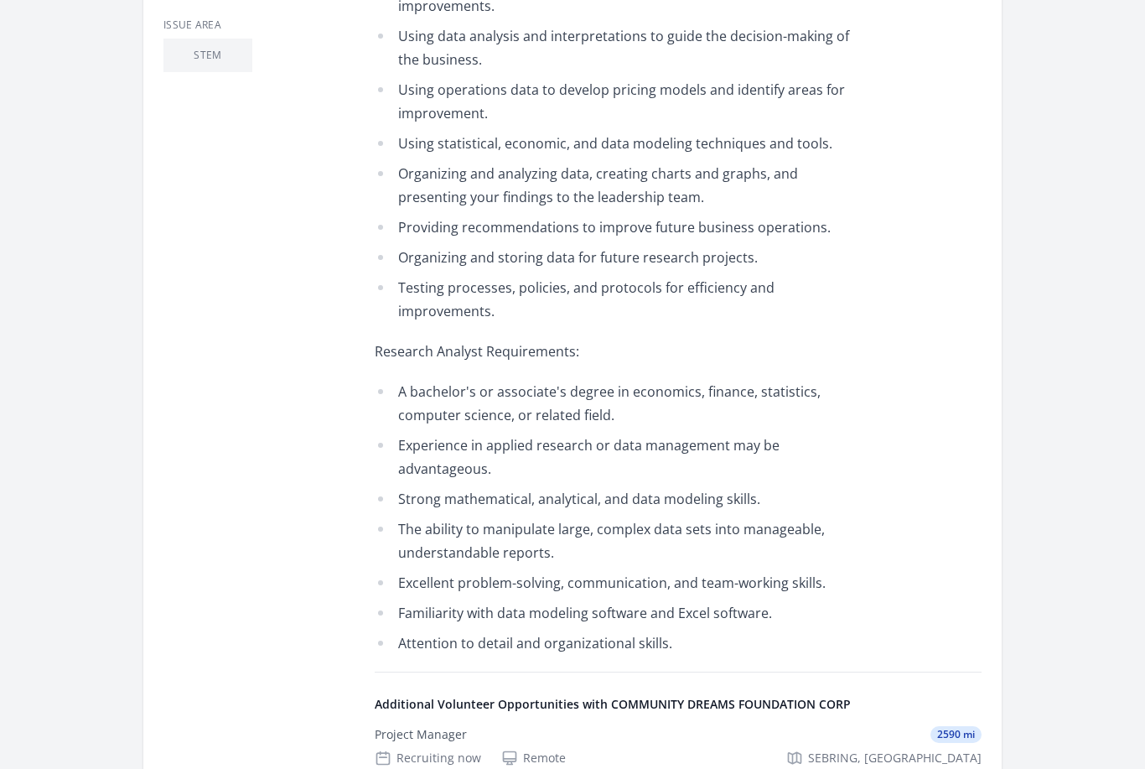
scroll to position [809, 0]
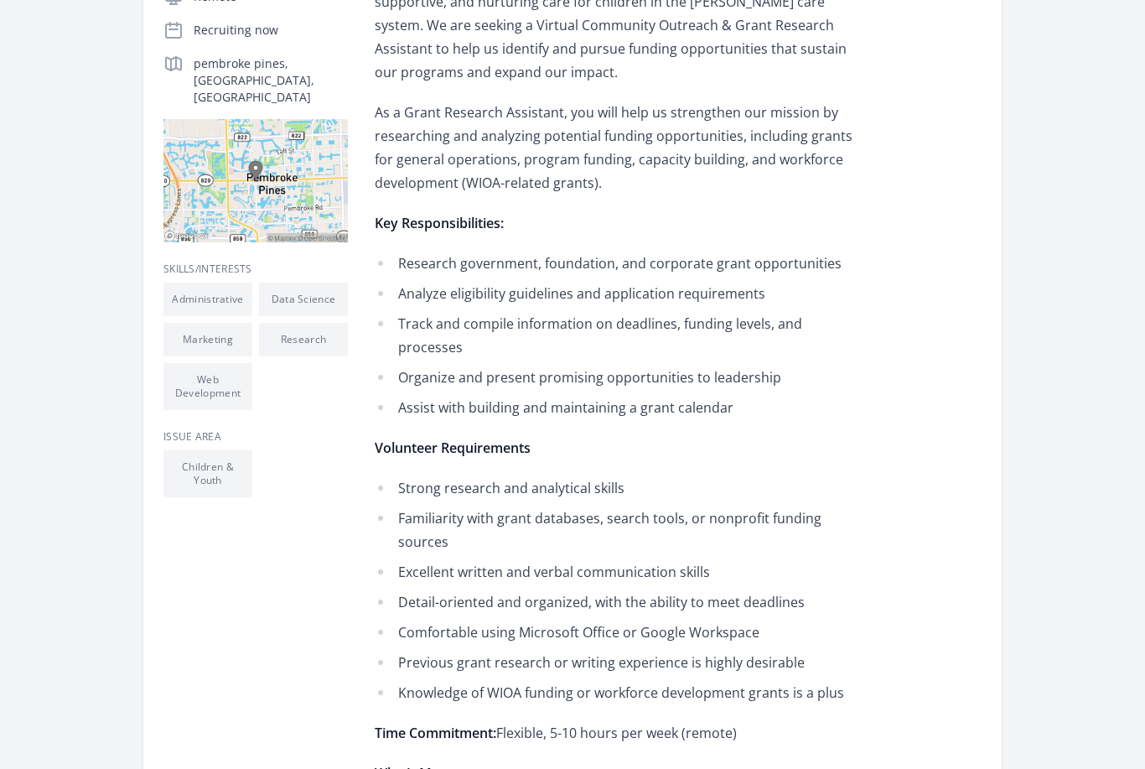
scroll to position [423, 0]
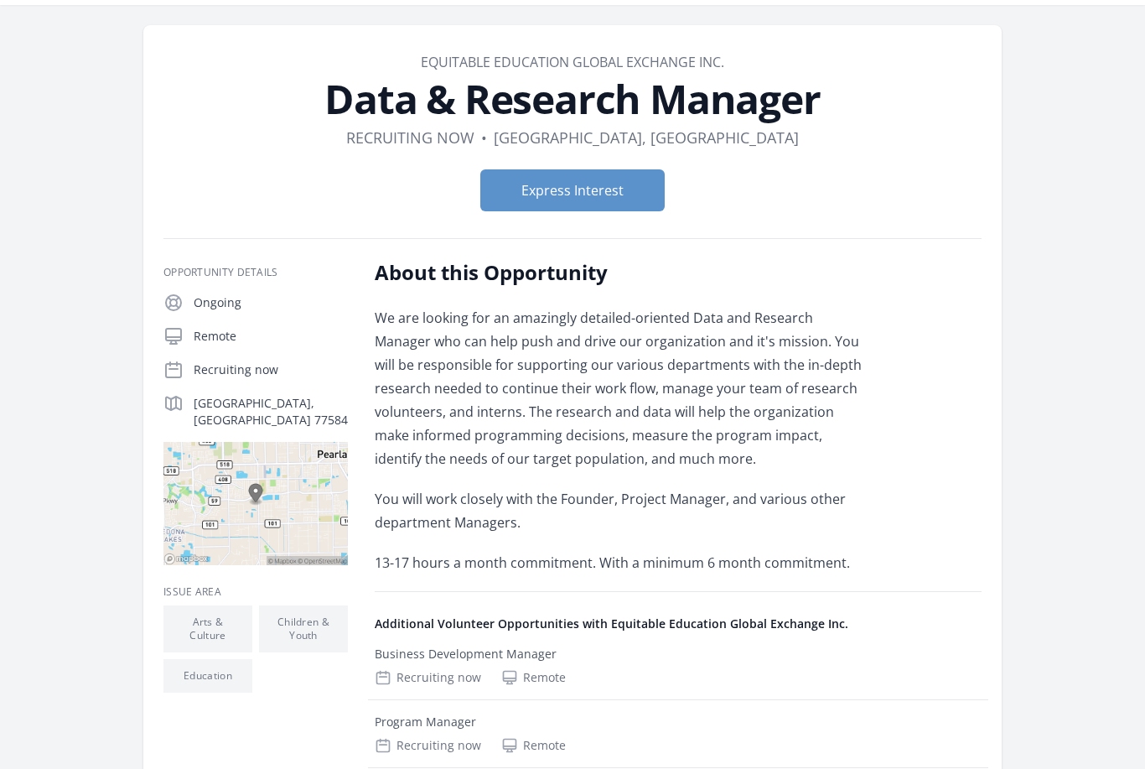
scroll to position [53, 0]
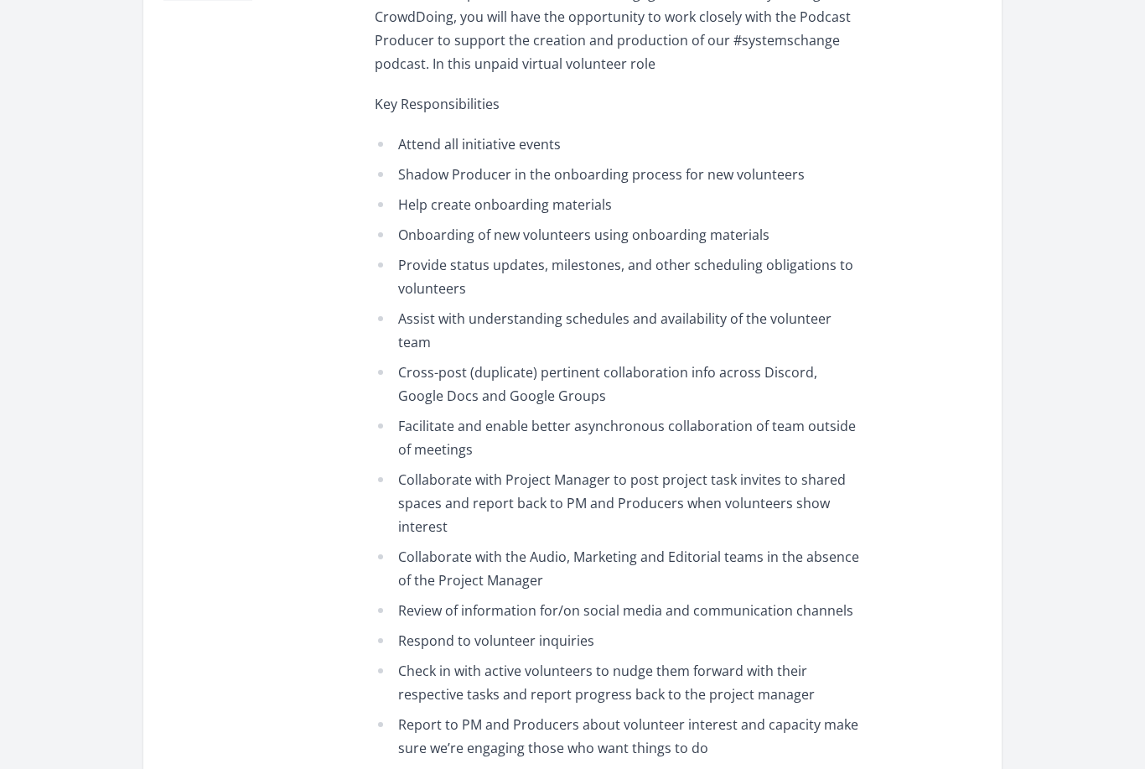
scroll to position [799, 0]
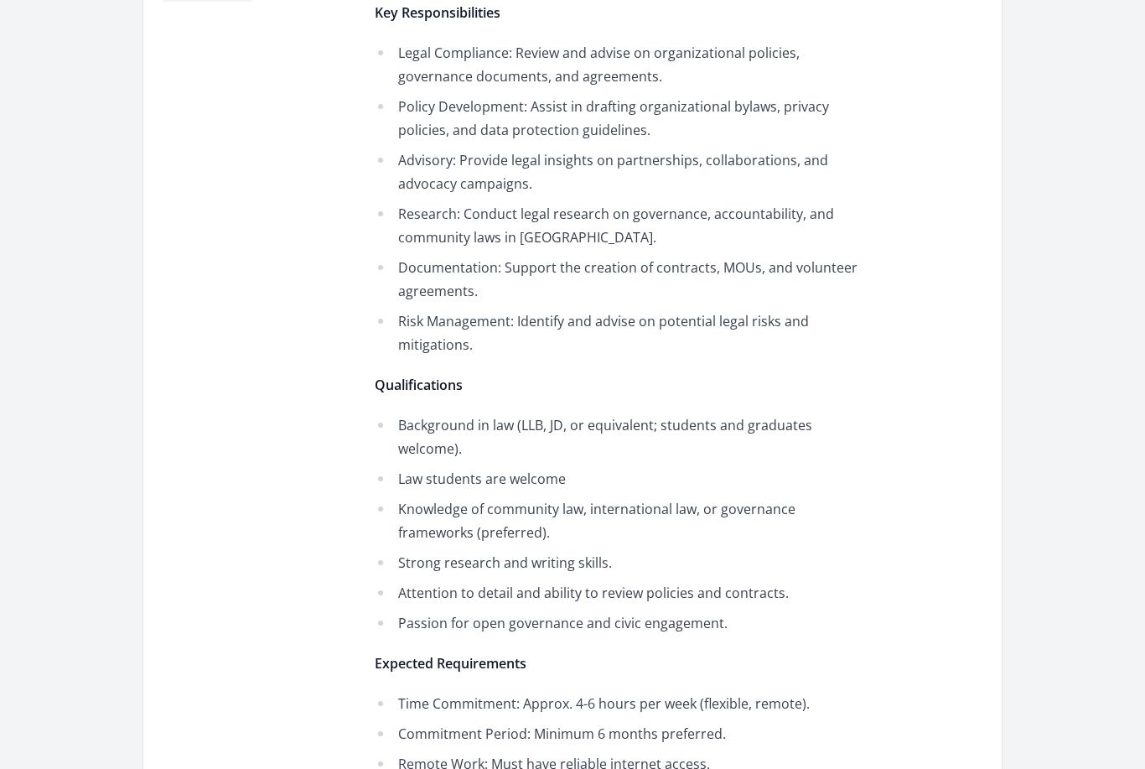
scroll to position [854, 0]
